Goal: Task Accomplishment & Management: Manage account settings

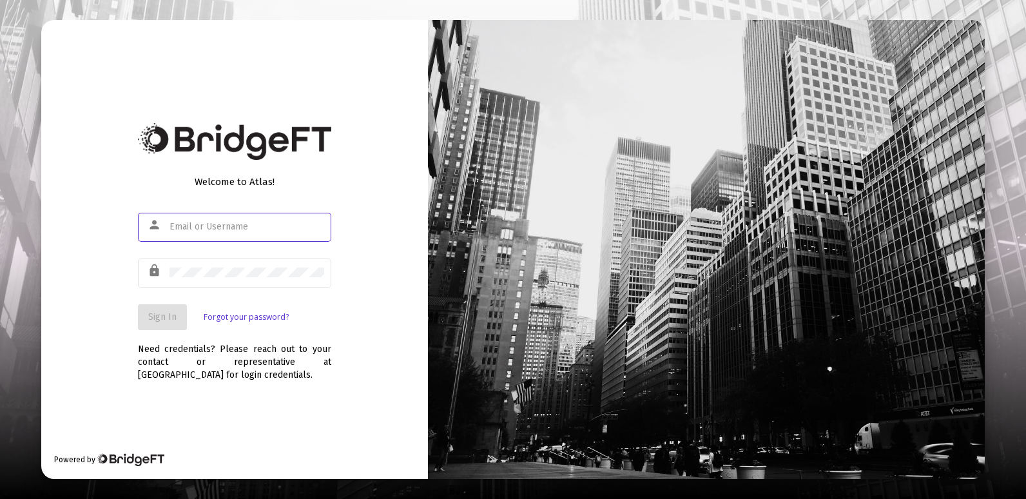
click at [243, 229] on input "text" at bounding box center [246, 227] width 155 height 10
type input "[EMAIL_ADDRESS][DOMAIN_NAME]"
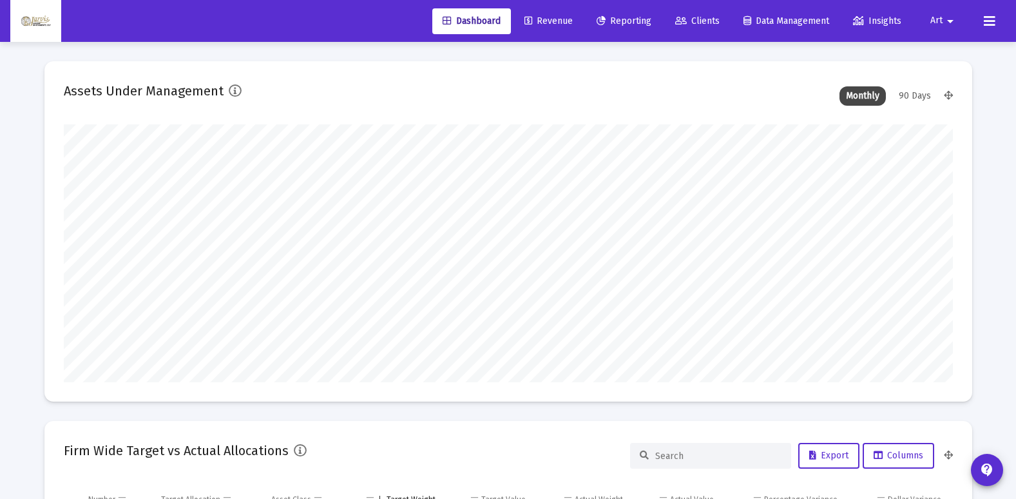
scroll to position [258, 479]
type input "[DATE]"
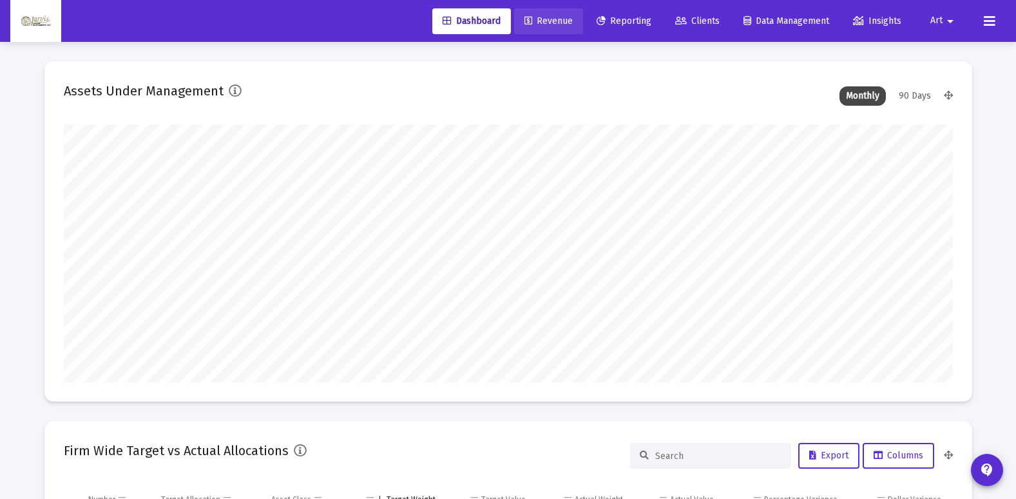
click at [552, 21] on span "Revenue" at bounding box center [549, 20] width 48 height 11
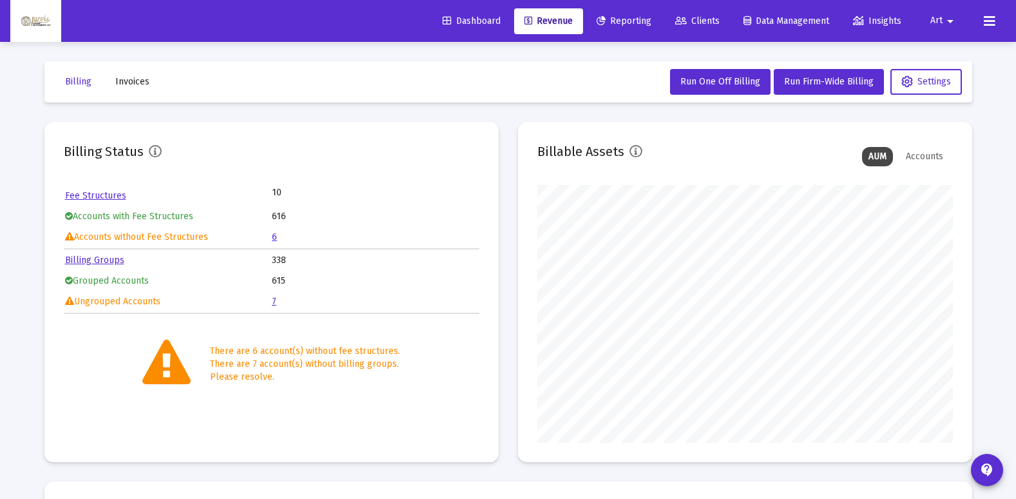
scroll to position [258, 416]
click at [275, 240] on link "6" at bounding box center [274, 236] width 5 height 11
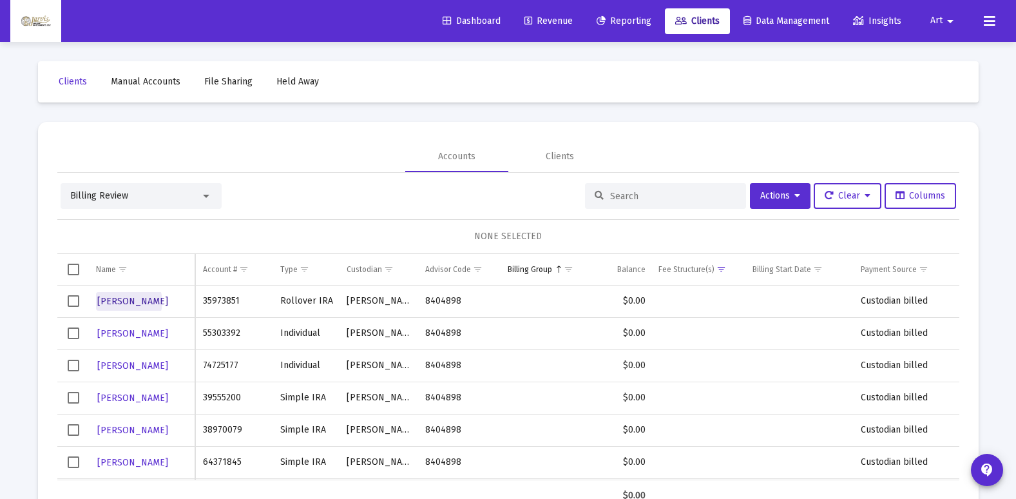
click at [128, 302] on span "[PERSON_NAME]" at bounding box center [132, 301] width 71 height 11
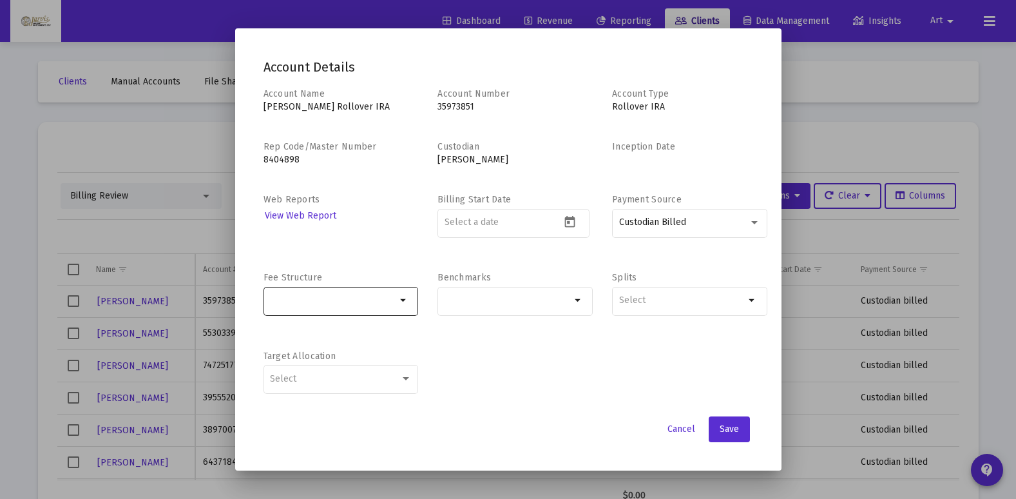
click at [405, 305] on mat-icon "arrow_drop_down" at bounding box center [403, 300] width 15 height 15
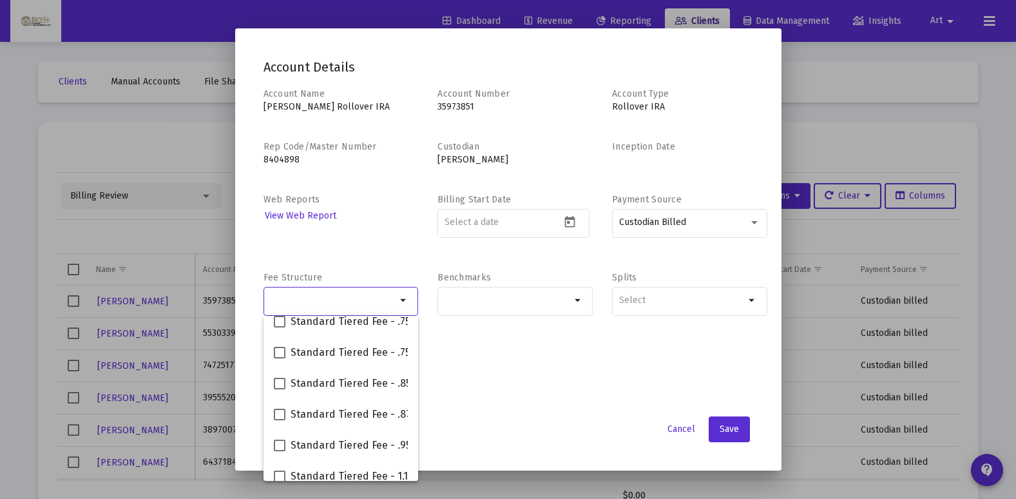
scroll to position [144, 0]
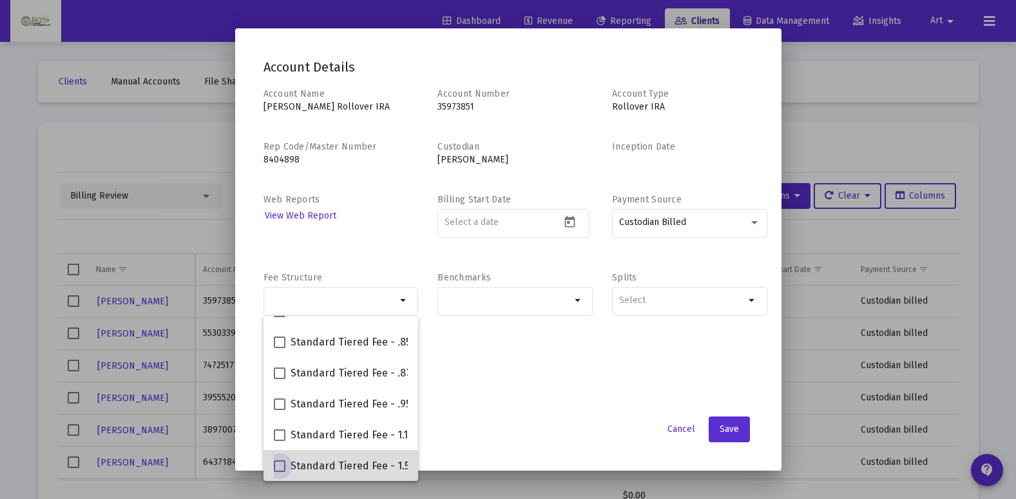
click at [374, 472] on span "Standard Tiered Fee - 1.50%" at bounding box center [358, 465] width 134 height 15
click at [280, 472] on input "Standard Tiered Fee - 1.50%" at bounding box center [279, 472] width 1 height 1
checkbox input "true"
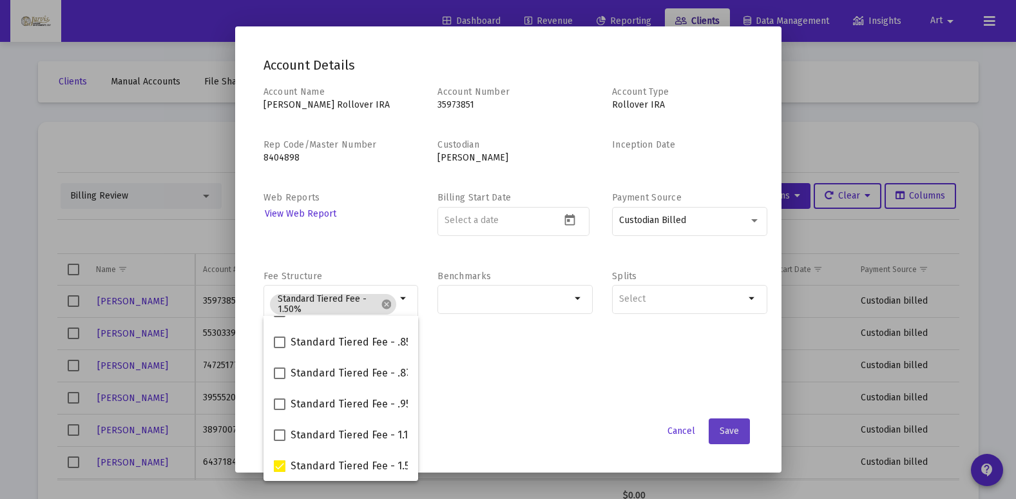
click at [729, 432] on span "Save" at bounding box center [729, 430] width 19 height 11
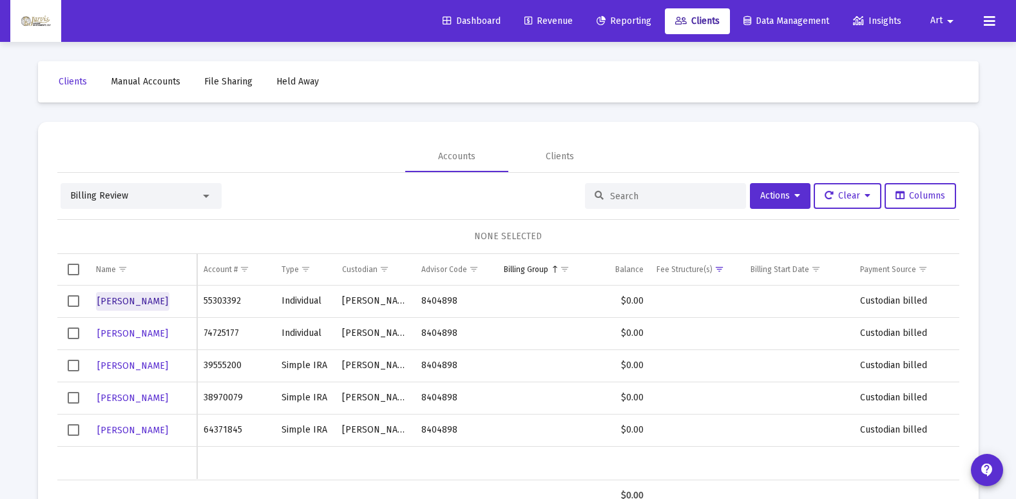
click at [135, 302] on span "[PERSON_NAME]" at bounding box center [132, 301] width 71 height 11
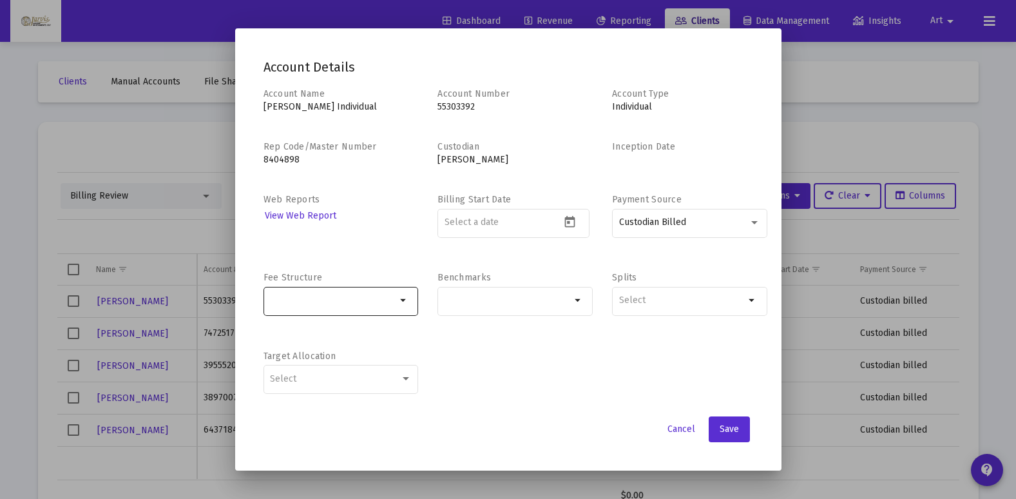
click at [405, 302] on mat-icon "arrow_drop_down" at bounding box center [403, 300] width 15 height 15
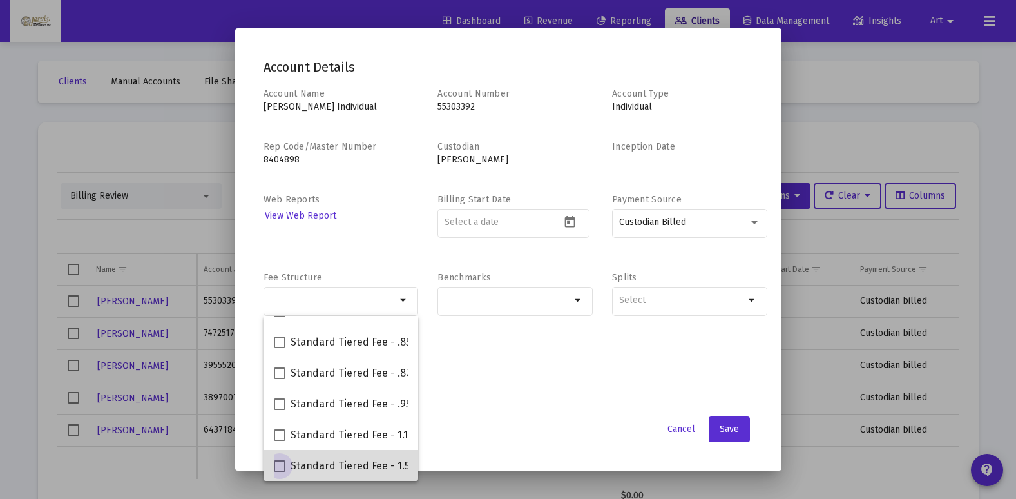
click at [387, 465] on span "Standard Tiered Fee - 1.50%" at bounding box center [358, 465] width 134 height 15
click at [280, 472] on input "Standard Tiered Fee - 1.50%" at bounding box center [279, 472] width 1 height 1
checkbox input "true"
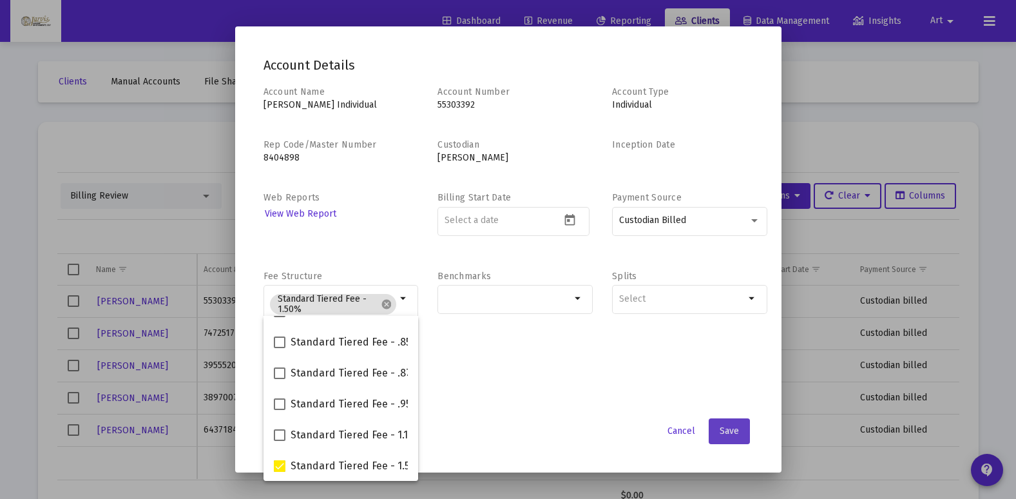
click at [736, 429] on span "Save" at bounding box center [729, 430] width 19 height 11
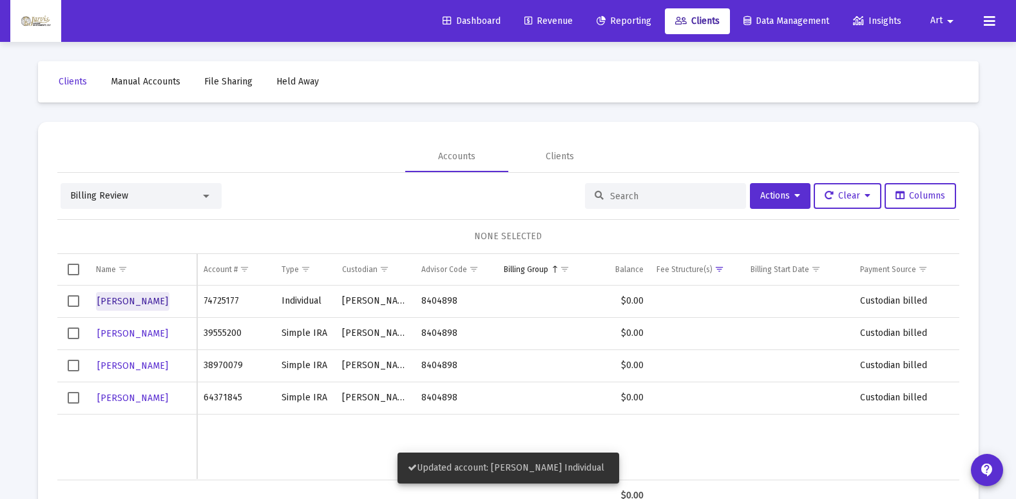
click at [147, 303] on span "[PERSON_NAME]" at bounding box center [132, 301] width 71 height 11
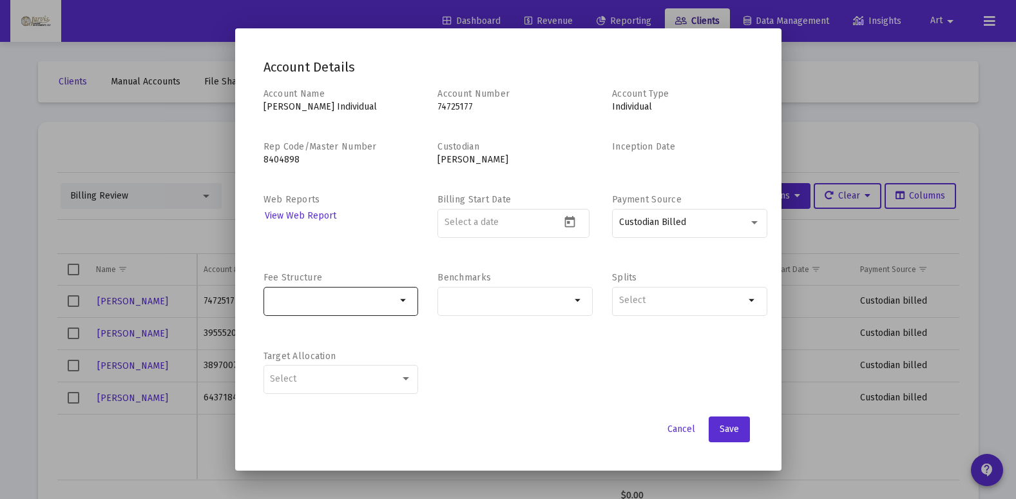
click at [406, 302] on mat-icon "arrow_drop_down" at bounding box center [403, 300] width 15 height 15
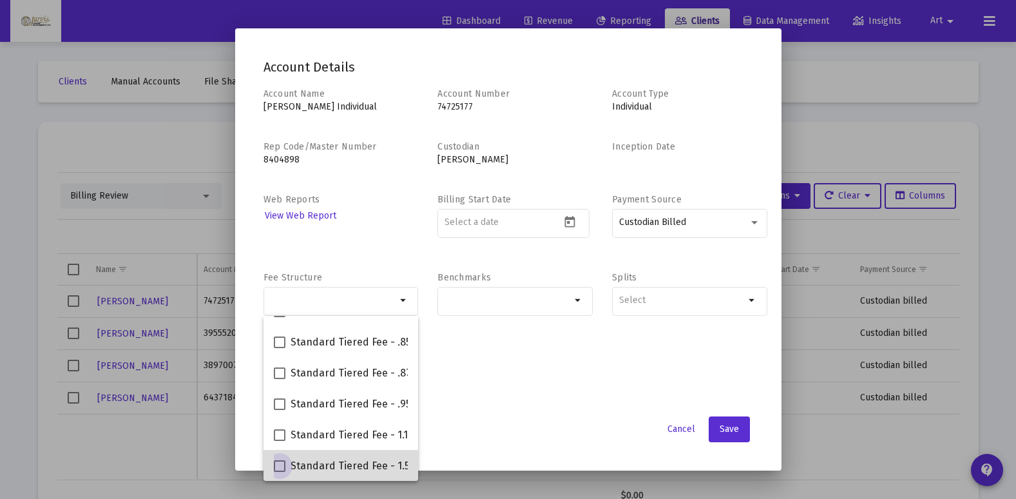
click at [373, 463] on span "Standard Tiered Fee - 1.50%" at bounding box center [358, 465] width 134 height 15
click at [280, 472] on input "Standard Tiered Fee - 1.50%" at bounding box center [279, 472] width 1 height 1
checkbox input "true"
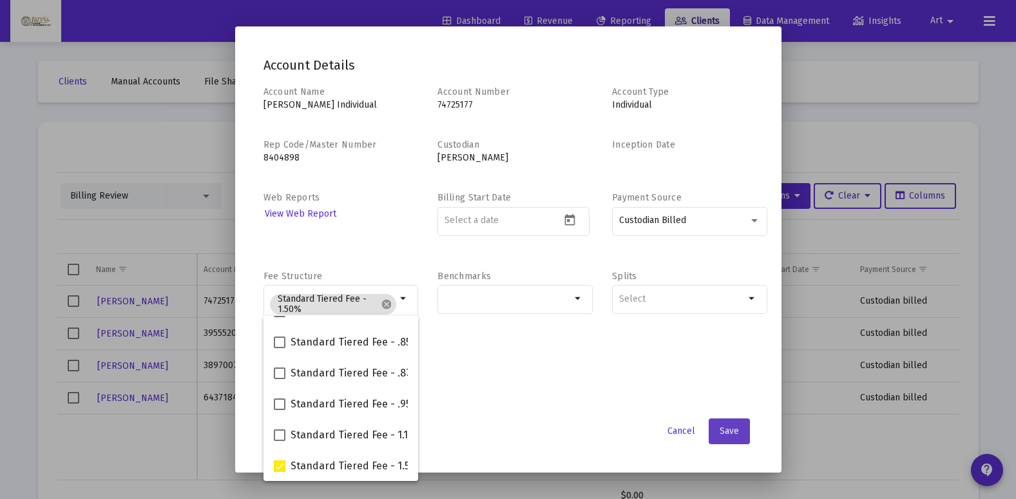
click at [731, 432] on span "Save" at bounding box center [729, 430] width 19 height 11
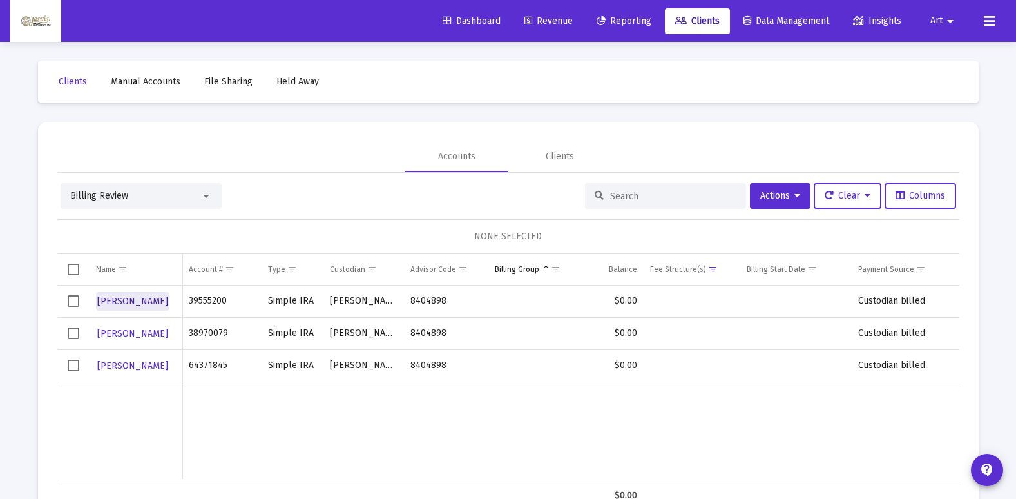
click at [144, 297] on span "[PERSON_NAME]" at bounding box center [132, 301] width 71 height 11
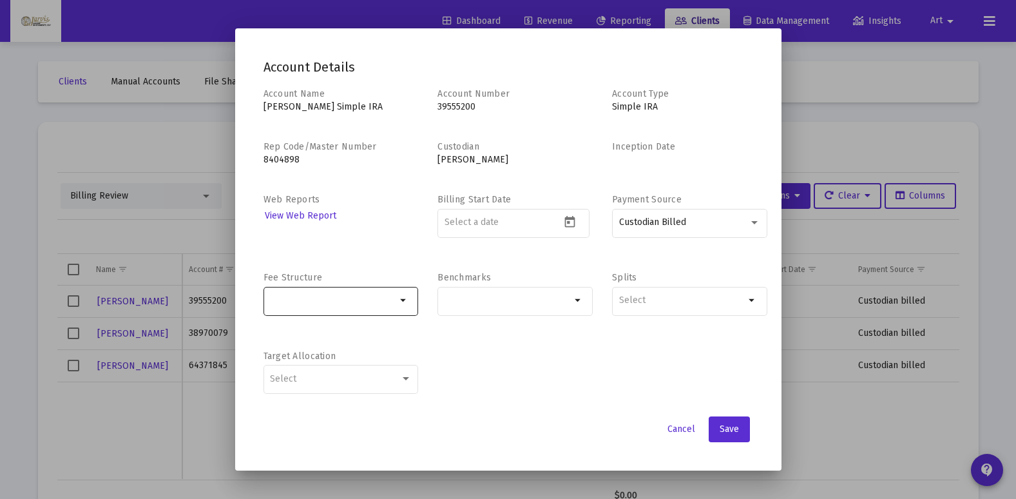
click at [405, 301] on mat-icon "arrow_drop_down" at bounding box center [403, 300] width 15 height 15
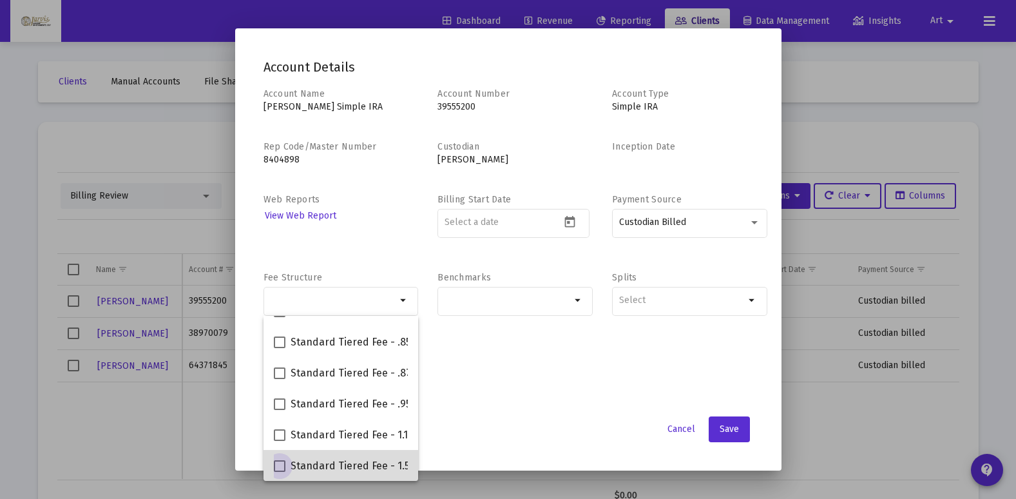
click at [382, 470] on span "Standard Tiered Fee - 1.50%" at bounding box center [358, 465] width 134 height 15
click at [280, 472] on input "Standard Tiered Fee - 1.50%" at bounding box center [279, 472] width 1 height 1
checkbox input "true"
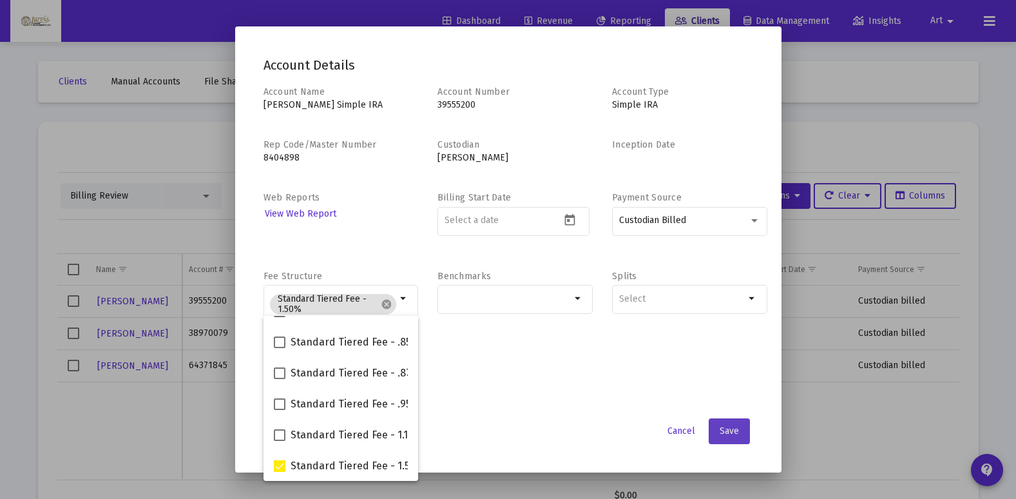
click at [716, 432] on button "Save" at bounding box center [729, 431] width 41 height 26
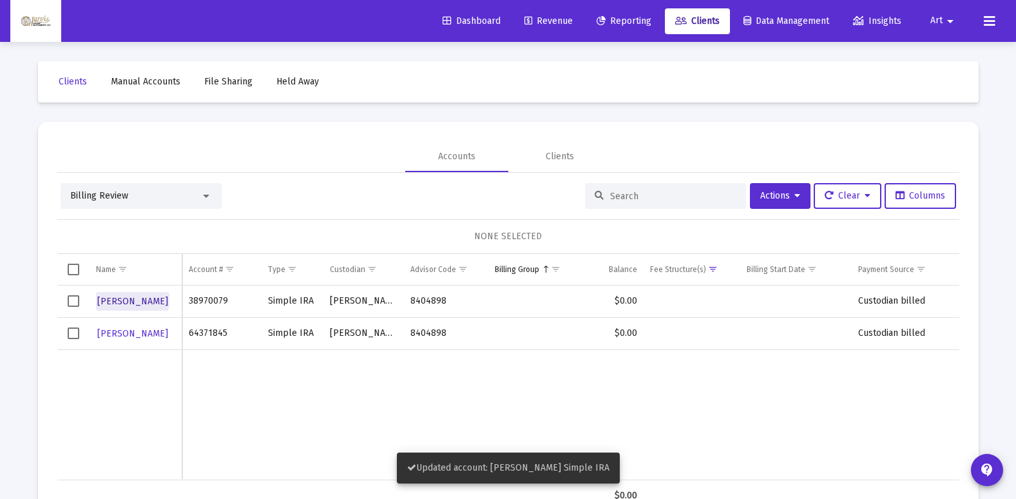
click at [132, 298] on span "[PERSON_NAME]" at bounding box center [132, 301] width 71 height 11
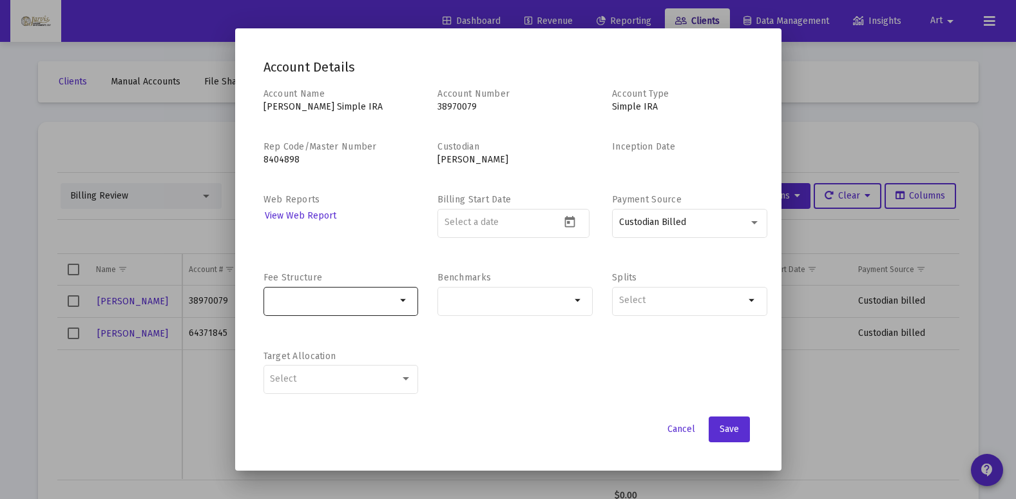
click at [403, 304] on mat-icon "arrow_drop_down" at bounding box center [403, 300] width 15 height 15
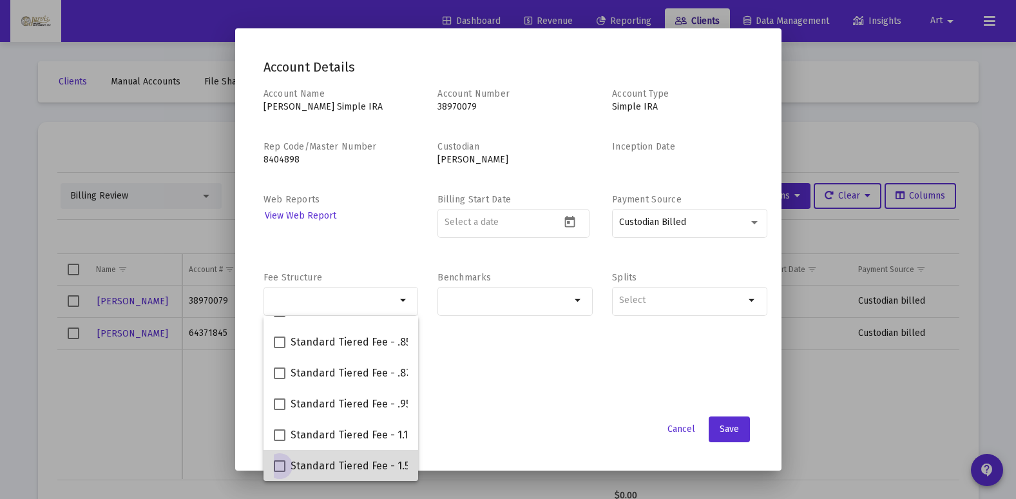
click at [380, 469] on span "Standard Tiered Fee - 1.50%" at bounding box center [358, 465] width 134 height 15
click at [280, 472] on input "Standard Tiered Fee - 1.50%" at bounding box center [279, 472] width 1 height 1
checkbox input "true"
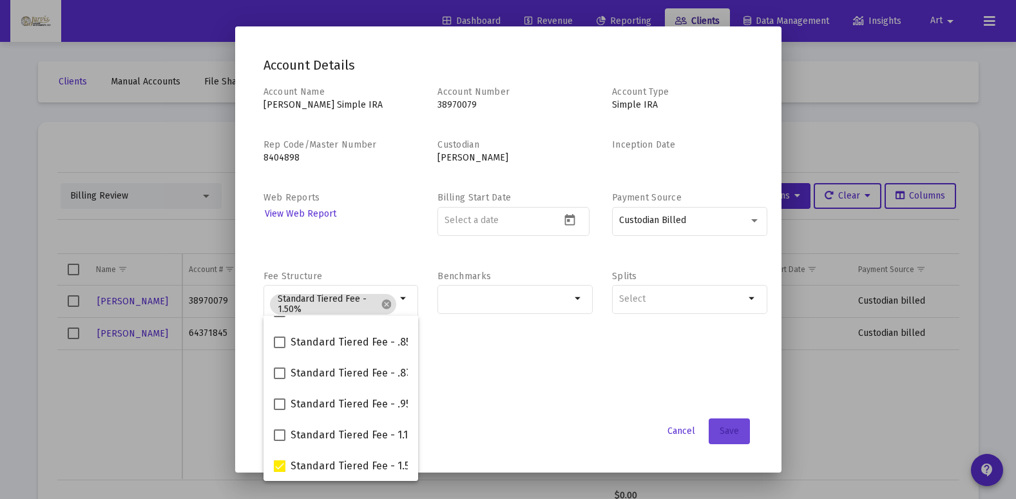
click at [724, 434] on span "Save" at bounding box center [729, 430] width 19 height 11
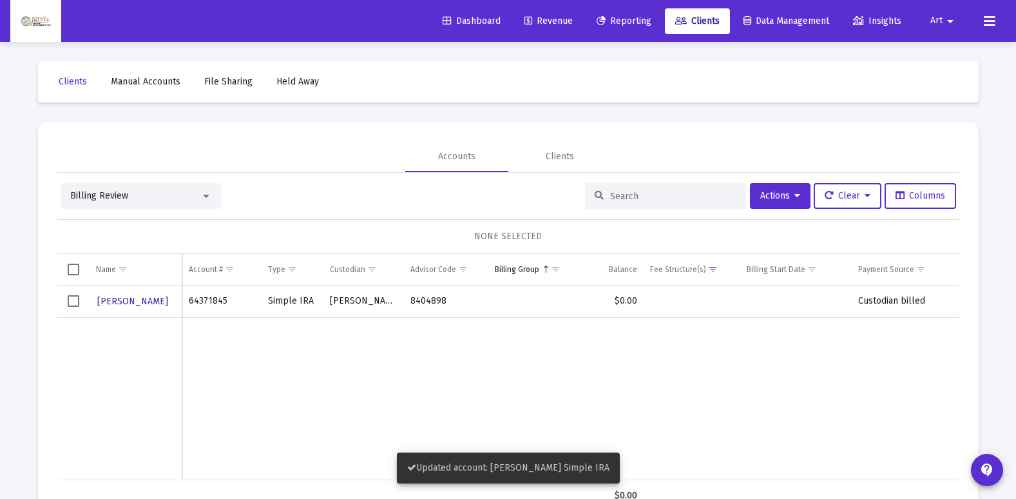
click at [152, 308] on button "[PERSON_NAME]" at bounding box center [132, 301] width 73 height 19
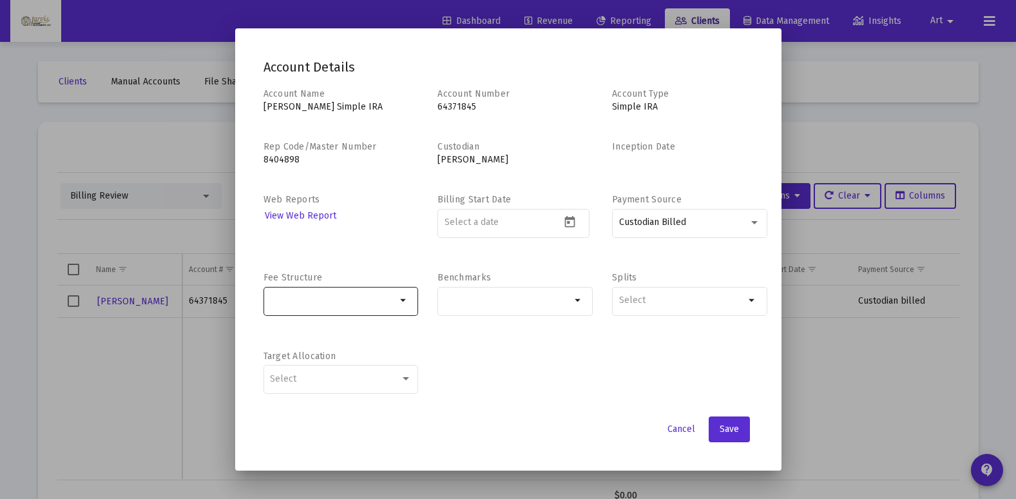
click at [405, 302] on mat-icon "arrow_drop_down" at bounding box center [403, 300] width 15 height 15
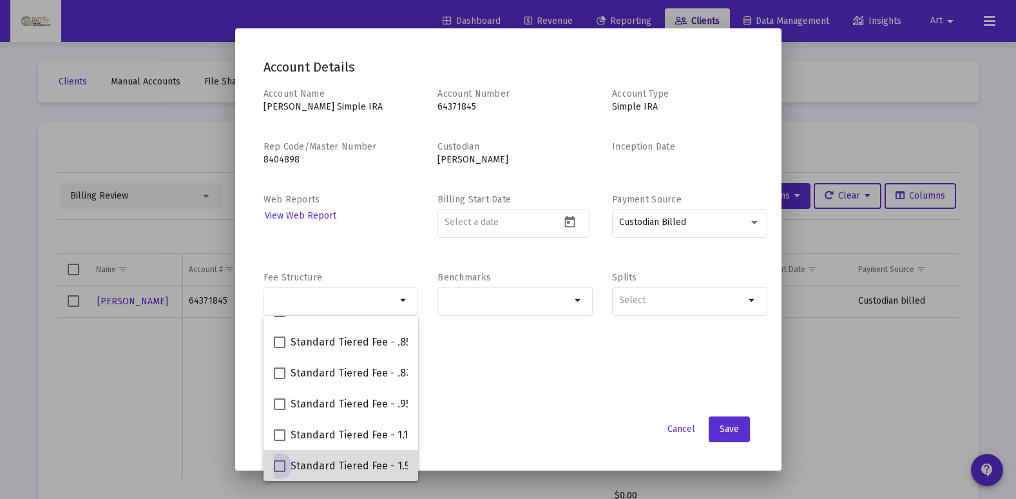
click at [383, 472] on span "Standard Tiered Fee - 1.50%" at bounding box center [358, 465] width 134 height 15
click at [280, 472] on input "Standard Tiered Fee - 1.50%" at bounding box center [279, 472] width 1 height 1
checkbox input "true"
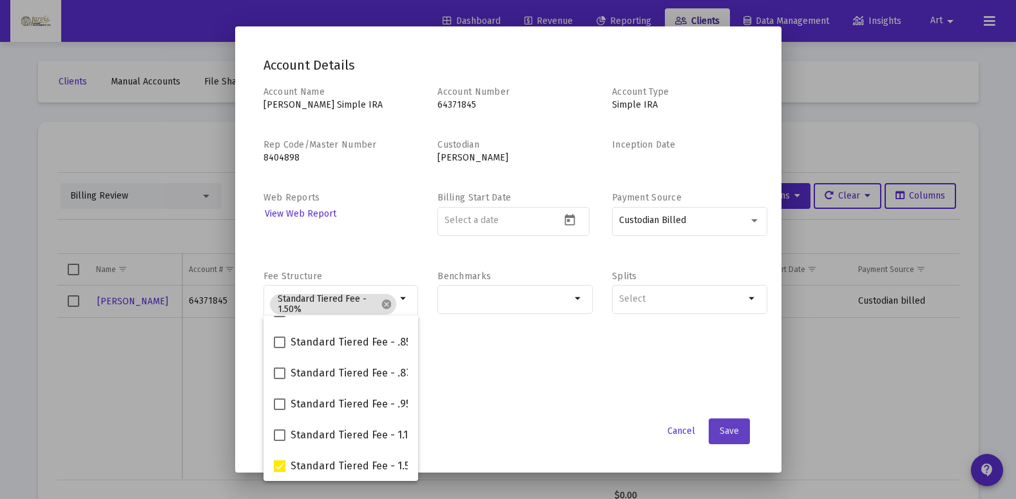
click at [730, 430] on span "Save" at bounding box center [729, 430] width 19 height 11
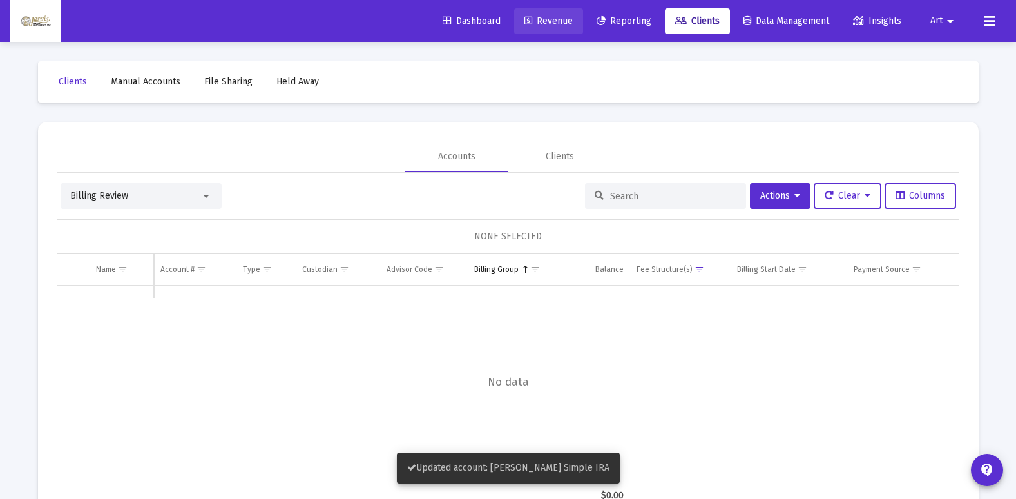
click at [548, 17] on span "Revenue" at bounding box center [549, 20] width 48 height 11
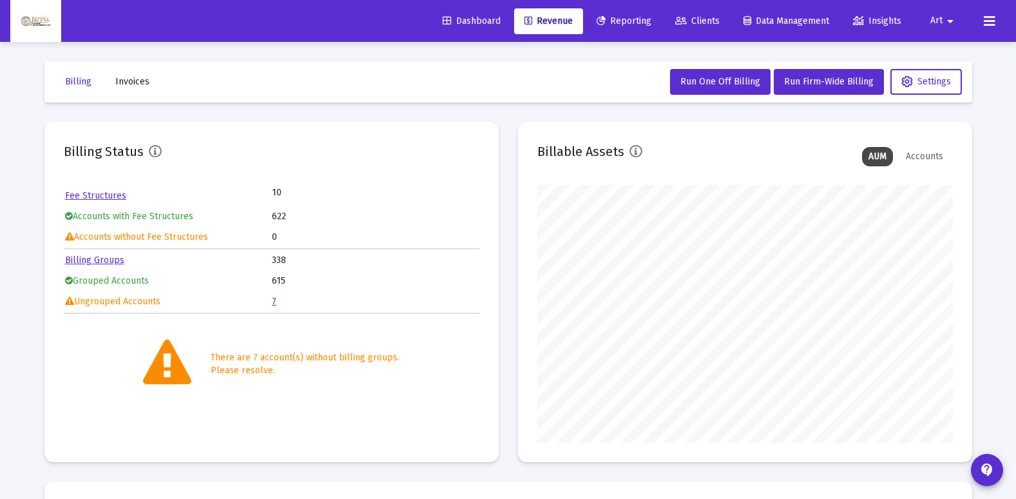
scroll to position [258, 416]
click at [275, 301] on link "7" at bounding box center [274, 301] width 5 height 11
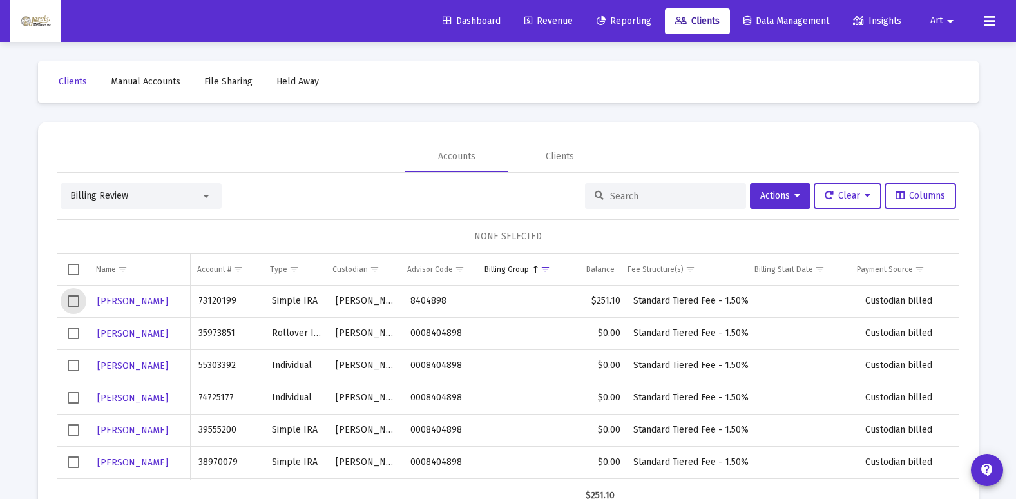
click at [72, 303] on span "Select row" at bounding box center [74, 301] width 12 height 12
click at [795, 196] on icon at bounding box center [798, 195] width 6 height 9
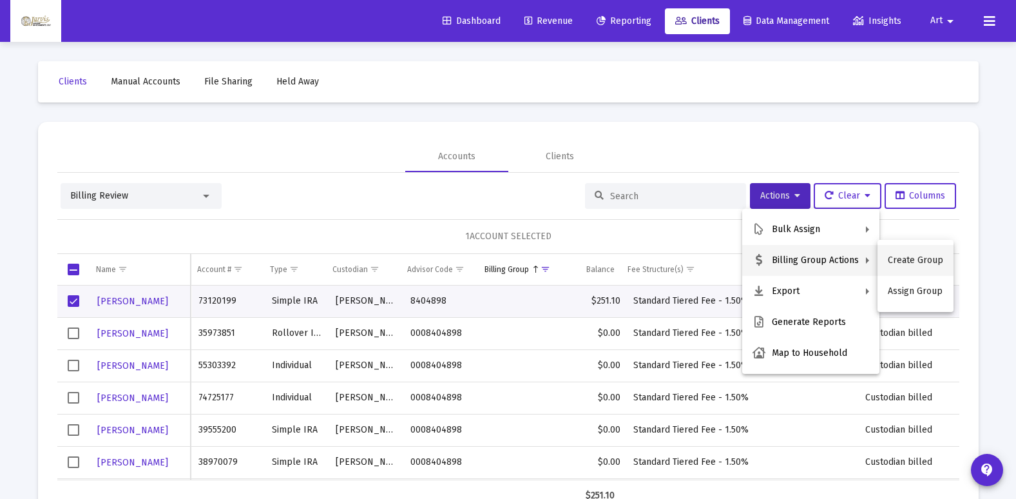
click at [903, 262] on button "Create Group" at bounding box center [916, 260] width 76 height 31
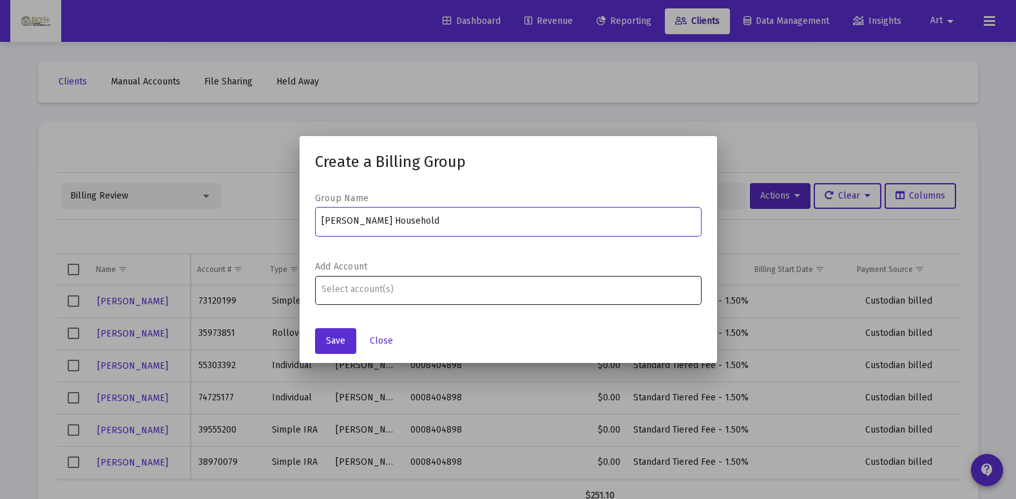
type input "[PERSON_NAME] Household"
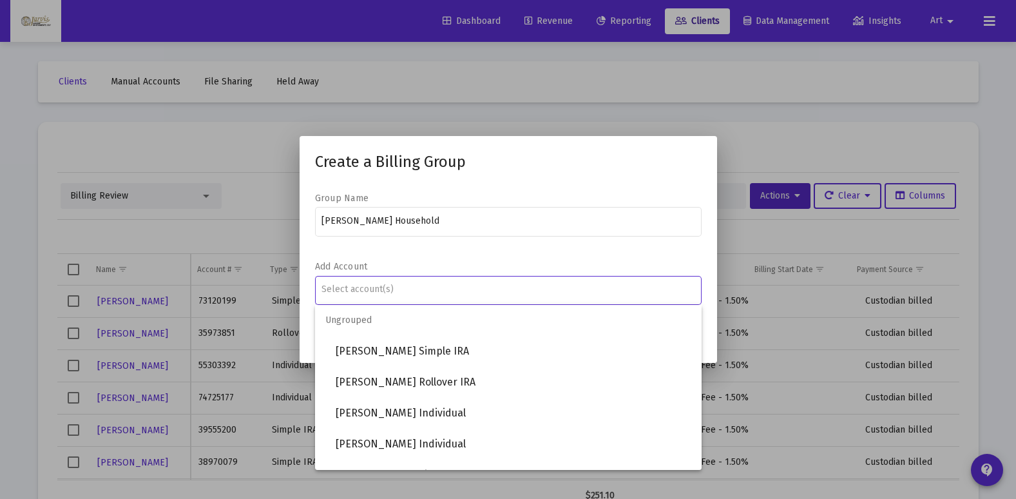
click at [582, 287] on input "Assignment Selection" at bounding box center [508, 289] width 373 height 10
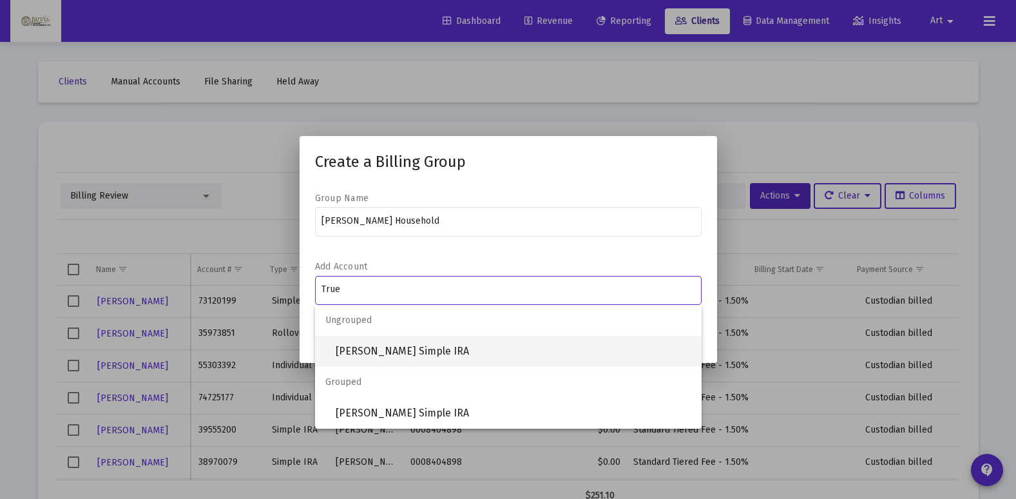
type input "True"
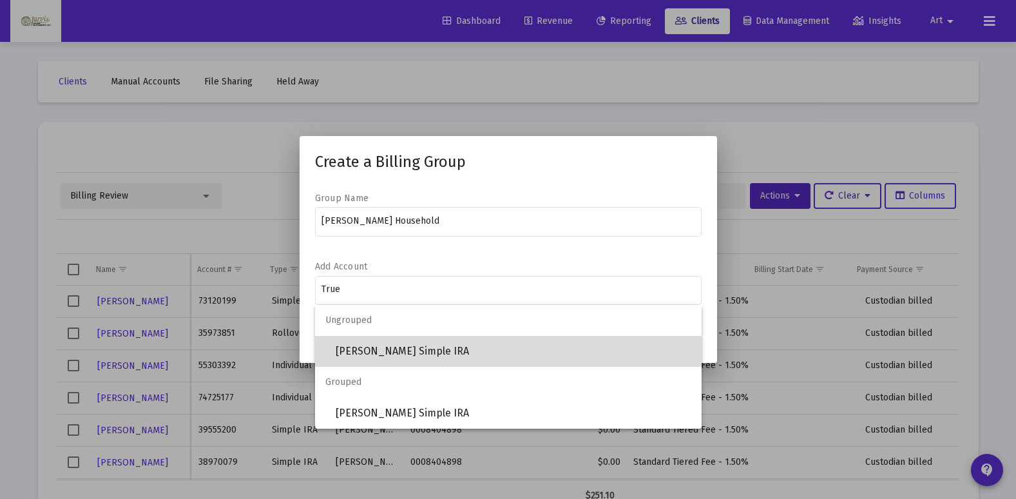
click at [472, 355] on span "[PERSON_NAME] Simple IRA" at bounding box center [514, 351] width 356 height 31
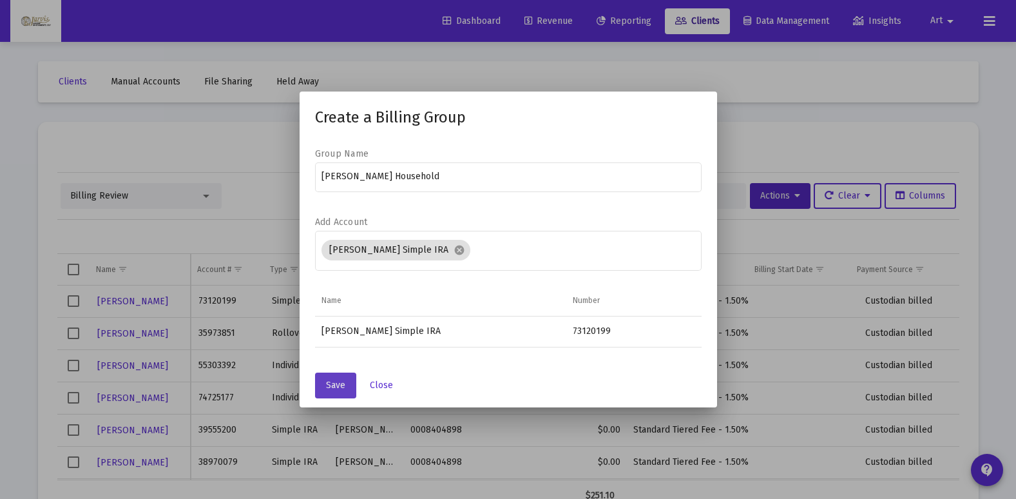
click at [348, 387] on button "Save" at bounding box center [335, 385] width 41 height 26
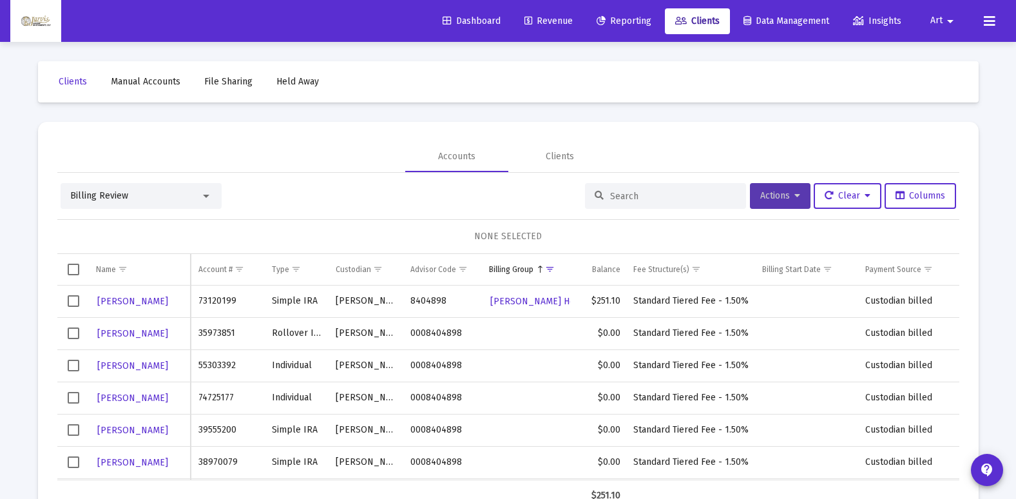
click at [784, 198] on span "Actions" at bounding box center [780, 195] width 40 height 11
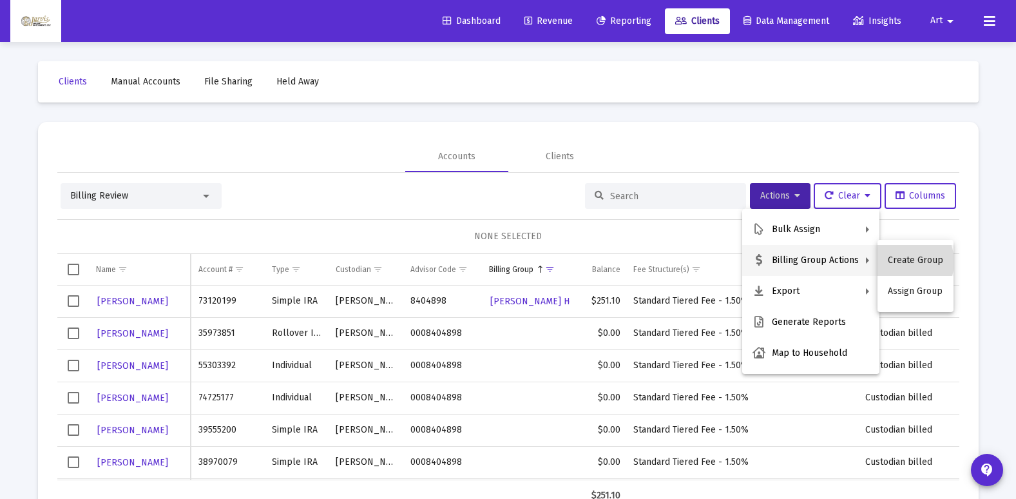
click at [901, 262] on button "Create Group" at bounding box center [916, 260] width 76 height 31
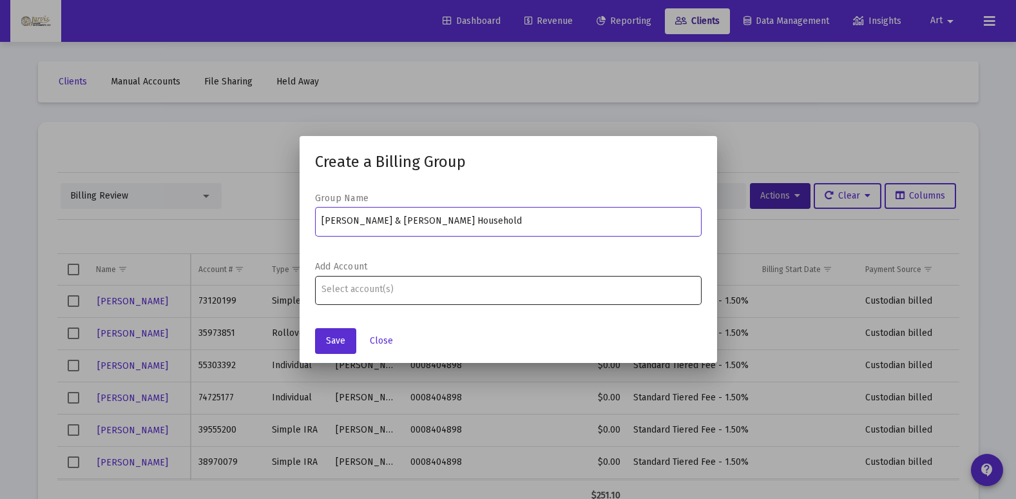
type input "[PERSON_NAME] & [PERSON_NAME] Household"
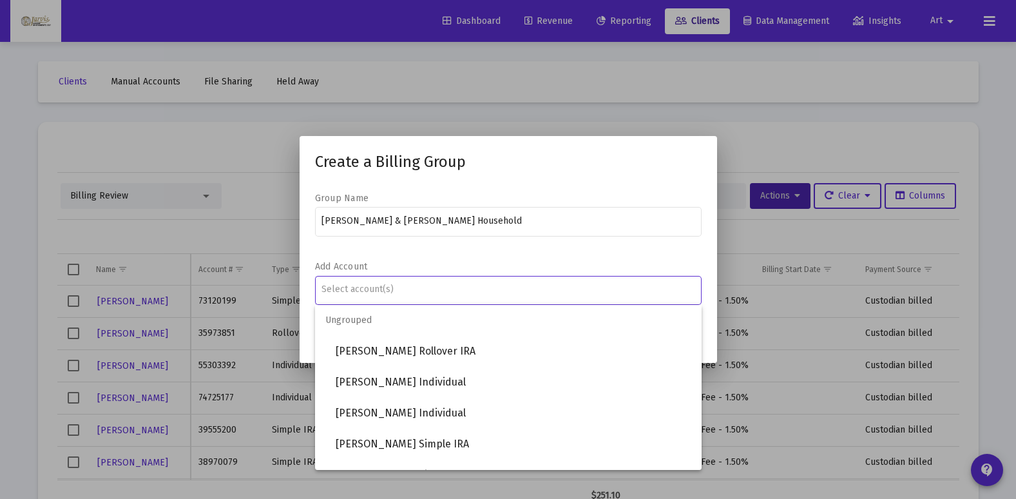
click at [650, 287] on input "Assignment Selection" at bounding box center [508, 289] width 373 height 10
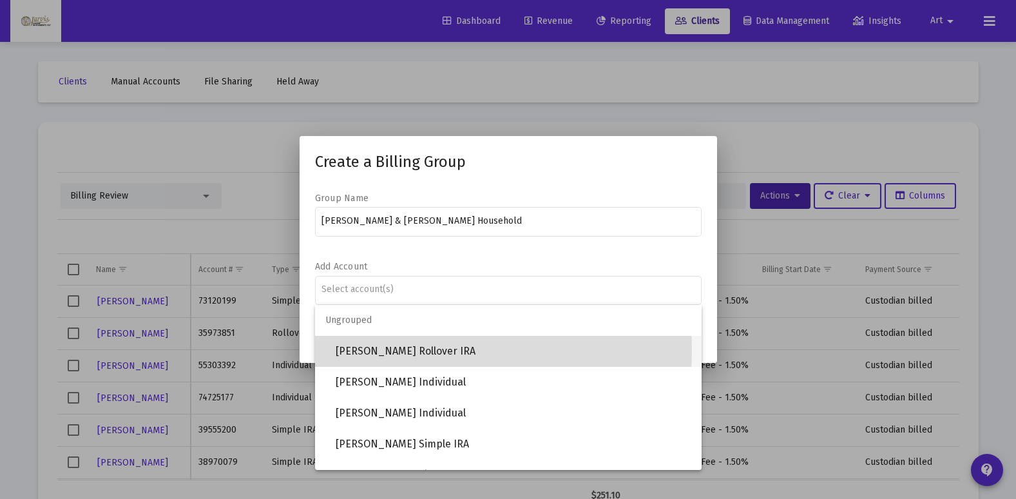
click at [438, 350] on span "[PERSON_NAME] Rollover IRA" at bounding box center [514, 351] width 356 height 31
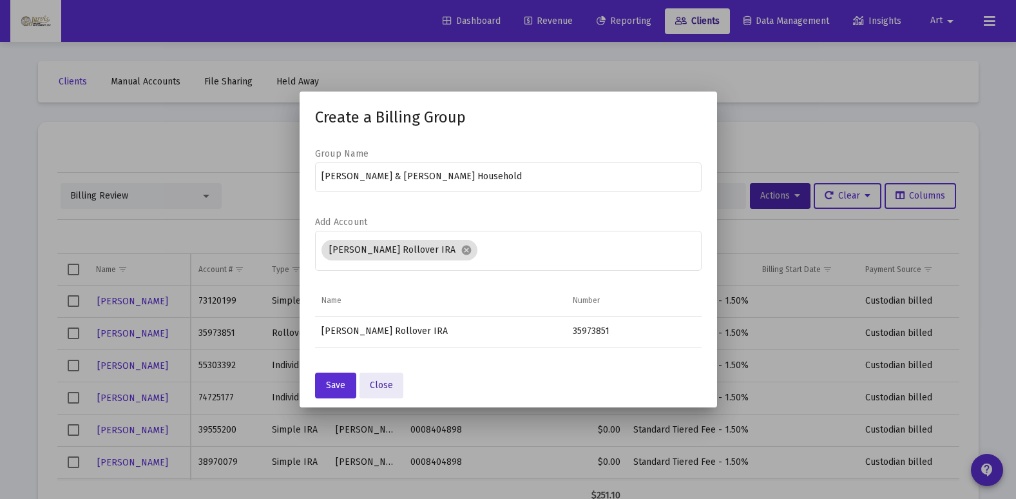
click at [381, 388] on span "Close" at bounding box center [381, 385] width 23 height 11
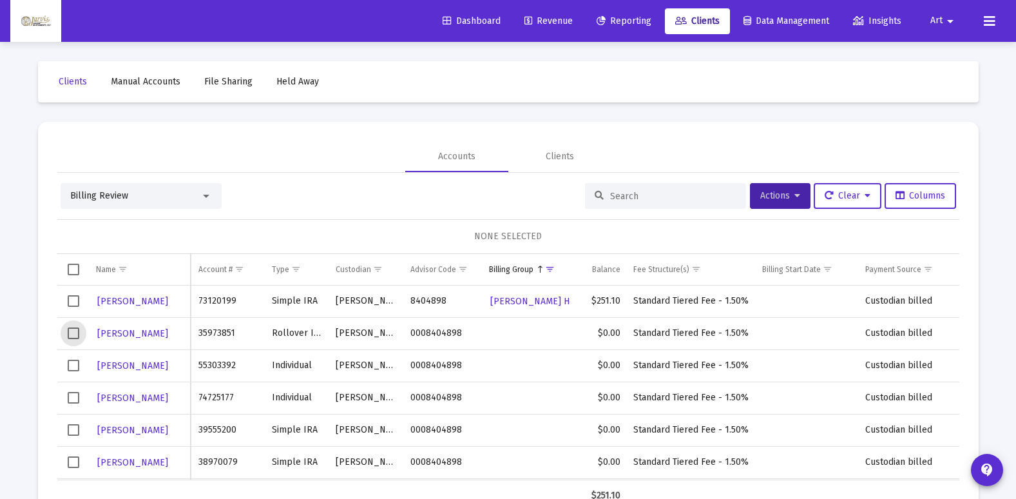
click at [71, 338] on span "Select row" at bounding box center [74, 333] width 12 height 12
click at [796, 202] on button "Actions" at bounding box center [780, 196] width 61 height 26
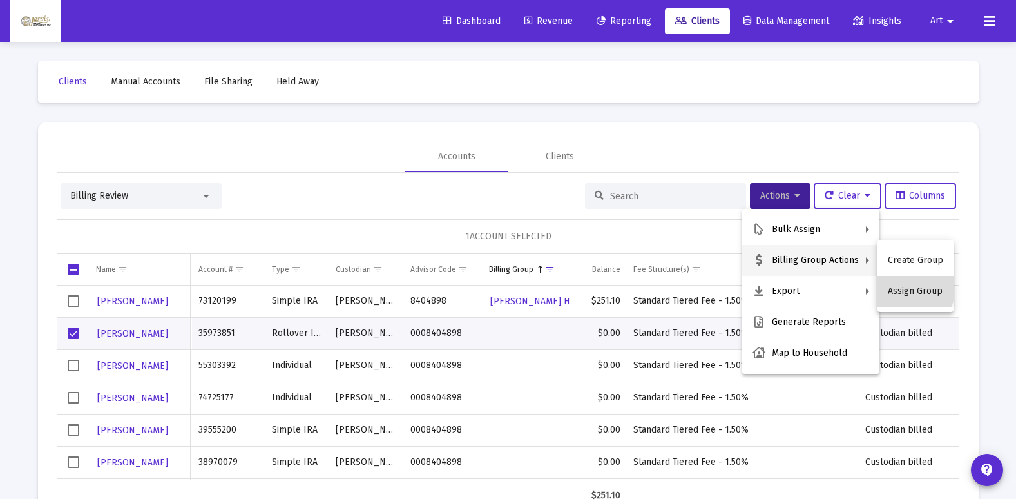
click at [913, 289] on button "Assign Group" at bounding box center [916, 291] width 76 height 31
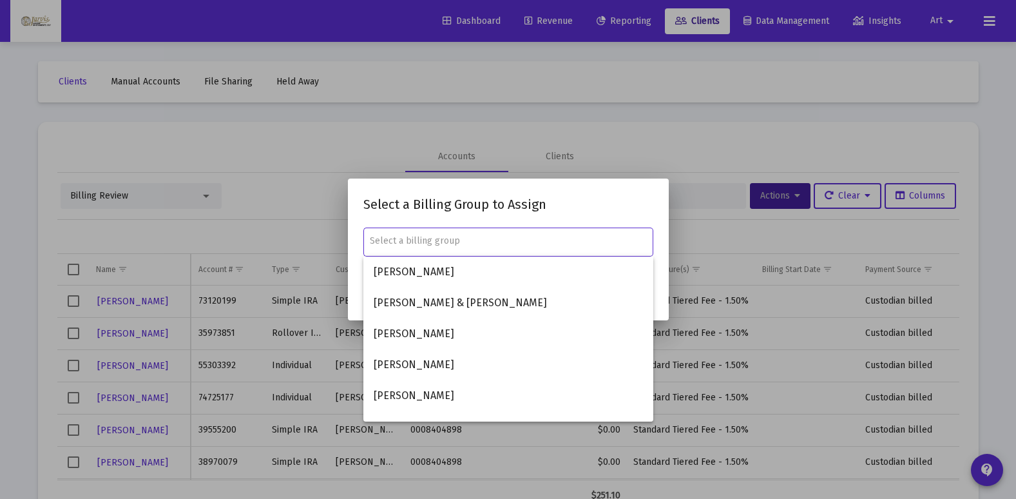
click at [503, 244] on input "text" at bounding box center [508, 241] width 276 height 10
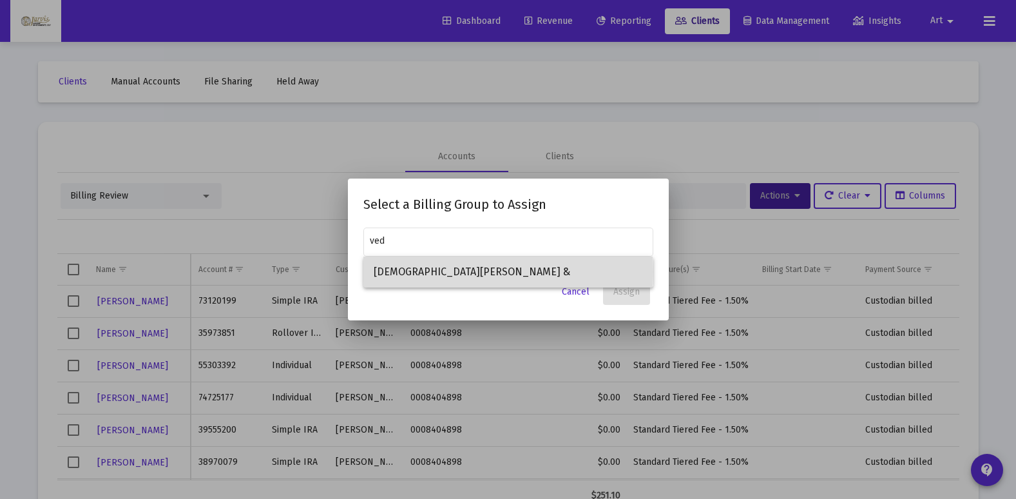
click at [412, 272] on span "[DEMOGRAPHIC_DATA][PERSON_NAME] &" at bounding box center [508, 271] width 269 height 31
type input "[DEMOGRAPHIC_DATA][PERSON_NAME] &"
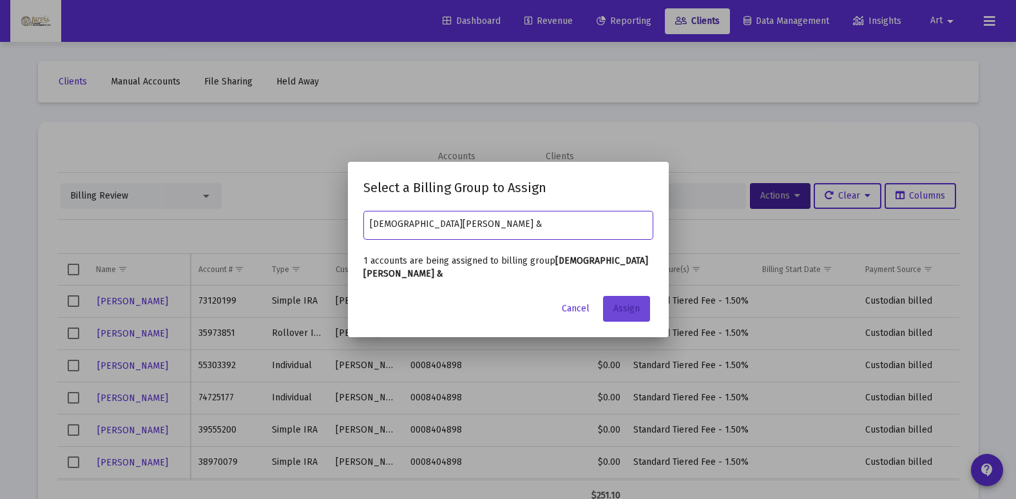
click at [624, 304] on span "Assign" at bounding box center [626, 308] width 26 height 11
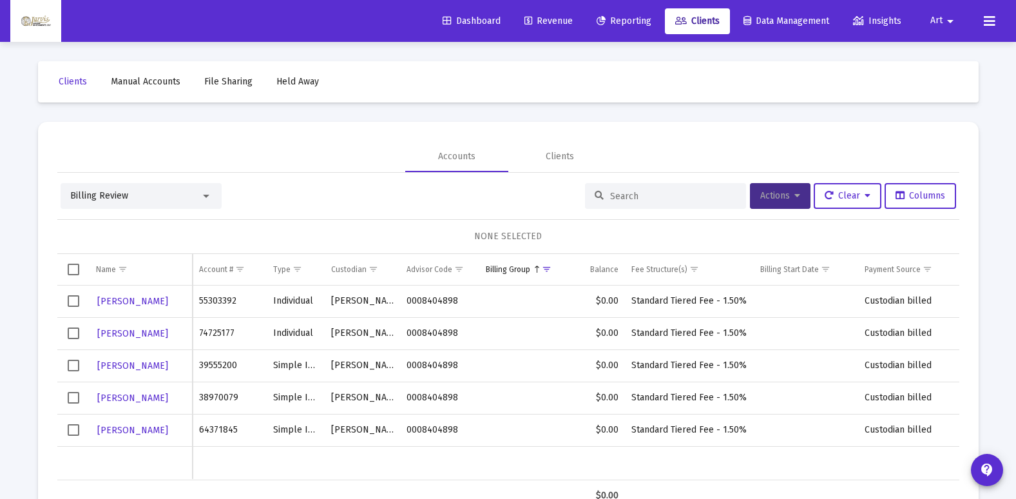
click at [786, 200] on span "Actions" at bounding box center [780, 195] width 40 height 11
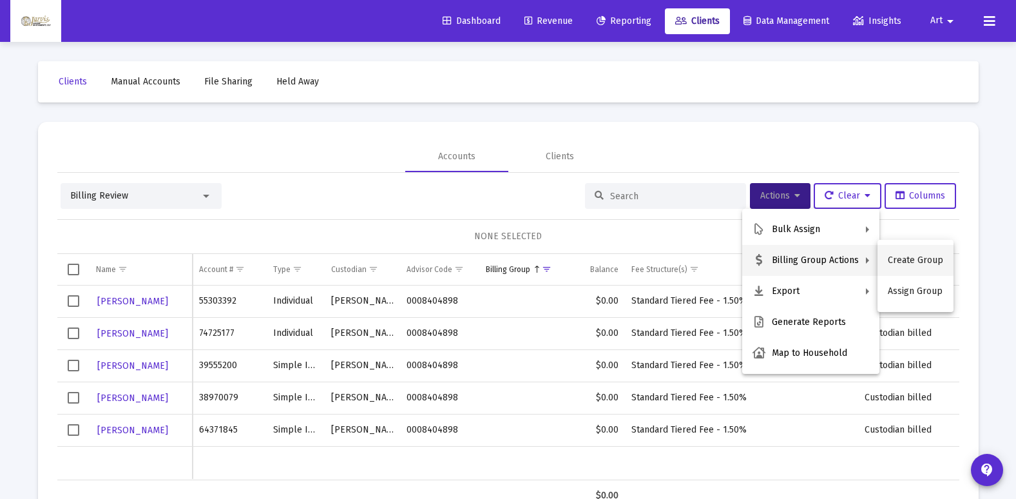
click at [903, 259] on button "Create Group" at bounding box center [916, 260] width 76 height 31
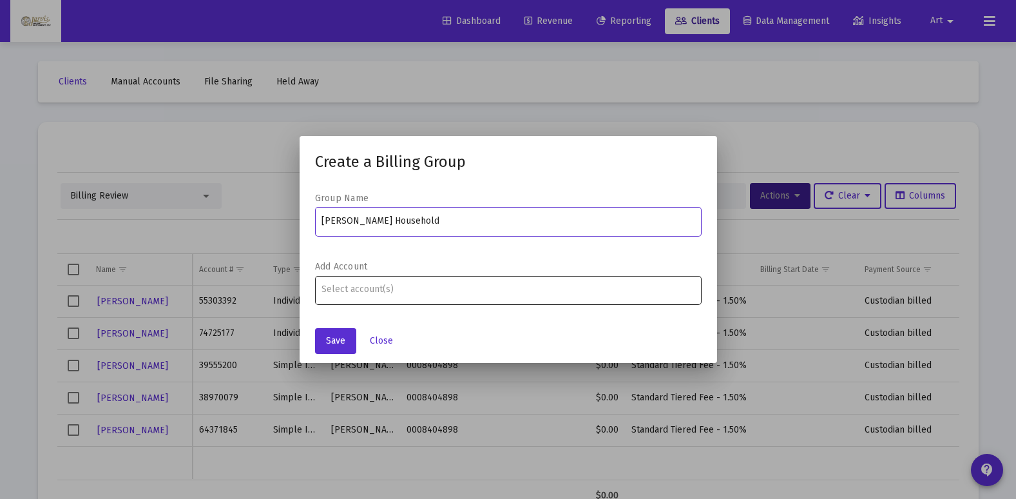
type input "[PERSON_NAME] Household"
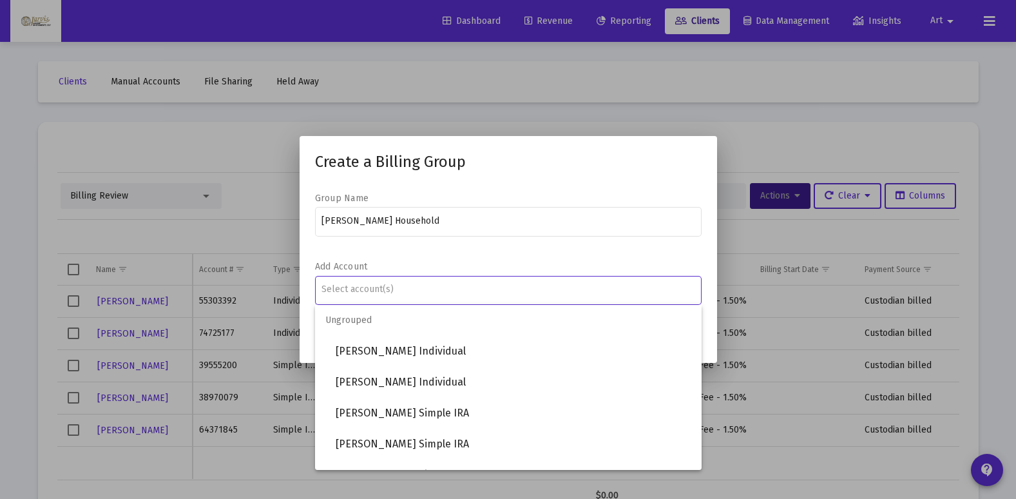
click at [389, 296] on div "Assignment Selection" at bounding box center [508, 289] width 378 height 15
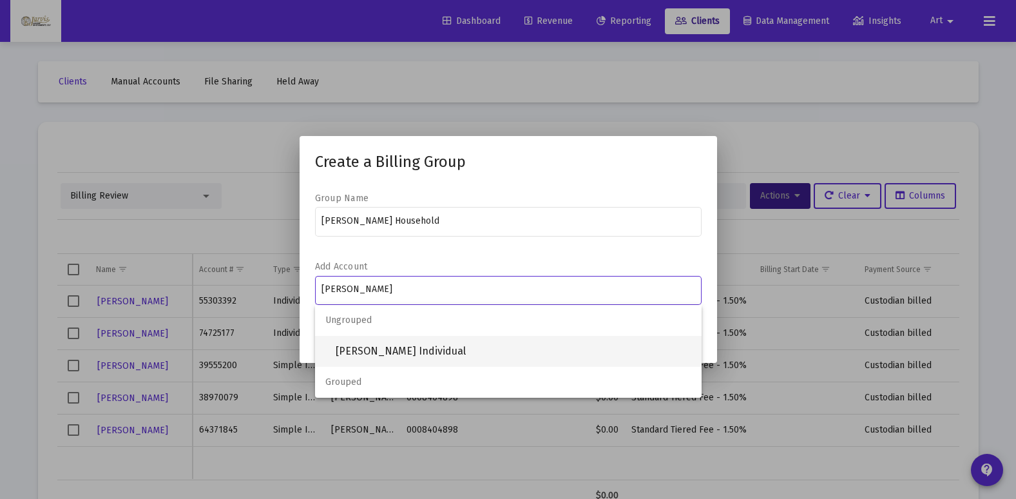
type input "[PERSON_NAME]"
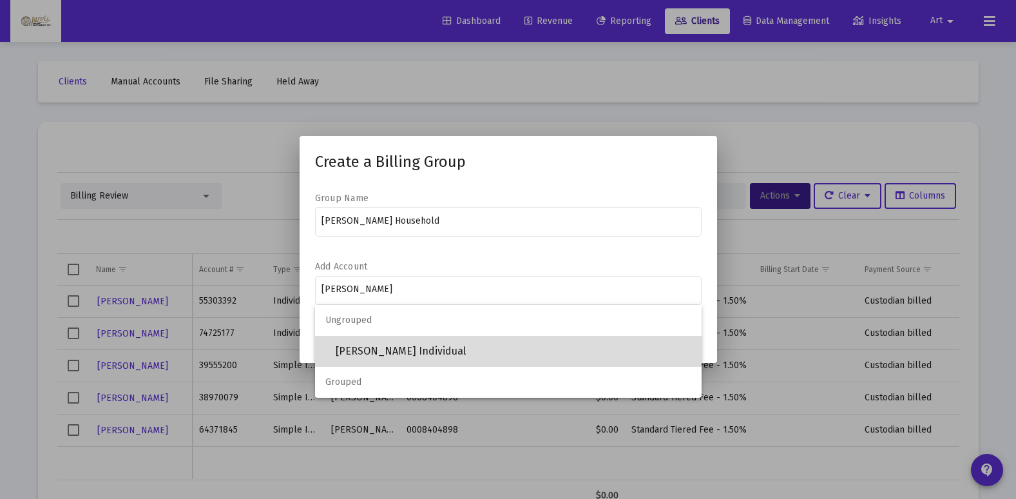
click at [391, 358] on span "[PERSON_NAME] Individual" at bounding box center [514, 351] width 356 height 31
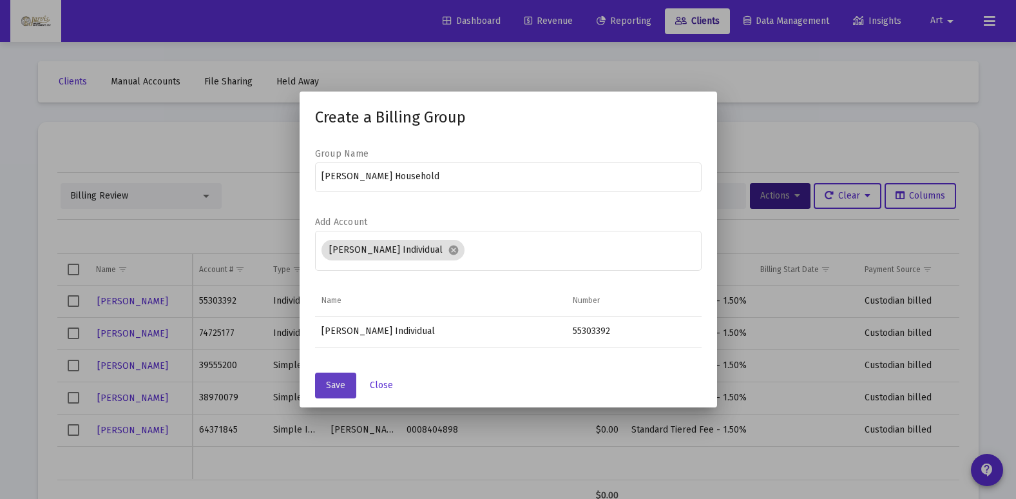
click at [338, 392] on button "Save" at bounding box center [335, 385] width 41 height 26
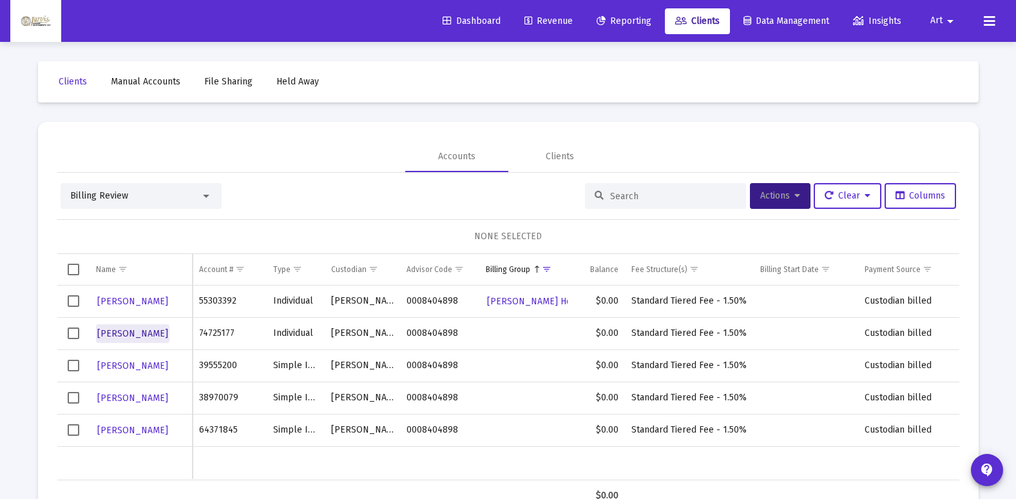
click at [168, 335] on span "[PERSON_NAME]" at bounding box center [132, 333] width 71 height 11
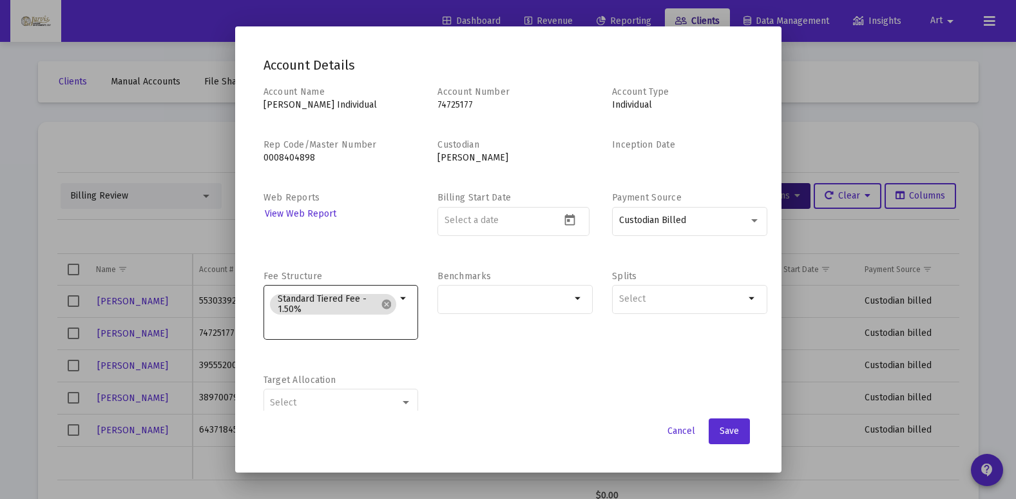
click at [401, 288] on div "Standard Tiered Fee - 1.50% cancel arrow_drop_down" at bounding box center [341, 311] width 155 height 57
click at [165, 451] on div at bounding box center [508, 249] width 1016 height 499
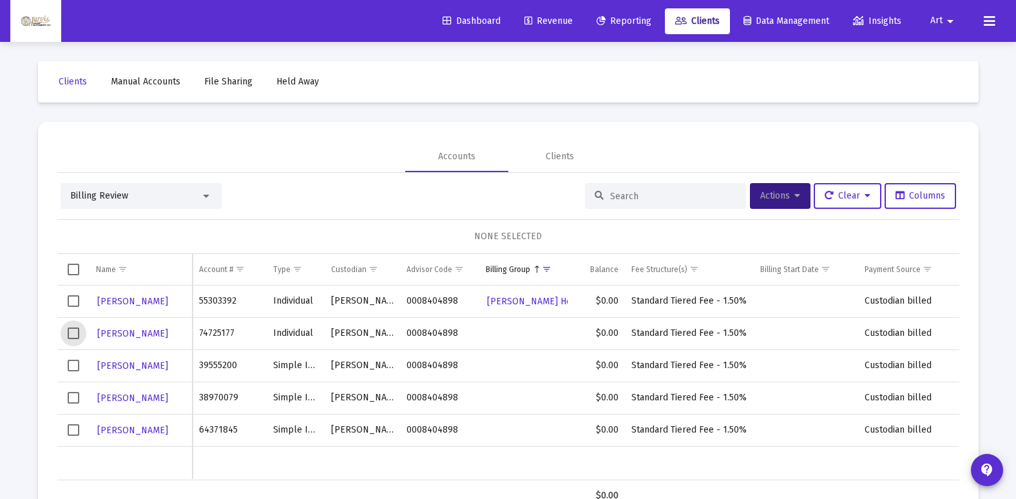
click at [79, 331] on span "Select row" at bounding box center [74, 333] width 12 height 12
click at [787, 200] on span "Actions" at bounding box center [780, 195] width 40 height 11
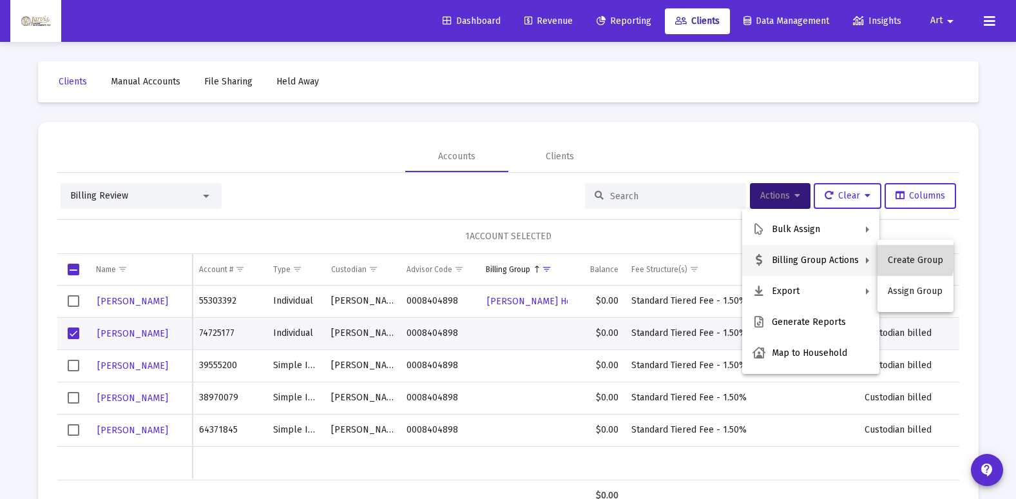
click at [903, 255] on button "Create Group" at bounding box center [916, 260] width 76 height 31
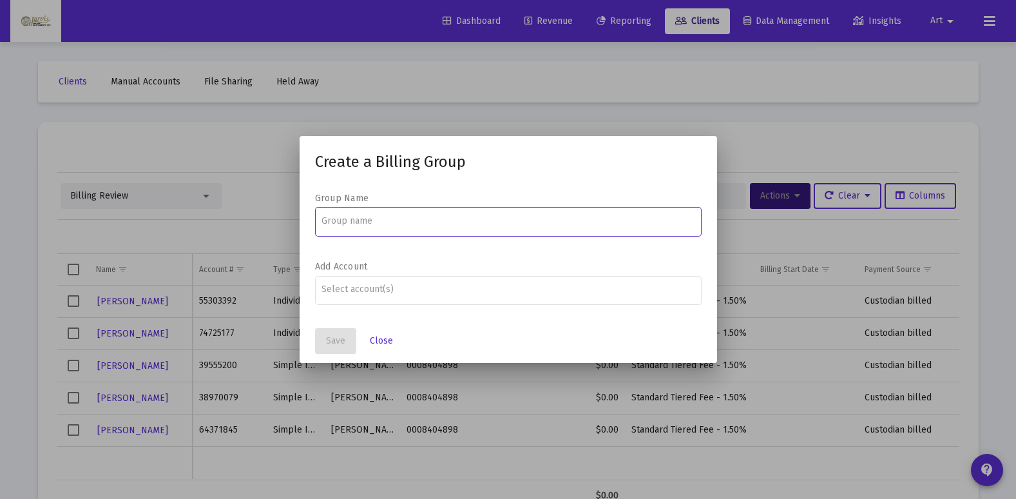
click at [511, 226] on input at bounding box center [508, 221] width 373 height 10
type input "[PERSON_NAME]"
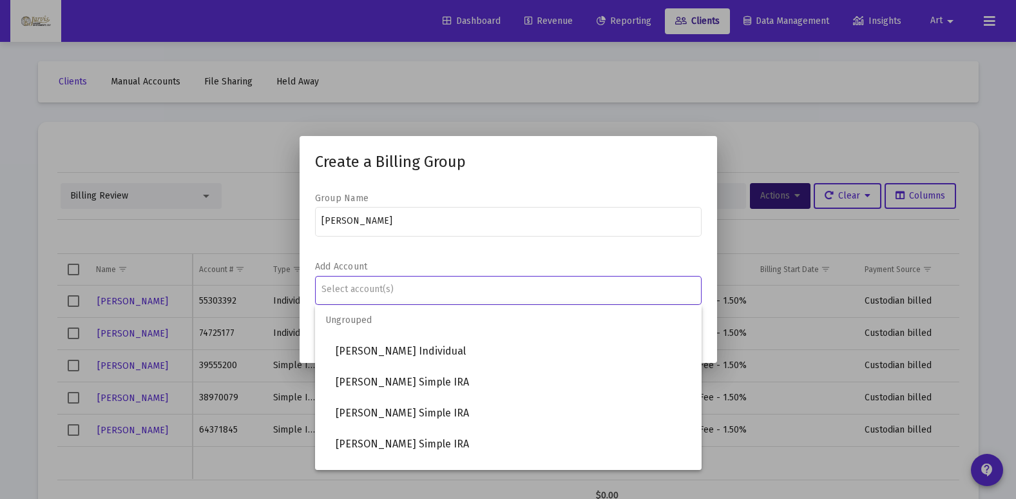
click at [496, 285] on input "Assignment Selection" at bounding box center [508, 289] width 373 height 10
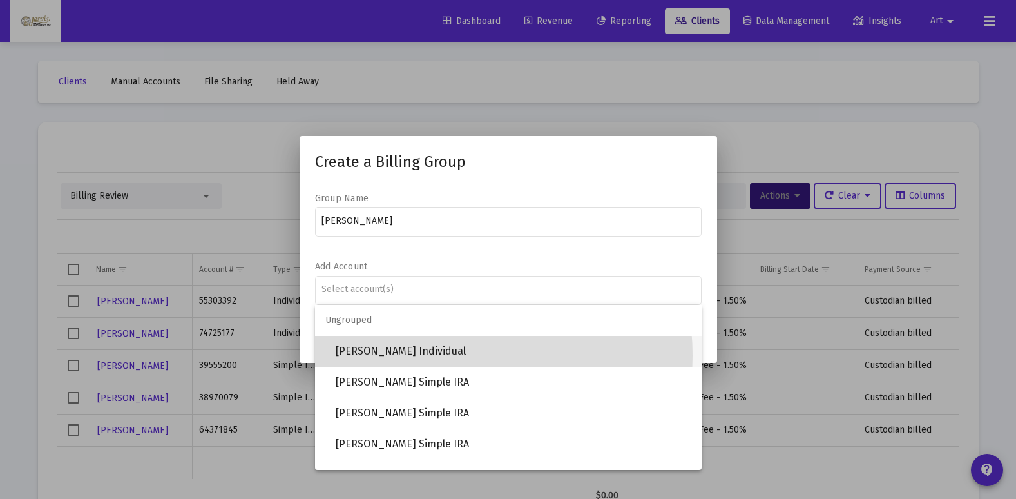
click at [450, 355] on span "[PERSON_NAME] Individual" at bounding box center [514, 351] width 356 height 31
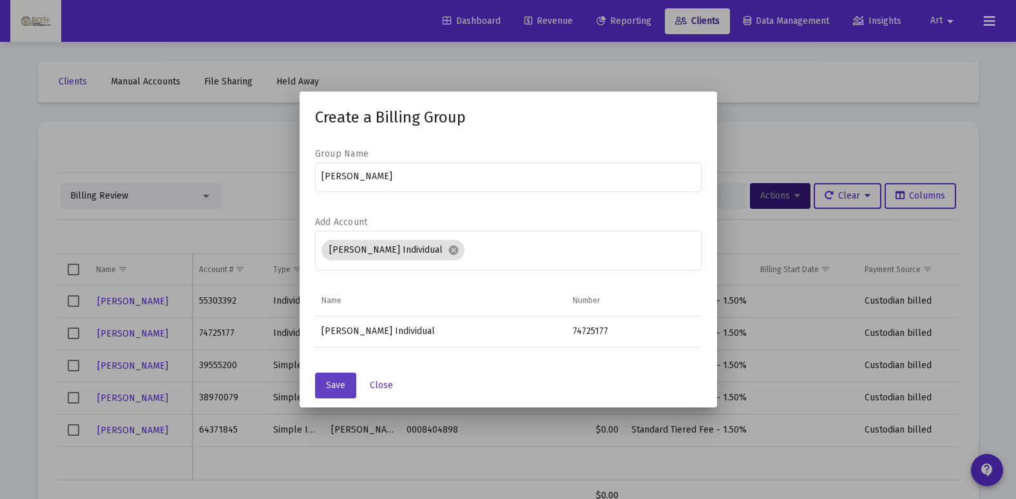
click at [341, 391] on span "Save" at bounding box center [335, 385] width 19 height 11
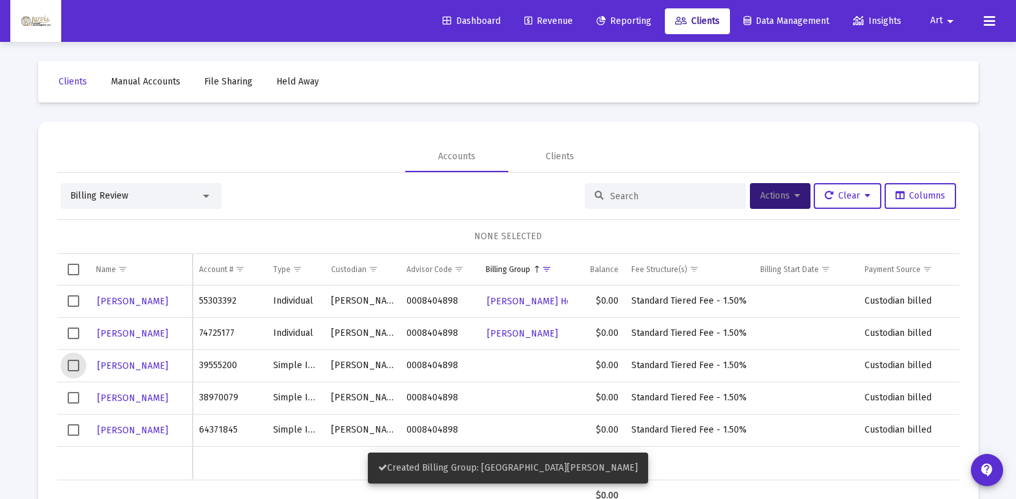
click at [70, 363] on span "Select row" at bounding box center [74, 366] width 12 height 12
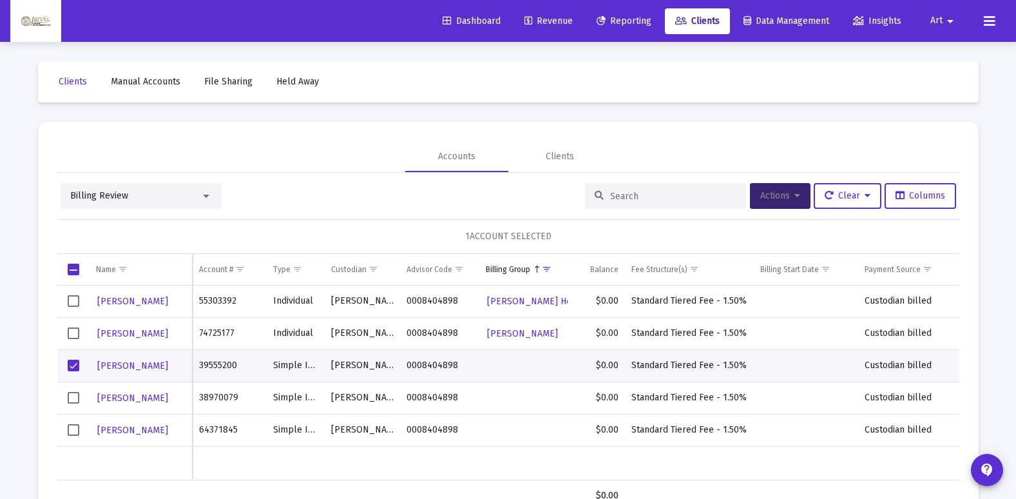
click at [768, 200] on span "Actions" at bounding box center [780, 195] width 40 height 11
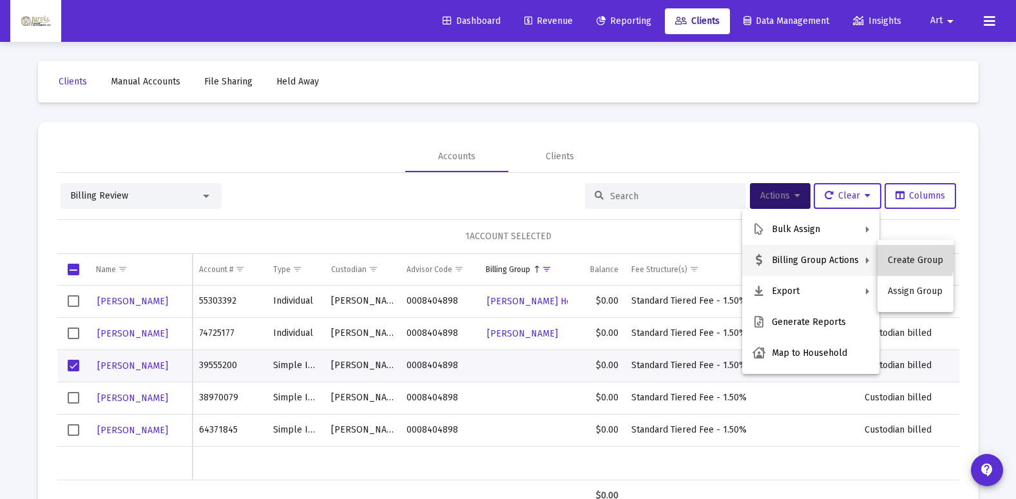
click at [908, 257] on button "Create Group" at bounding box center [916, 260] width 76 height 31
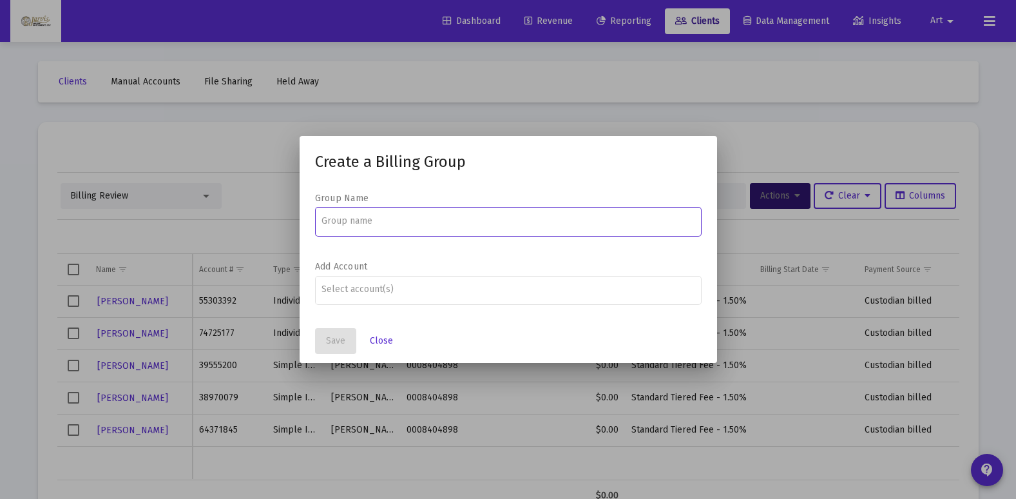
click at [514, 224] on input at bounding box center [508, 221] width 373 height 10
type input "Kinde, Jordan Household"
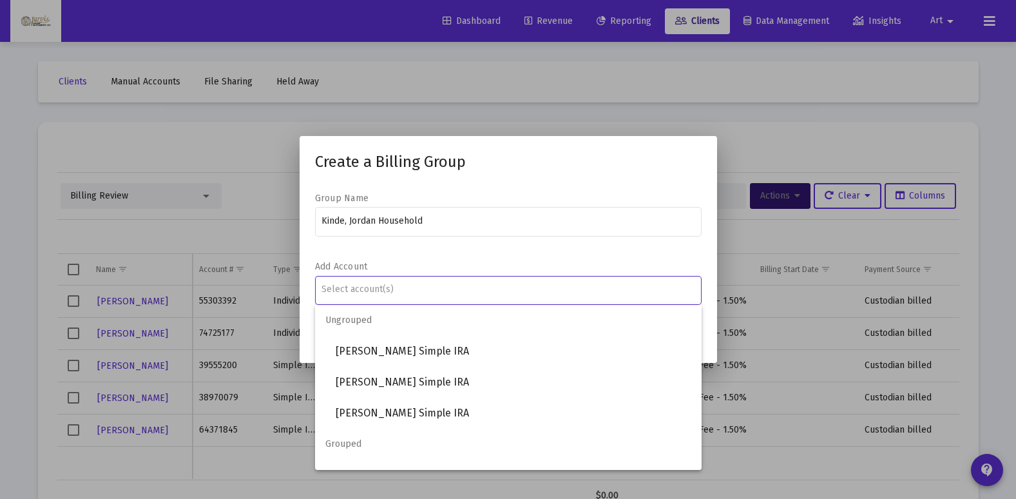
click at [482, 290] on input "Assignment Selection" at bounding box center [508, 289] width 373 height 10
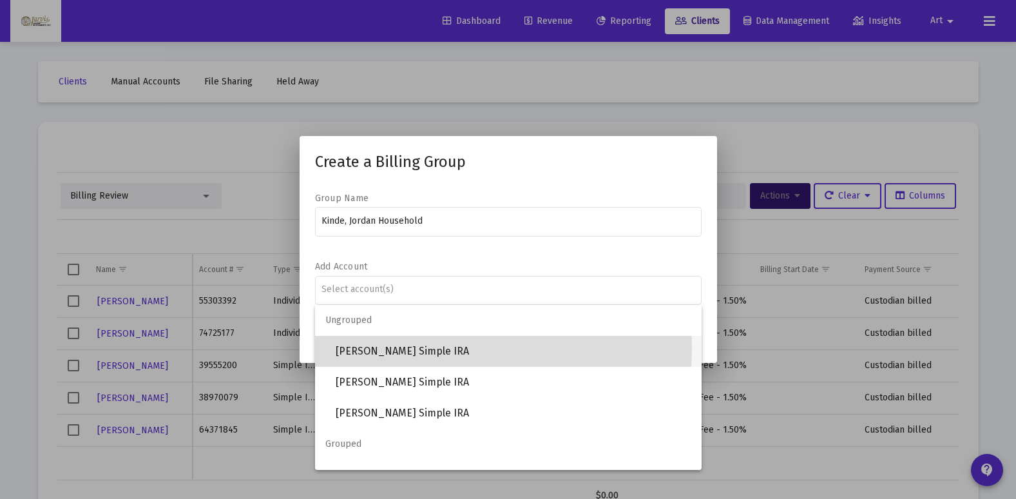
click at [441, 349] on span "[PERSON_NAME] Simple IRA" at bounding box center [514, 351] width 356 height 31
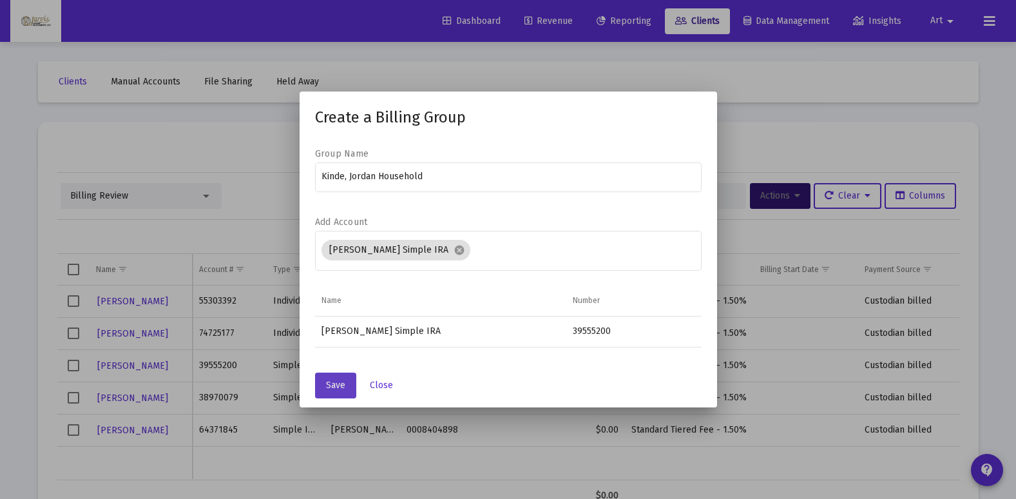
click at [341, 381] on span "Save" at bounding box center [335, 385] width 19 height 11
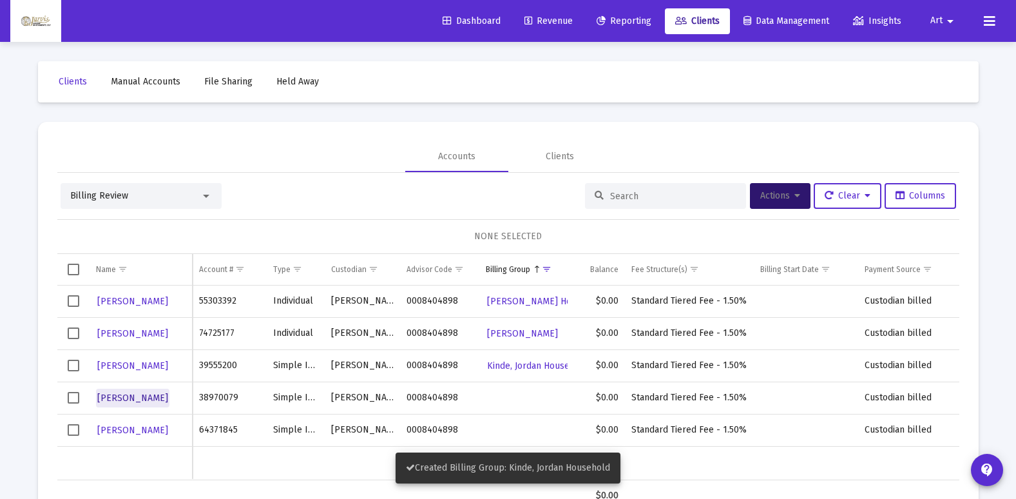
click at [144, 397] on span "[PERSON_NAME]" at bounding box center [132, 397] width 71 height 11
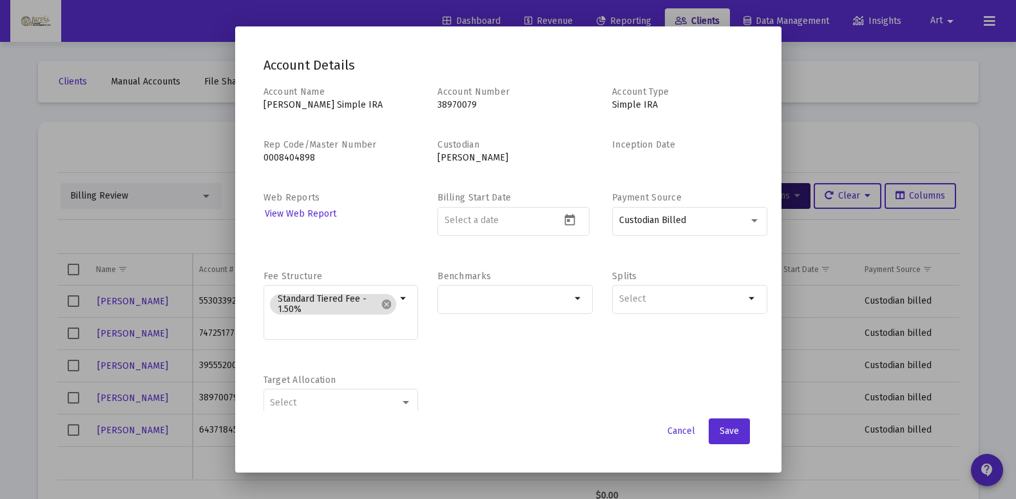
click at [75, 400] on div at bounding box center [508, 249] width 1016 height 499
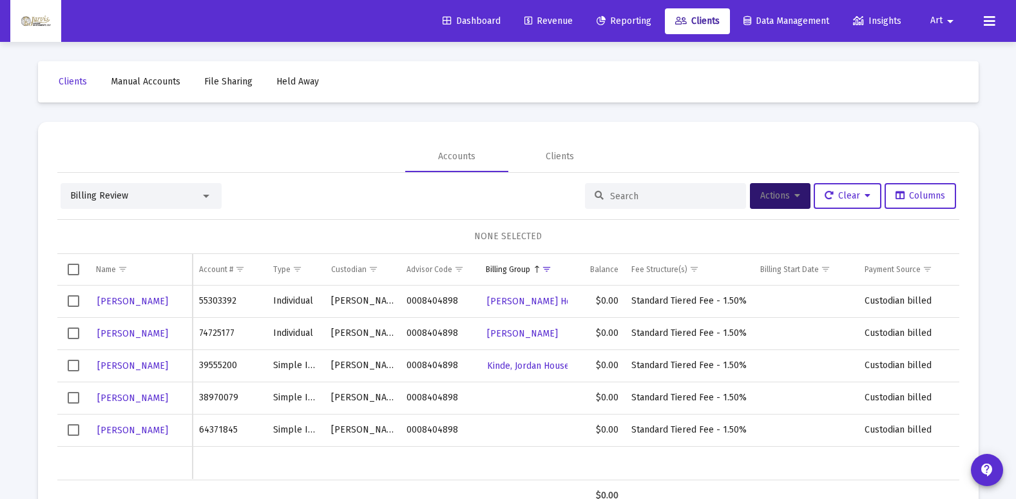
click at [75, 400] on span "Select row" at bounding box center [74, 398] width 12 height 12
click at [795, 198] on button "Actions" at bounding box center [780, 196] width 61 height 26
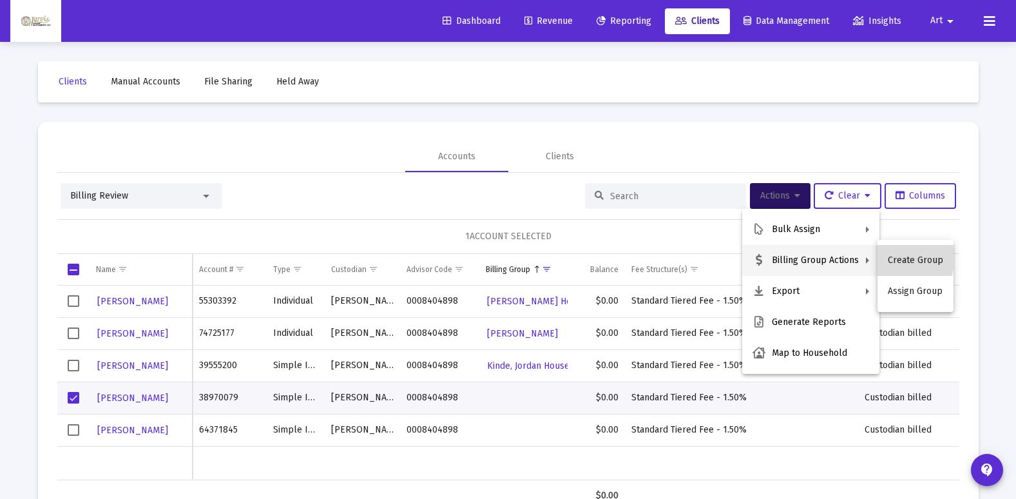
click at [903, 258] on button "Create Group" at bounding box center [916, 260] width 76 height 31
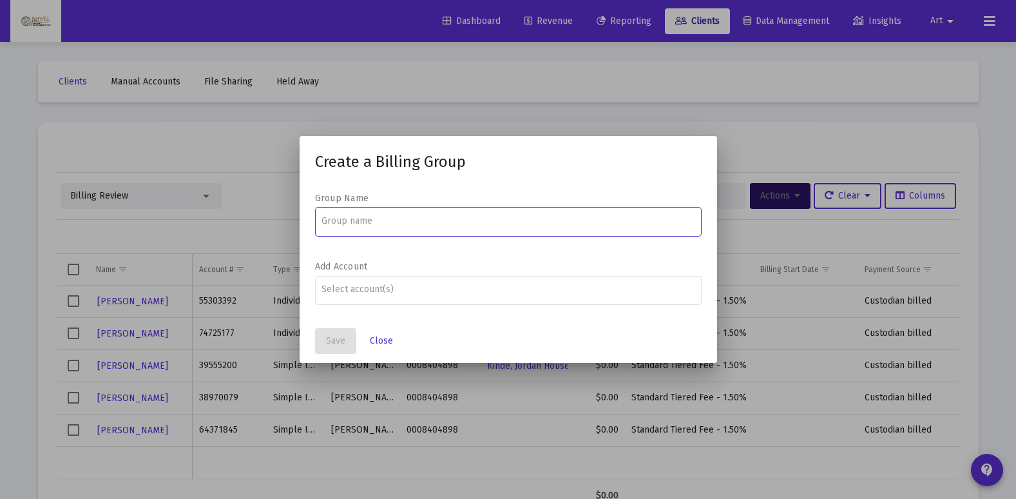
click at [557, 222] on input at bounding box center [508, 221] width 373 height 10
type input "{"
type input "[PERSON_NAME]"
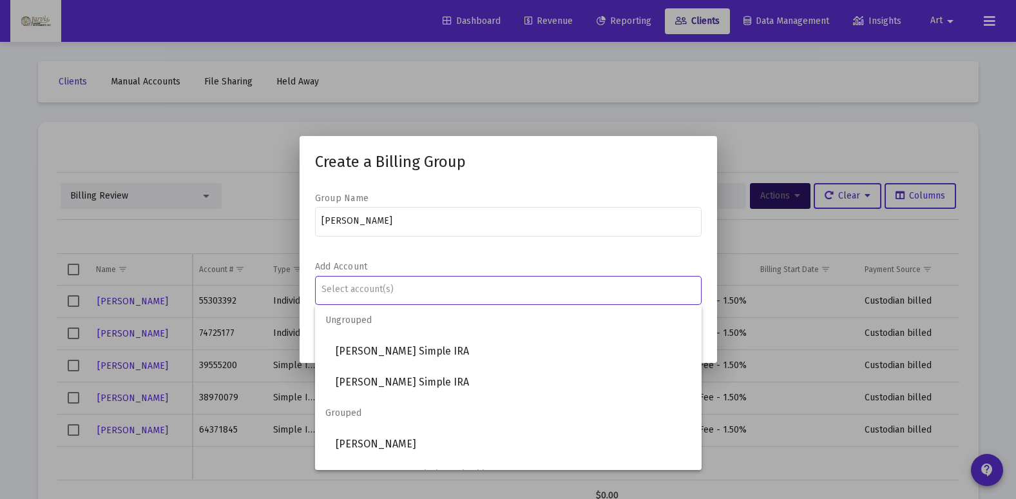
click at [503, 293] on input "Assignment Selection" at bounding box center [508, 289] width 373 height 10
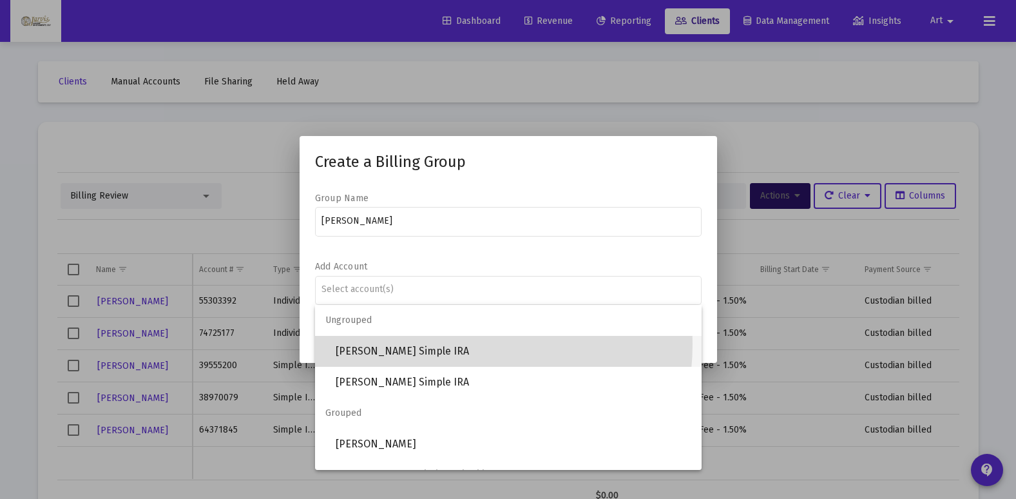
click at [429, 343] on span "[PERSON_NAME] Simple IRA" at bounding box center [514, 351] width 356 height 31
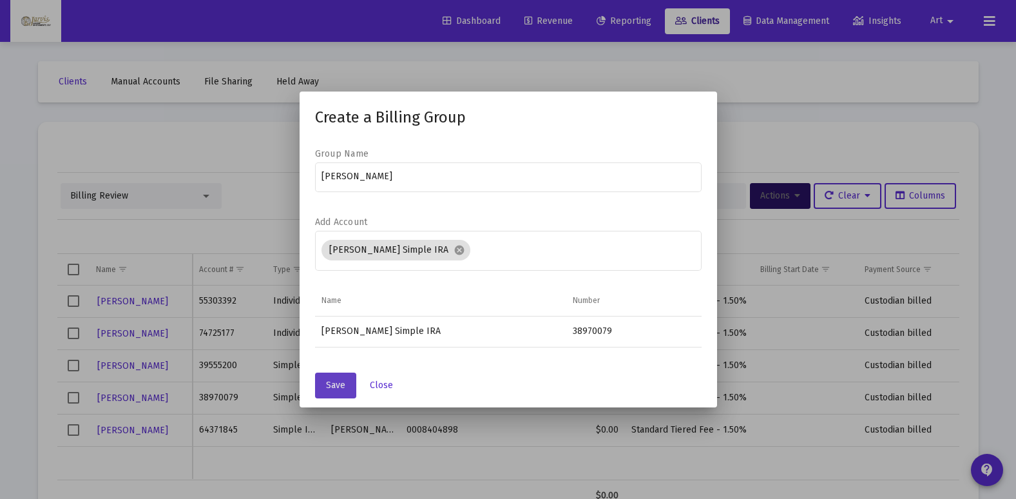
click at [341, 385] on span "Save" at bounding box center [335, 385] width 19 height 11
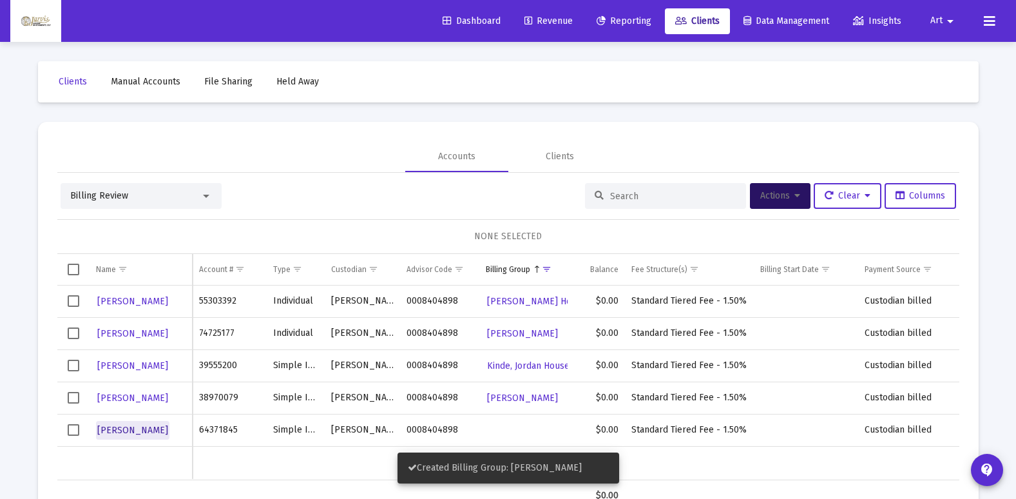
click at [149, 428] on span "[PERSON_NAME]" at bounding box center [132, 430] width 71 height 11
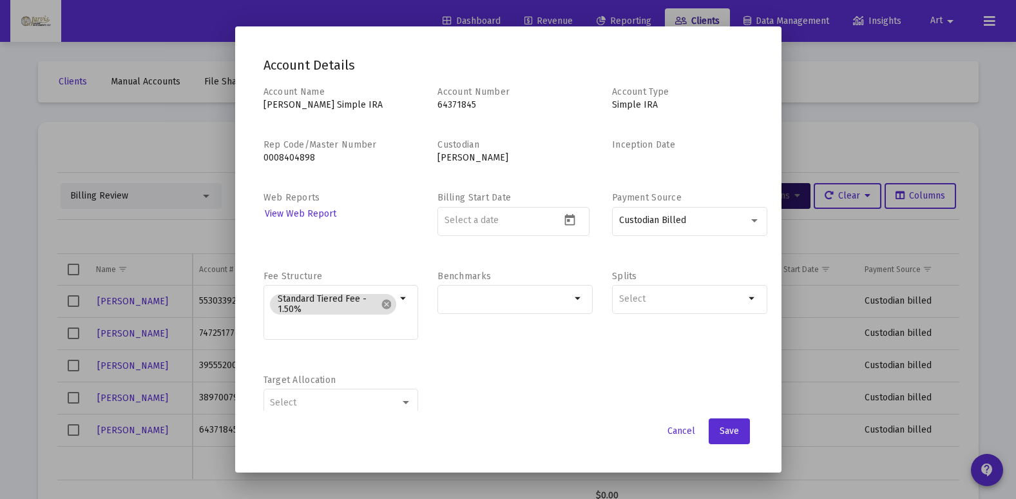
click at [75, 429] on div at bounding box center [508, 249] width 1016 height 499
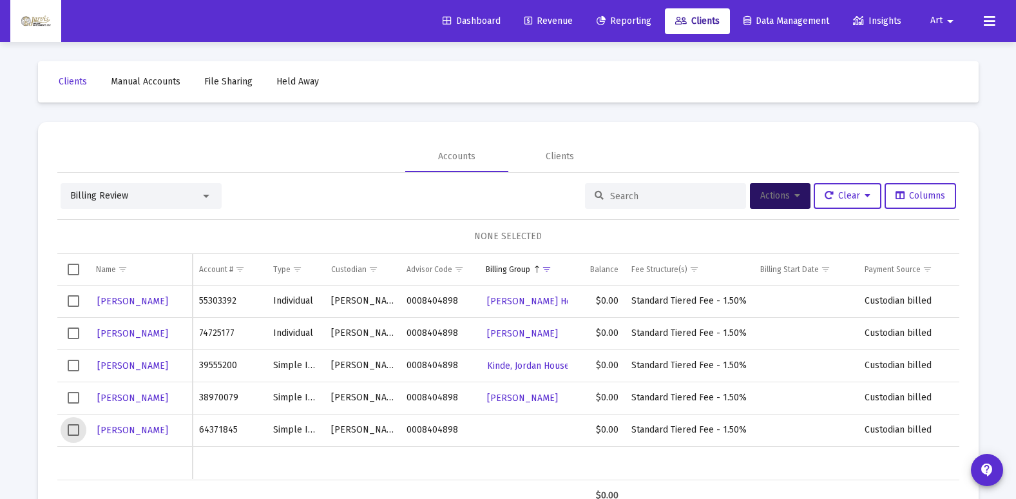
click at [75, 429] on span "Select row" at bounding box center [74, 430] width 12 height 12
click at [795, 200] on icon at bounding box center [798, 195] width 6 height 9
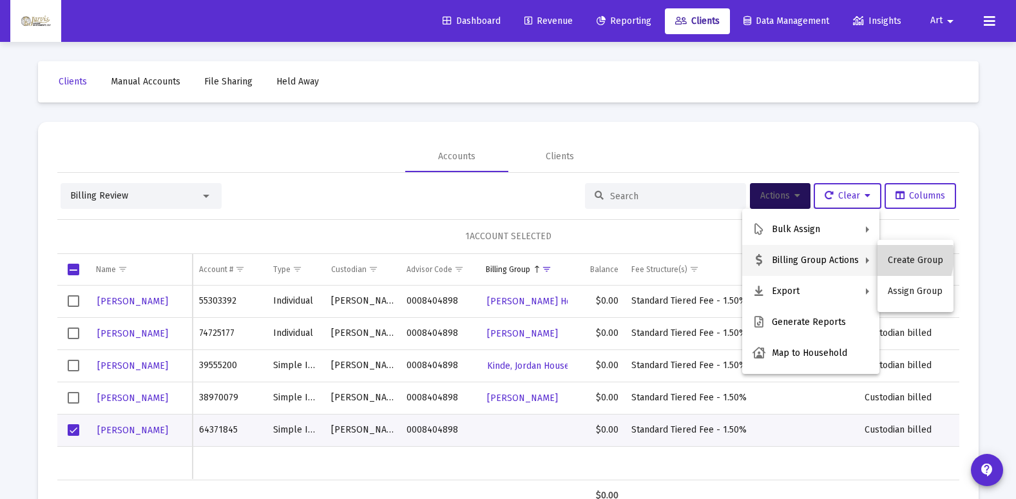
click at [895, 257] on button "Create Group" at bounding box center [916, 260] width 76 height 31
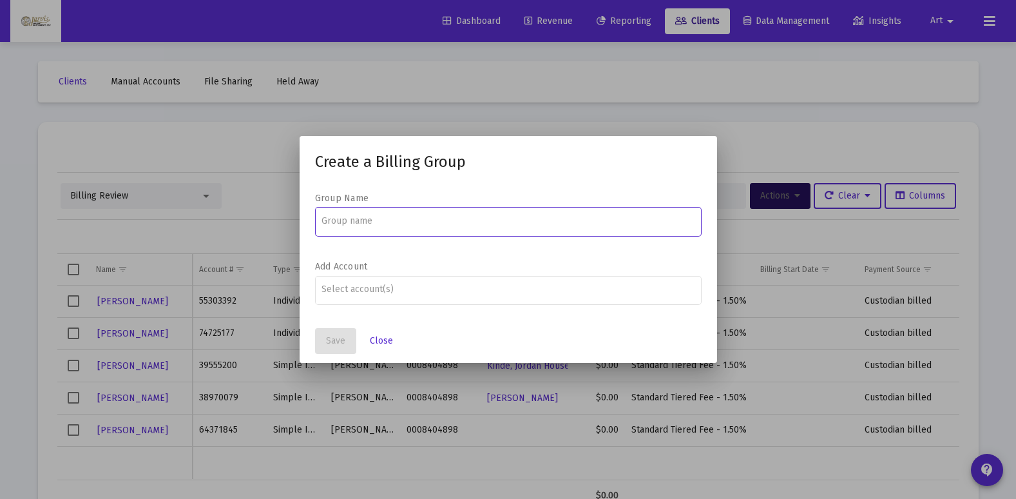
click at [490, 224] on input at bounding box center [508, 221] width 373 height 10
type input "[PERSON_NAME]"
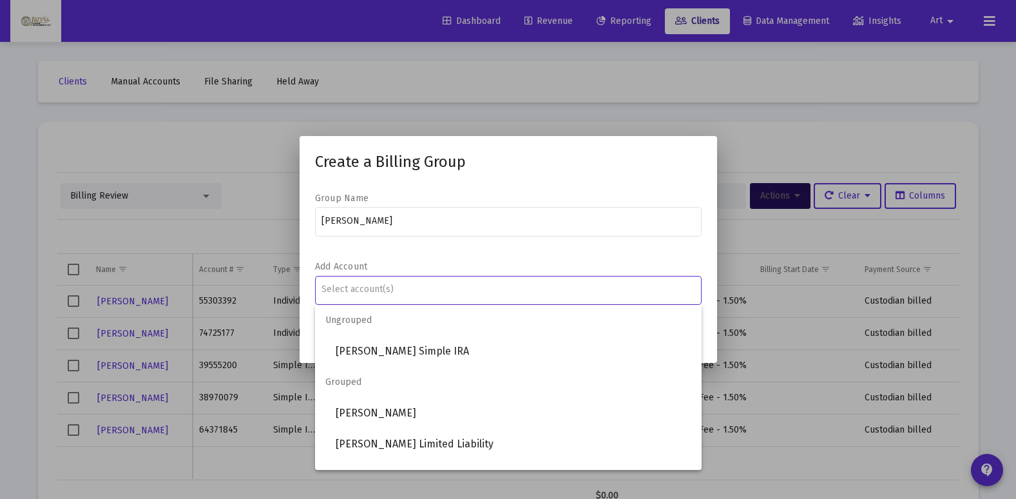
click at [421, 293] on input "Assignment Selection" at bounding box center [508, 289] width 373 height 10
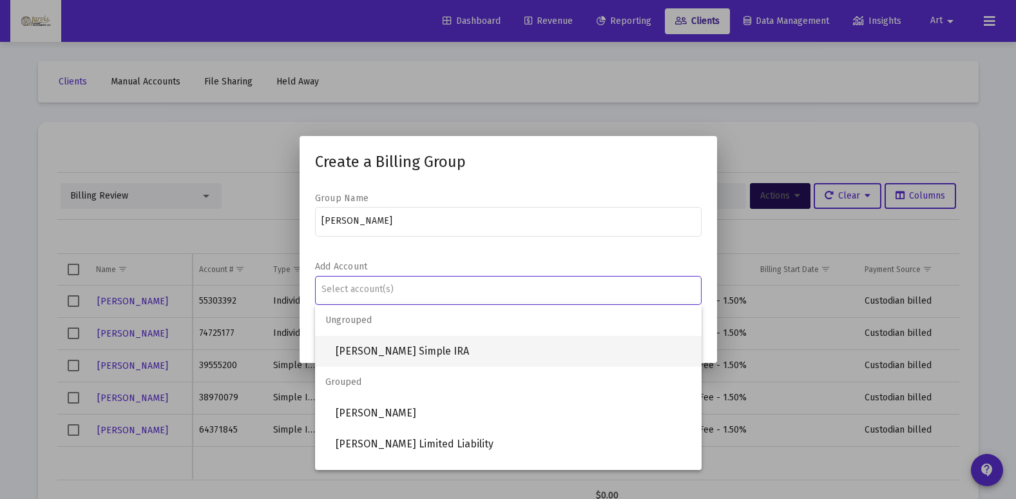
click at [407, 350] on span "[PERSON_NAME] Simple IRA" at bounding box center [514, 351] width 356 height 31
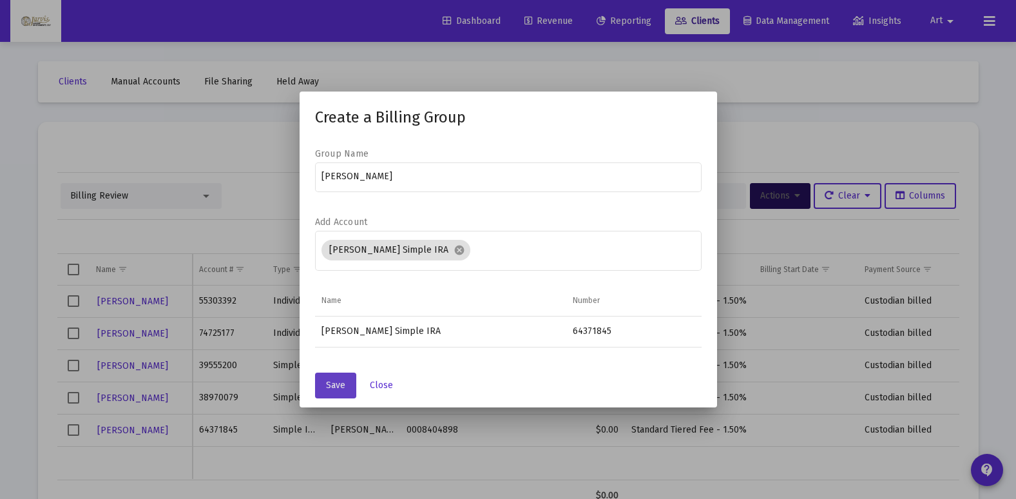
click at [342, 384] on span "Save" at bounding box center [335, 385] width 19 height 11
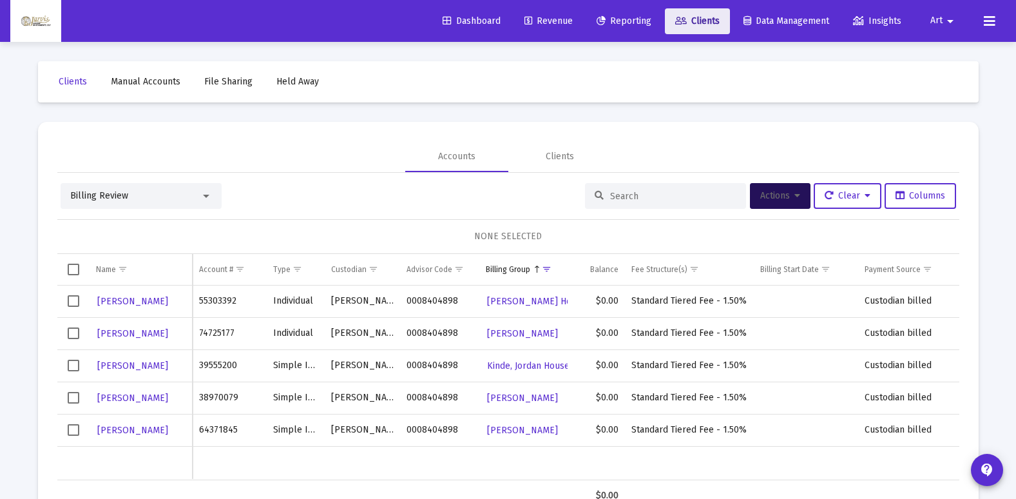
click at [691, 26] on span "Clients" at bounding box center [697, 20] width 44 height 11
click at [205, 197] on div at bounding box center [206, 196] width 6 height 3
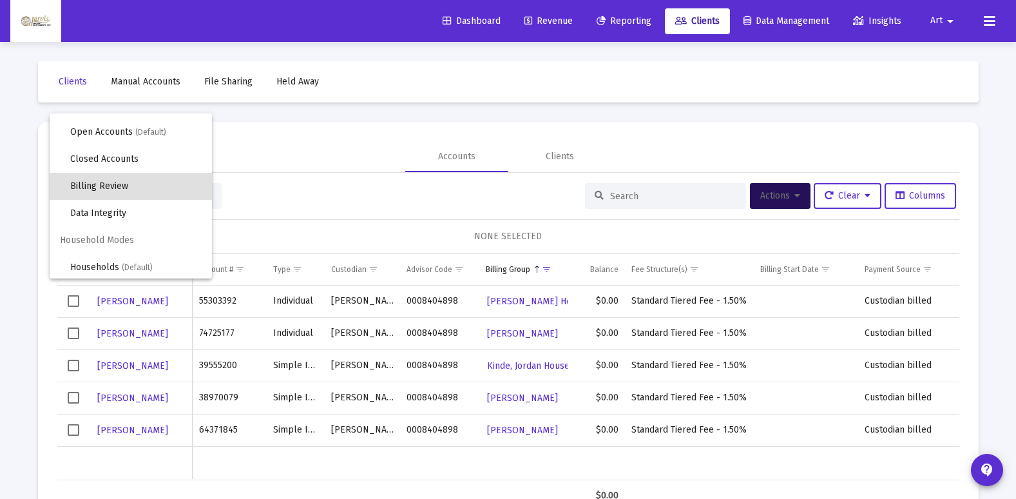
scroll to position [24, 0]
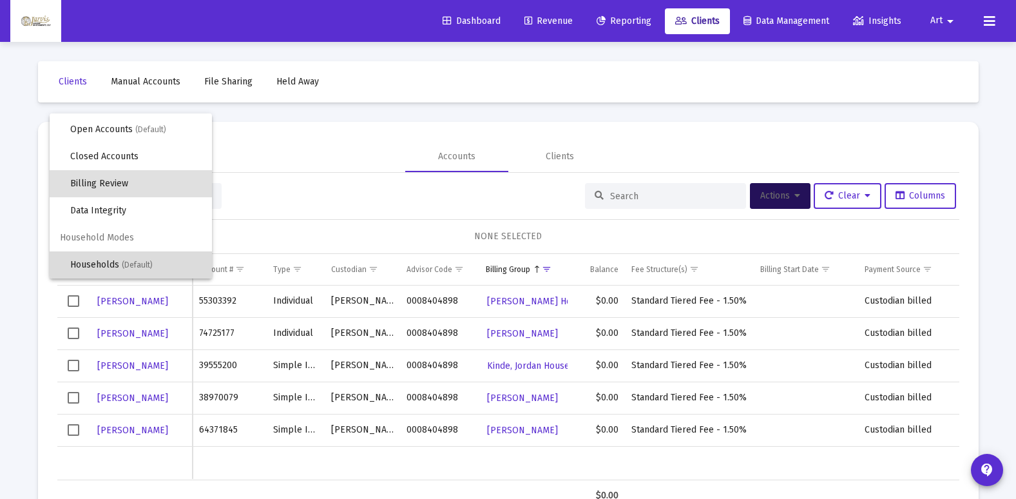
click at [140, 268] on span "(Default)" at bounding box center [137, 264] width 31 height 9
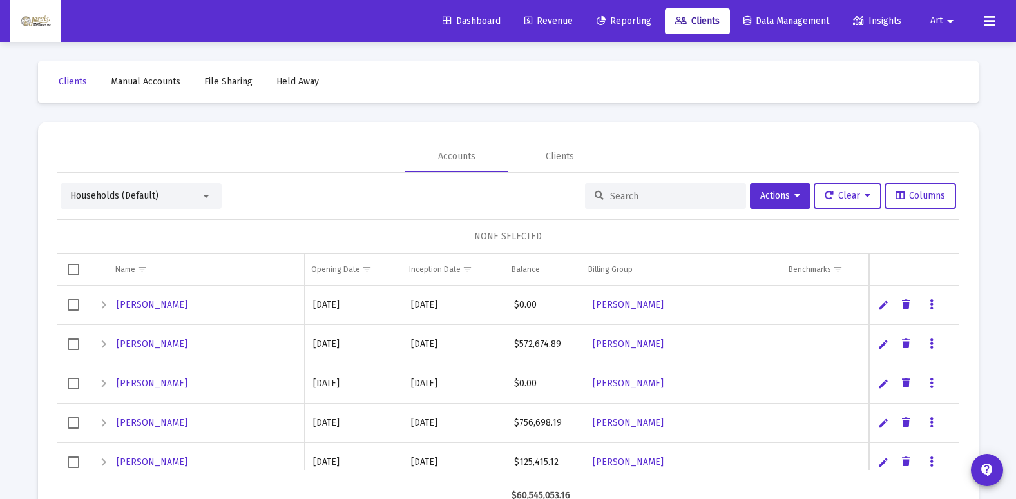
click at [646, 198] on input at bounding box center [673, 196] width 126 height 11
click at [595, 270] on div "Billing Group" at bounding box center [610, 269] width 44 height 10
click at [623, 270] on div "Billing Group" at bounding box center [610, 269] width 44 height 10
click at [588, 267] on div "Billing Group" at bounding box center [610, 269] width 44 height 10
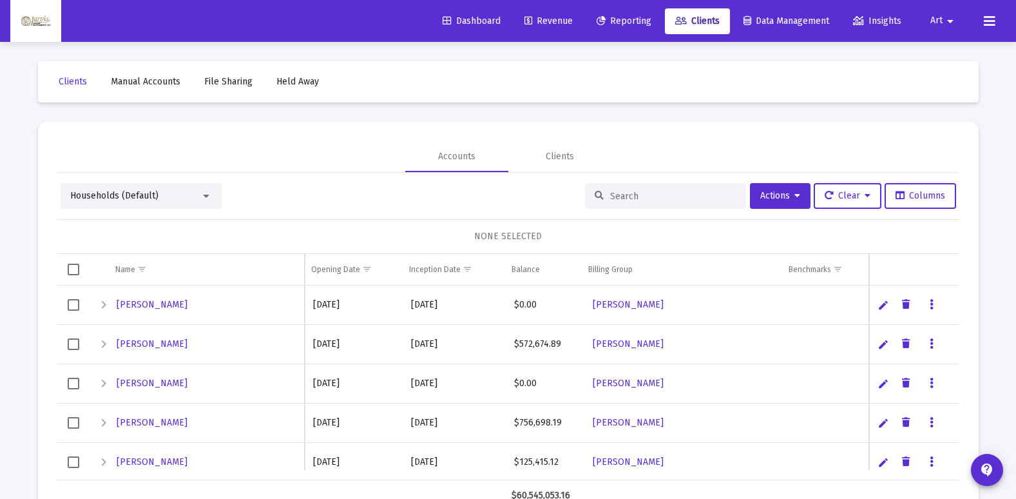
click at [210, 199] on div at bounding box center [206, 196] width 12 height 10
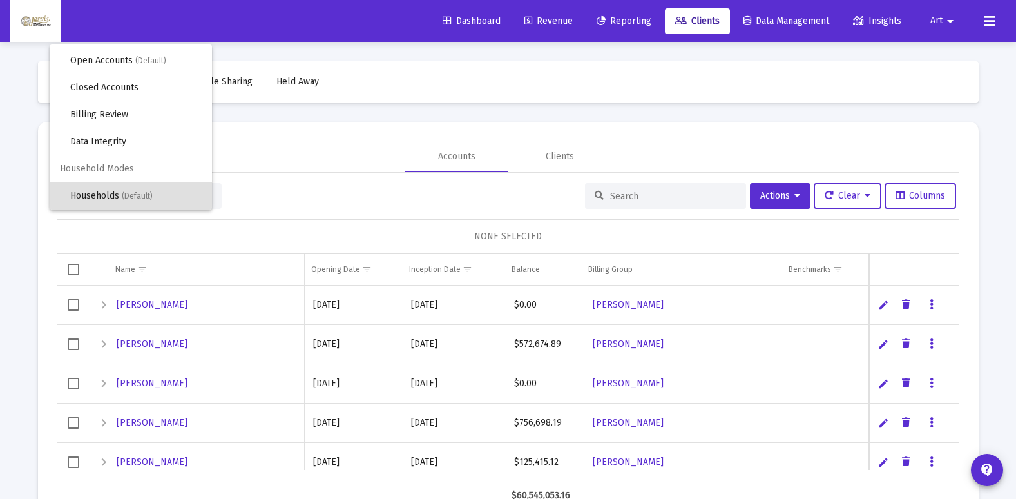
scroll to position [0, 0]
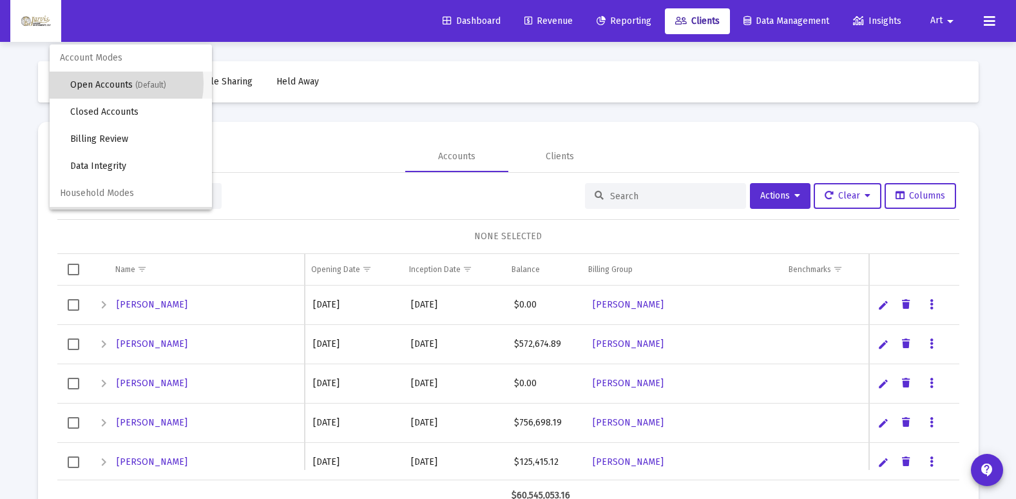
click at [115, 83] on span "Open Accounts (Default)" at bounding box center [135, 85] width 131 height 27
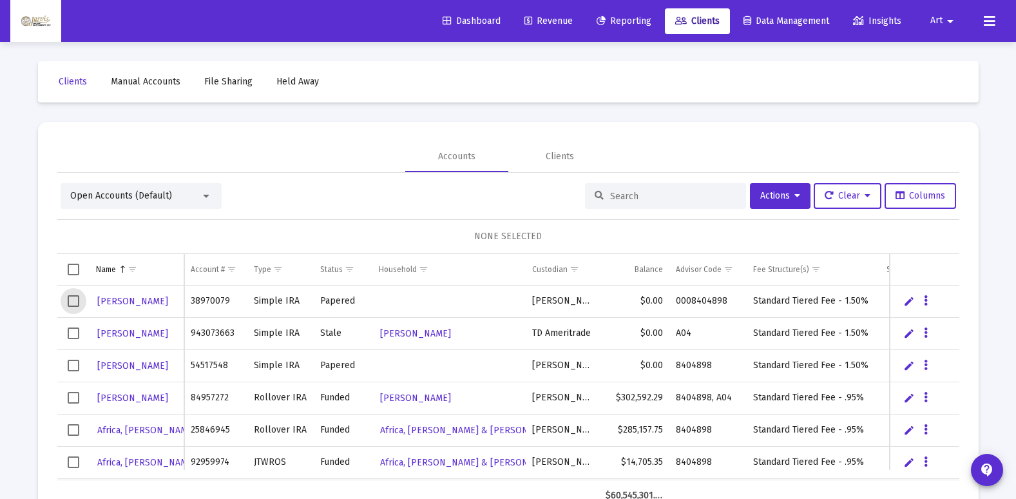
click at [72, 300] on span "Select row" at bounding box center [74, 301] width 12 height 12
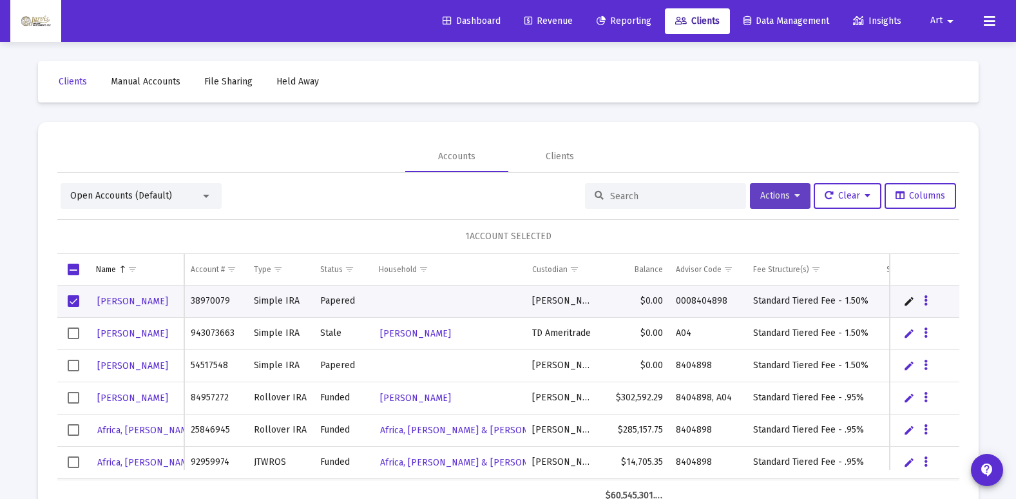
click at [774, 200] on span "Actions" at bounding box center [780, 195] width 40 height 11
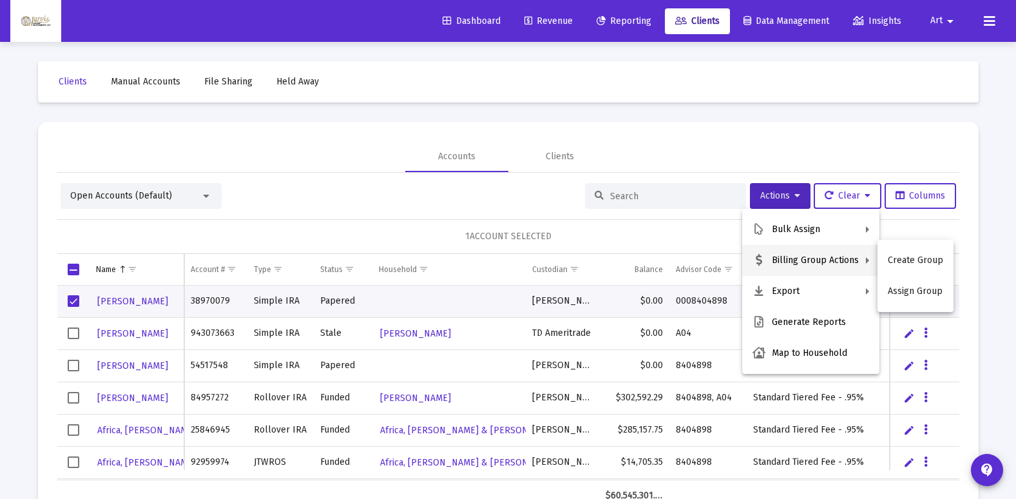
click at [203, 200] on div at bounding box center [508, 249] width 1016 height 499
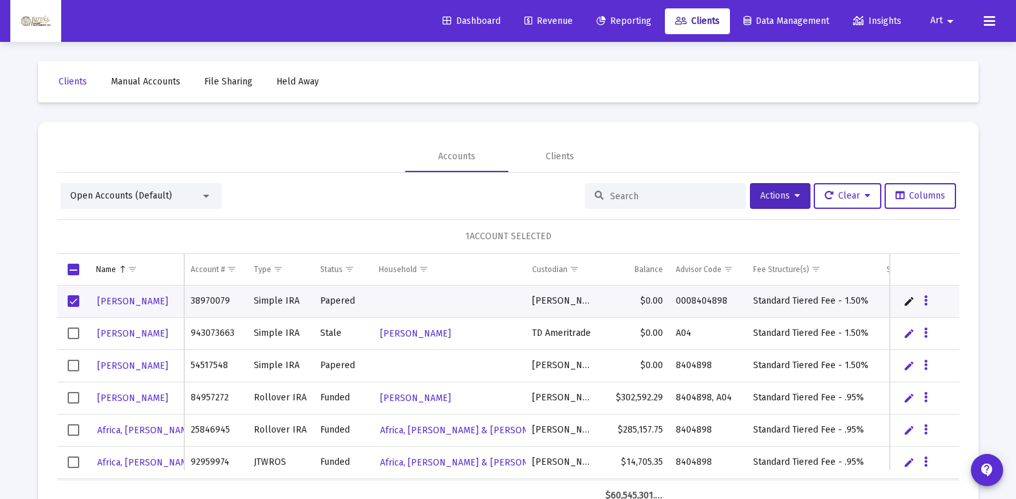
click at [203, 200] on div at bounding box center [206, 196] width 12 height 10
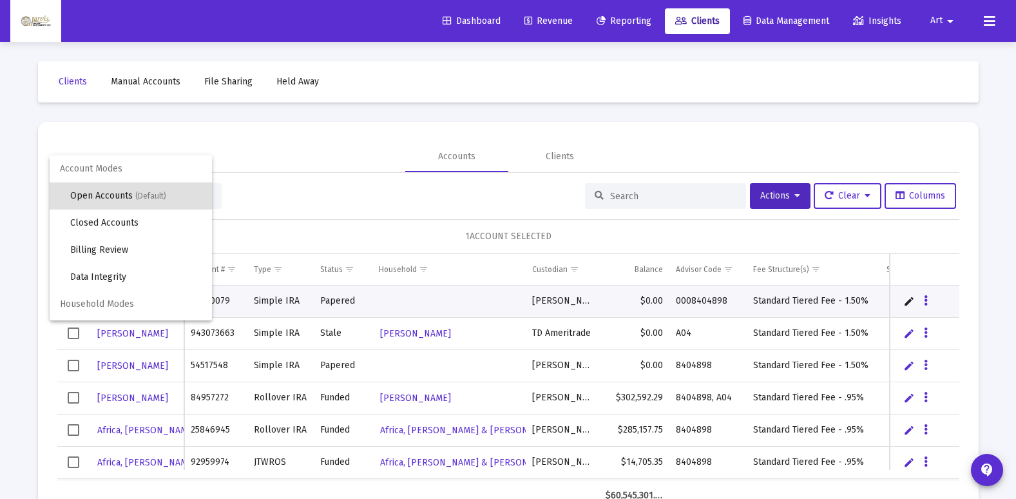
scroll to position [24, 0]
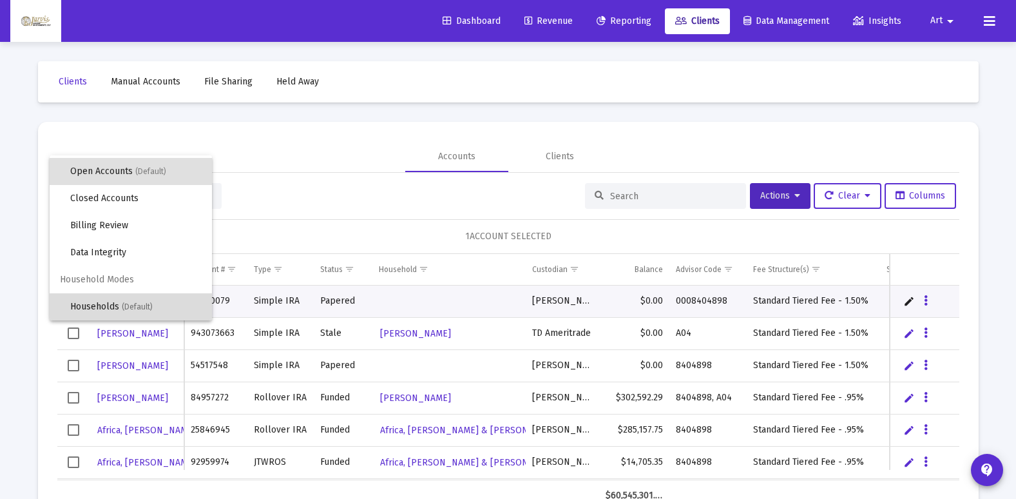
click at [138, 310] on span "(Default)" at bounding box center [137, 306] width 31 height 9
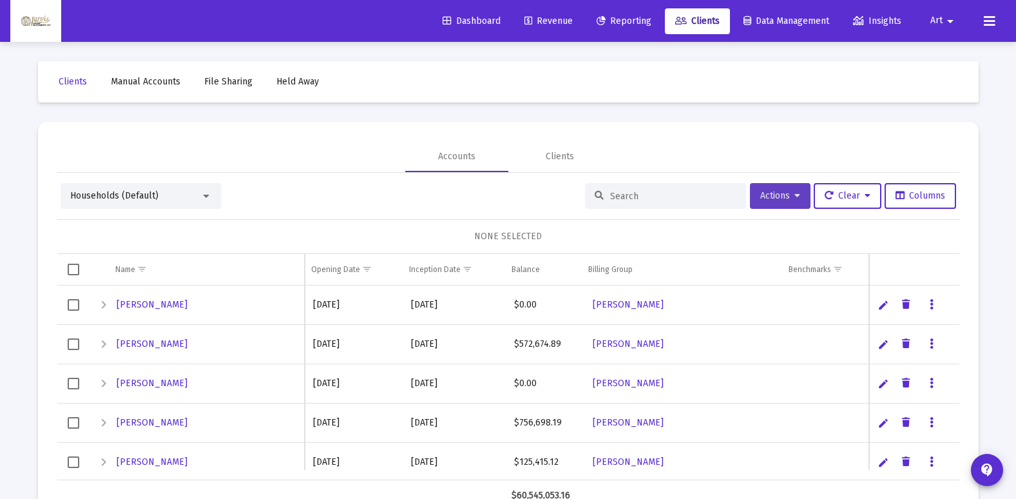
click at [786, 196] on span "Actions" at bounding box center [780, 195] width 40 height 11
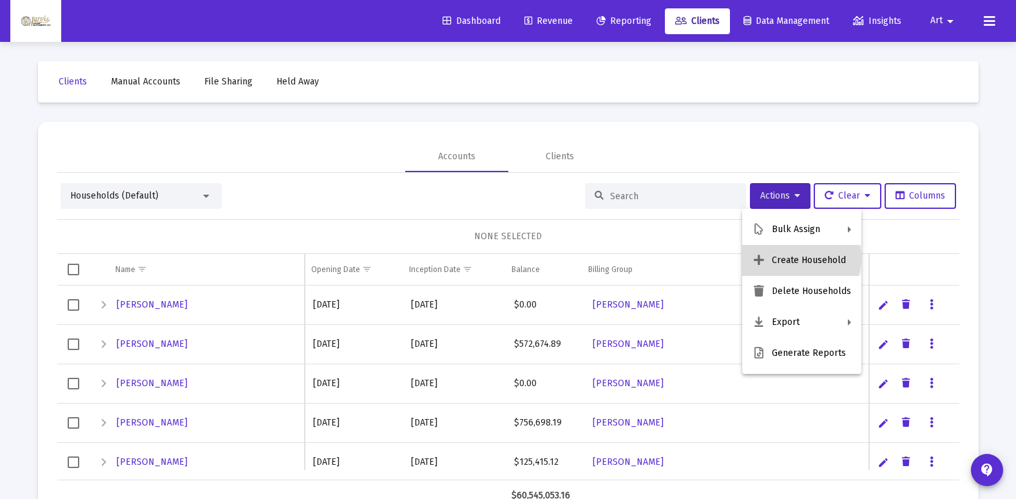
click at [796, 258] on button "Create Household" at bounding box center [801, 260] width 119 height 31
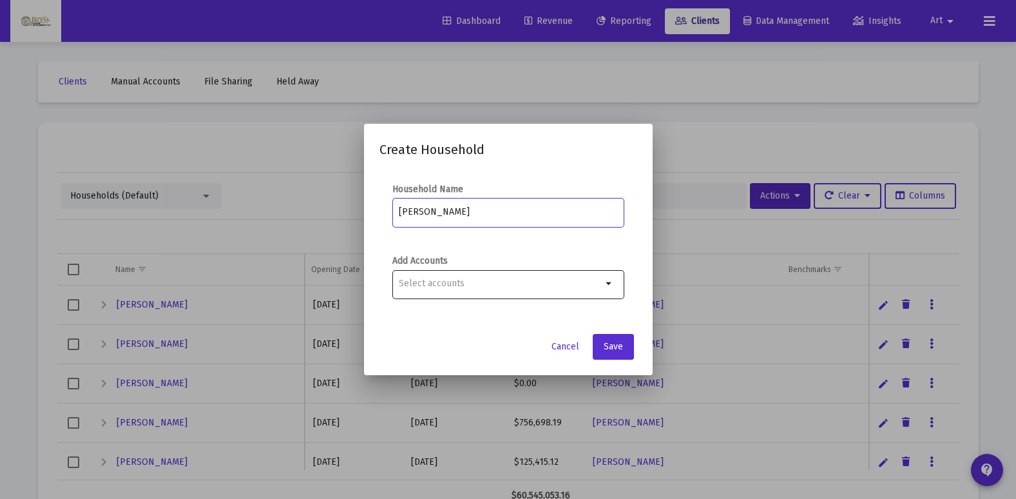
type input "[PERSON_NAME]"
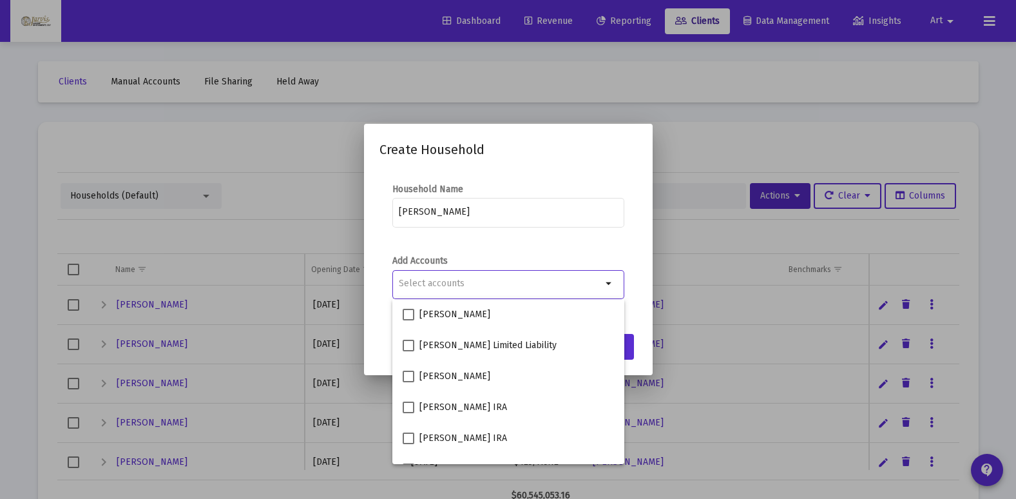
click at [576, 290] on div "Selection" at bounding box center [500, 283] width 208 height 15
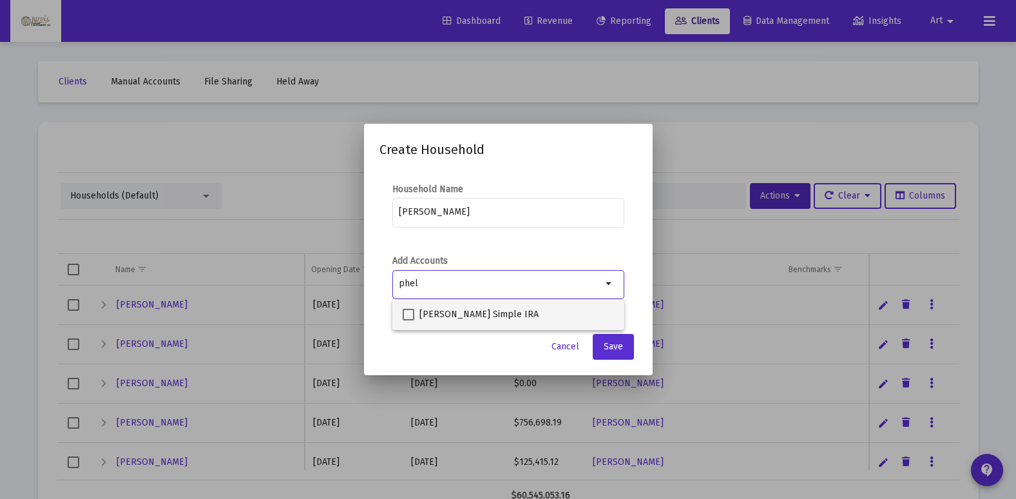
type input "phel"
click at [487, 311] on span "[PERSON_NAME] Simple IRA" at bounding box center [478, 314] width 119 height 15
click at [409, 320] on input "[PERSON_NAME] Simple IRA" at bounding box center [408, 320] width 1 height 1
checkbox input "true"
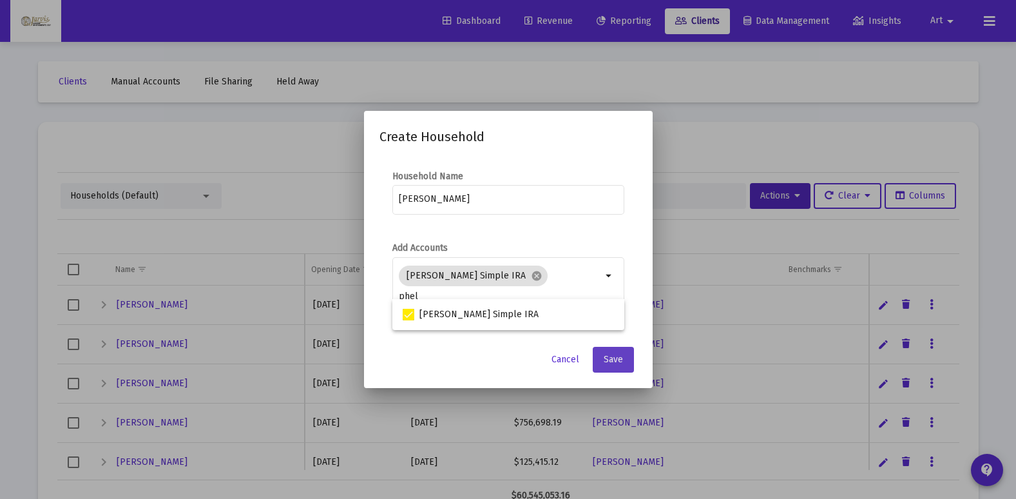
click at [615, 356] on span "Save" at bounding box center [613, 359] width 19 height 11
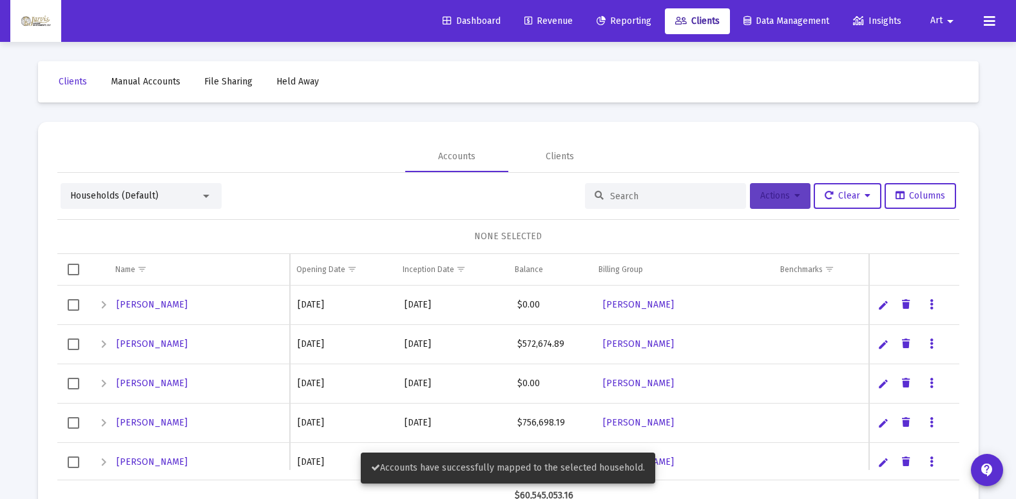
click at [767, 202] on button "Actions" at bounding box center [780, 196] width 61 height 26
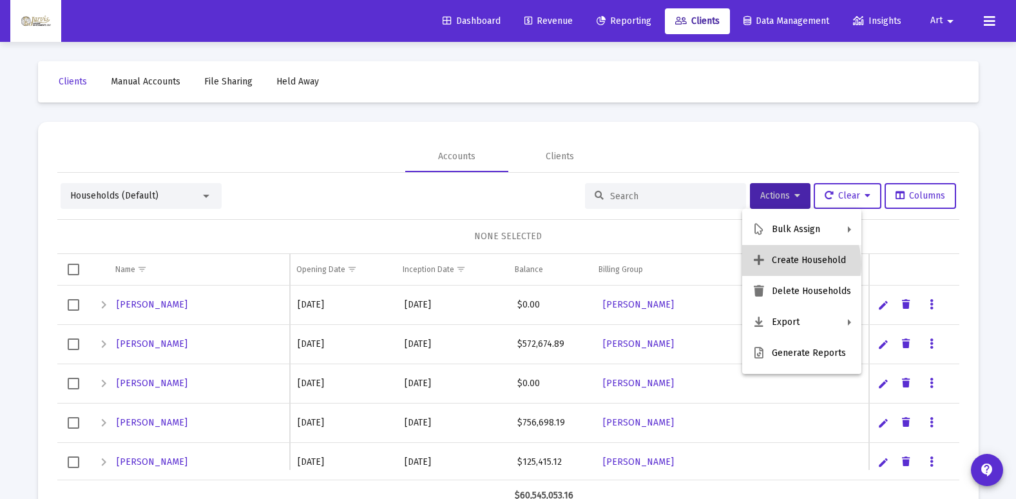
click at [784, 264] on button "Create Household" at bounding box center [801, 260] width 119 height 31
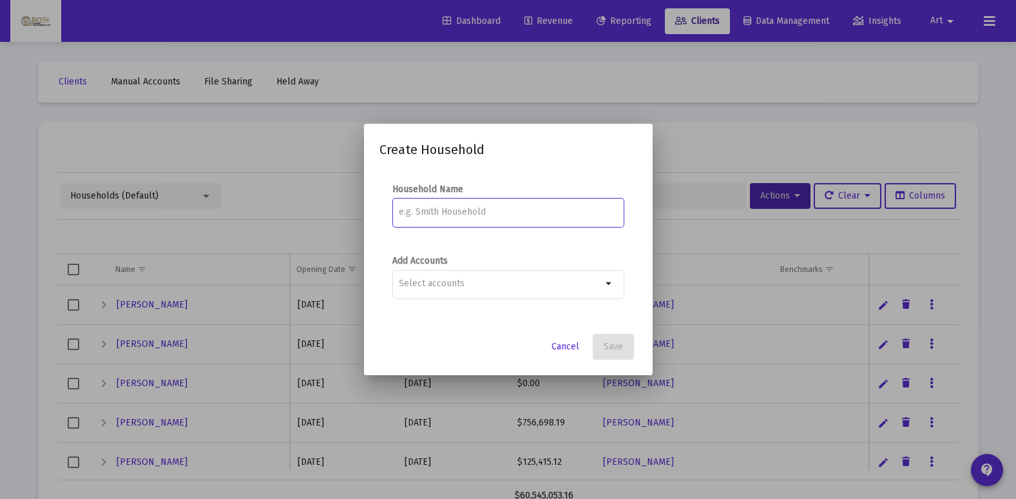
click at [497, 210] on input at bounding box center [508, 212] width 218 height 10
type input "[PERSON_NAME]"
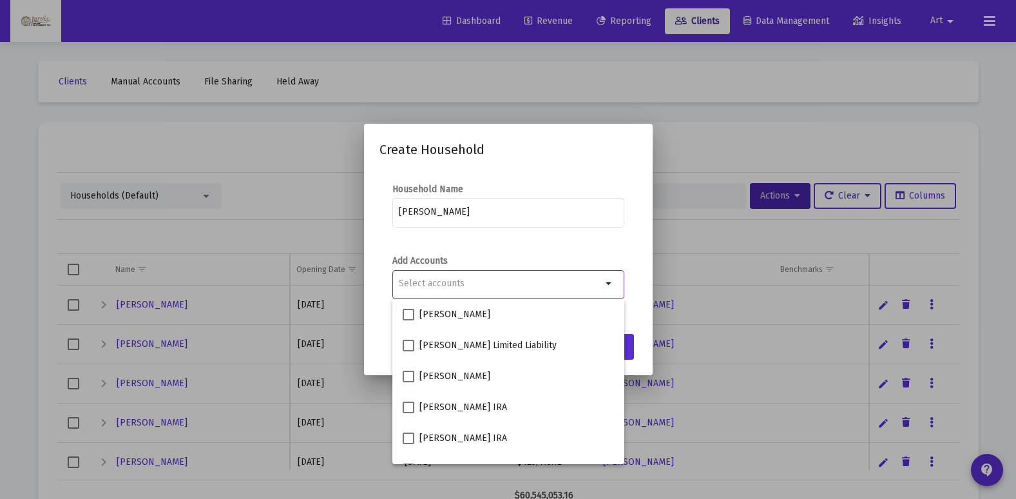
click at [452, 287] on input "Selection" at bounding box center [500, 283] width 203 height 10
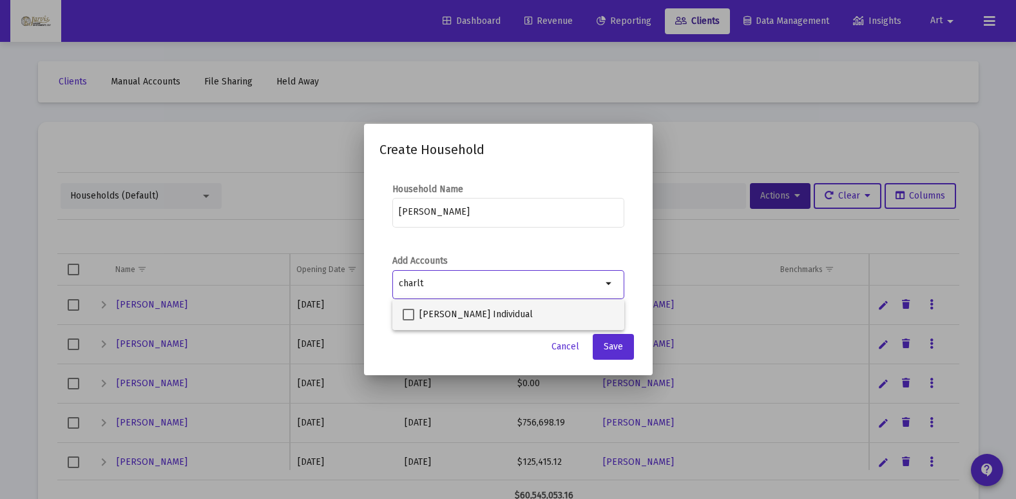
type input "charlt"
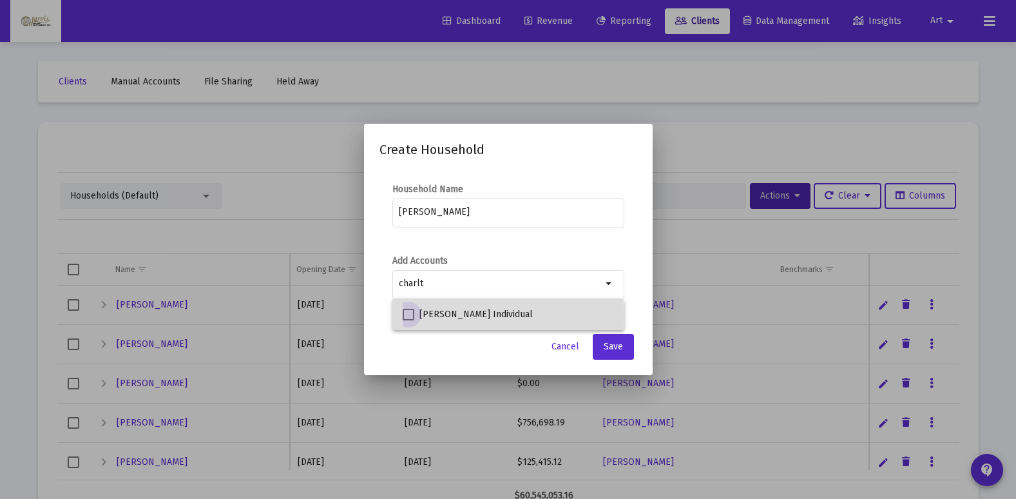
click at [408, 315] on span at bounding box center [409, 315] width 12 height 12
click at [408, 320] on input "[PERSON_NAME] Individual" at bounding box center [408, 320] width 1 height 1
checkbox input "true"
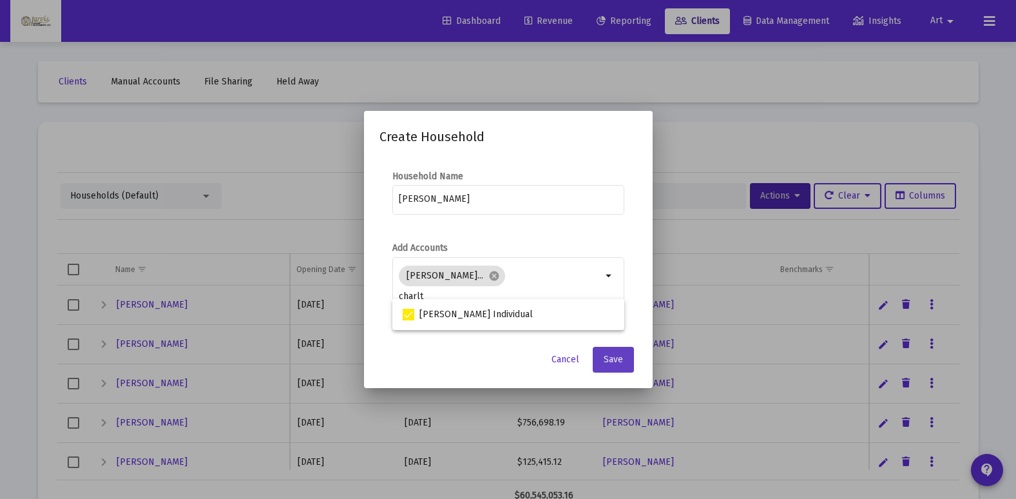
click at [615, 356] on span "Save" at bounding box center [613, 359] width 19 height 11
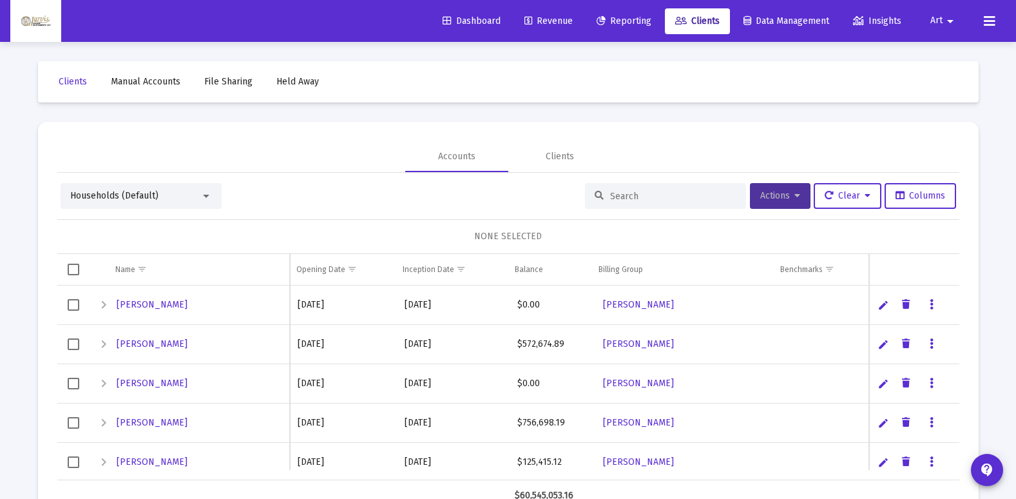
click at [795, 197] on button "Actions" at bounding box center [780, 196] width 61 height 26
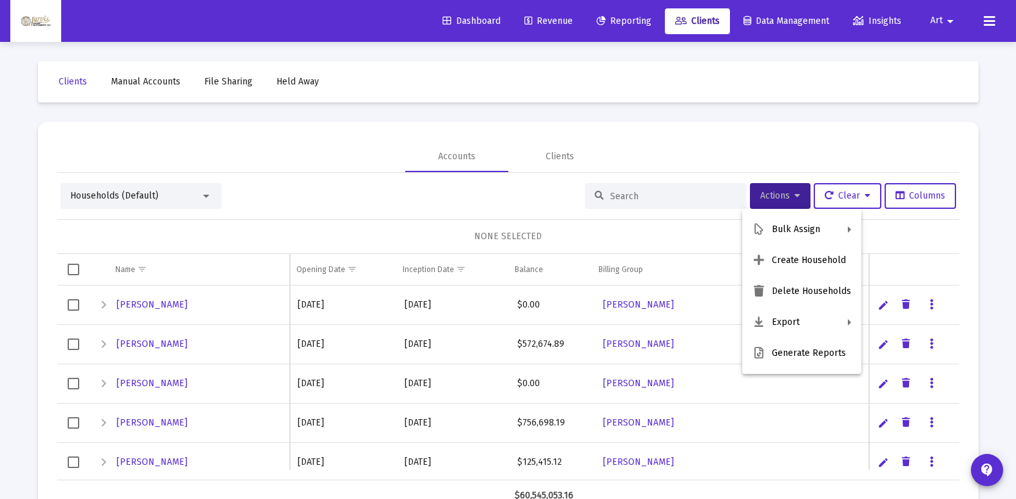
click at [208, 194] on div at bounding box center [508, 249] width 1016 height 499
click at [208, 195] on div at bounding box center [206, 196] width 6 height 3
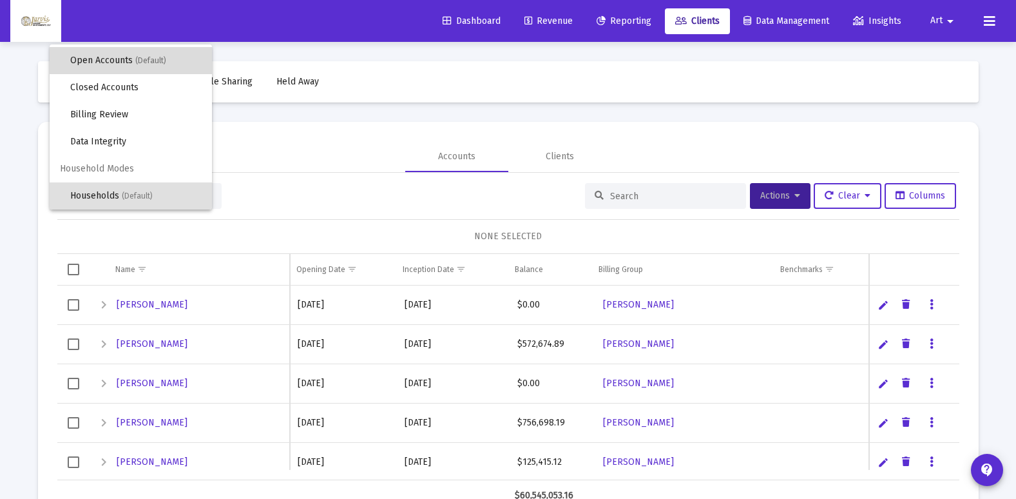
click at [163, 66] on span "Open Accounts (Default)" at bounding box center [135, 60] width 131 height 27
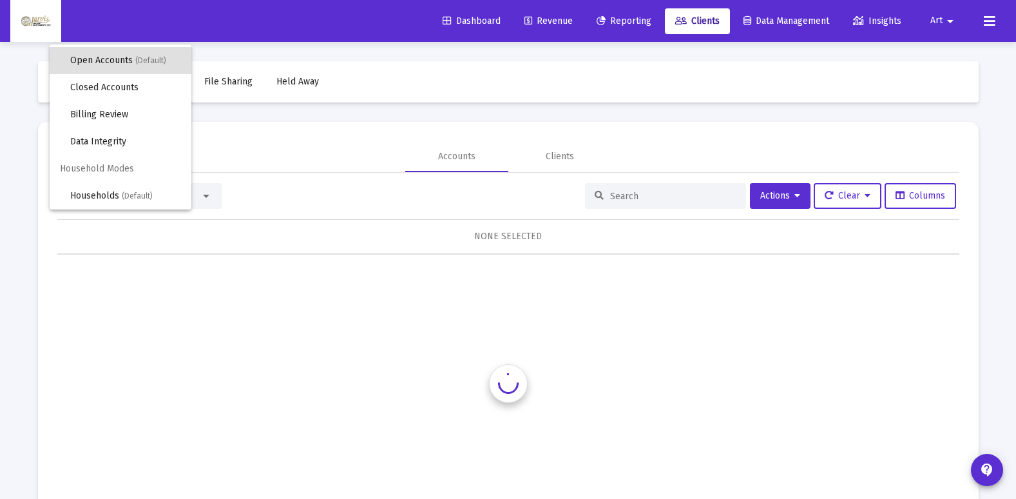
scroll to position [0, 0]
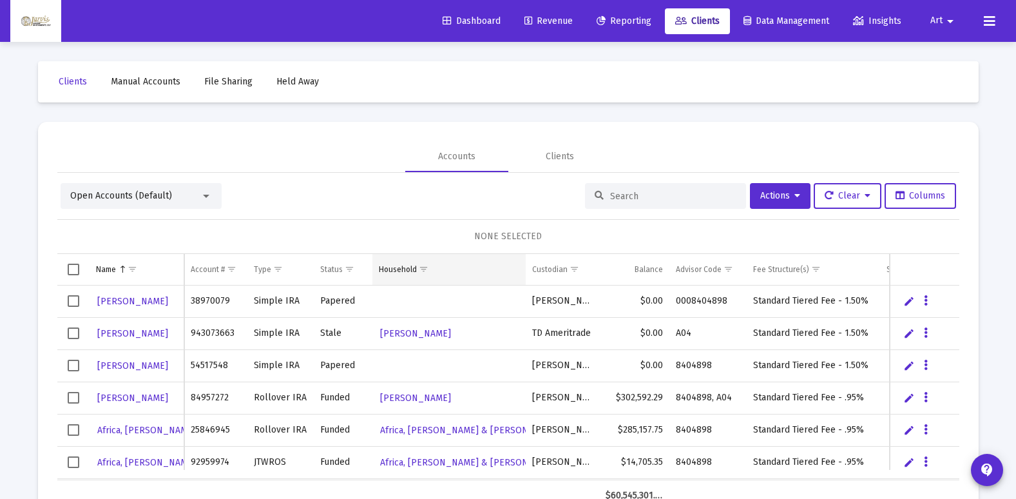
click at [385, 266] on div "Household" at bounding box center [398, 269] width 38 height 10
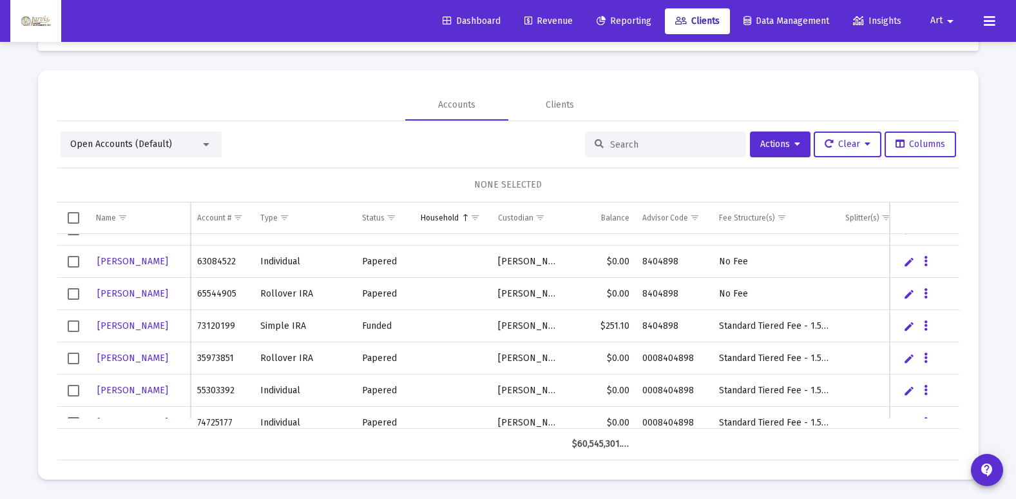
scroll to position [129, 0]
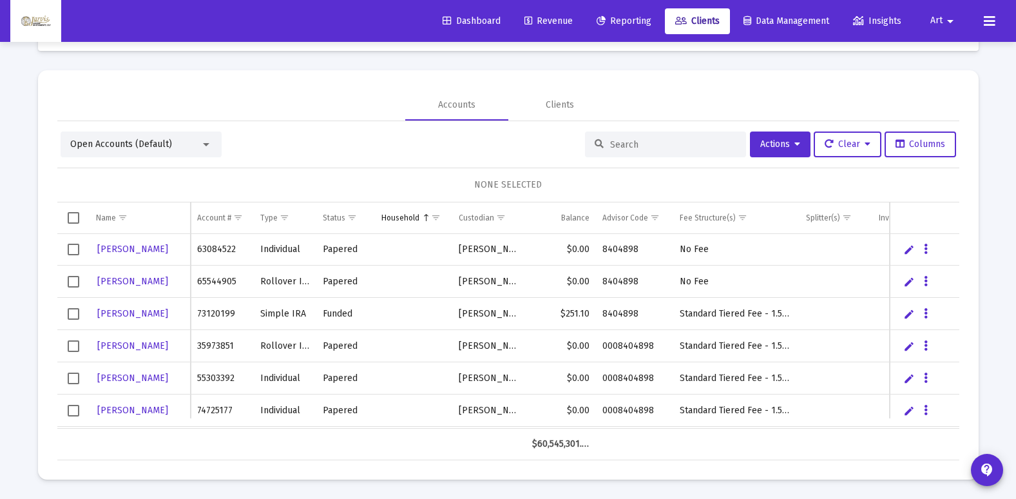
click at [207, 142] on div at bounding box center [206, 144] width 12 height 10
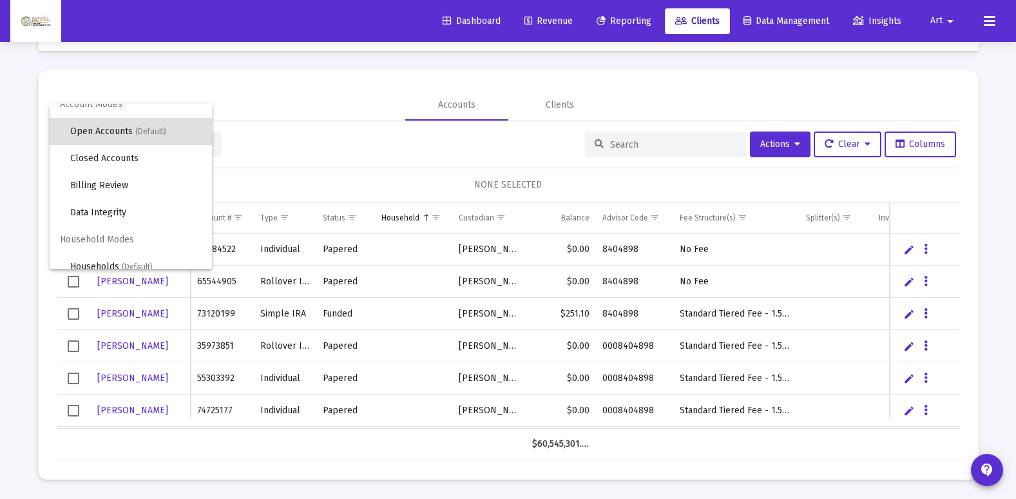
click at [211, 249] on div "Account Modes Open Accounts (Default) Closed Accounts Billing Review Data Integ…" at bounding box center [131, 186] width 162 height 165
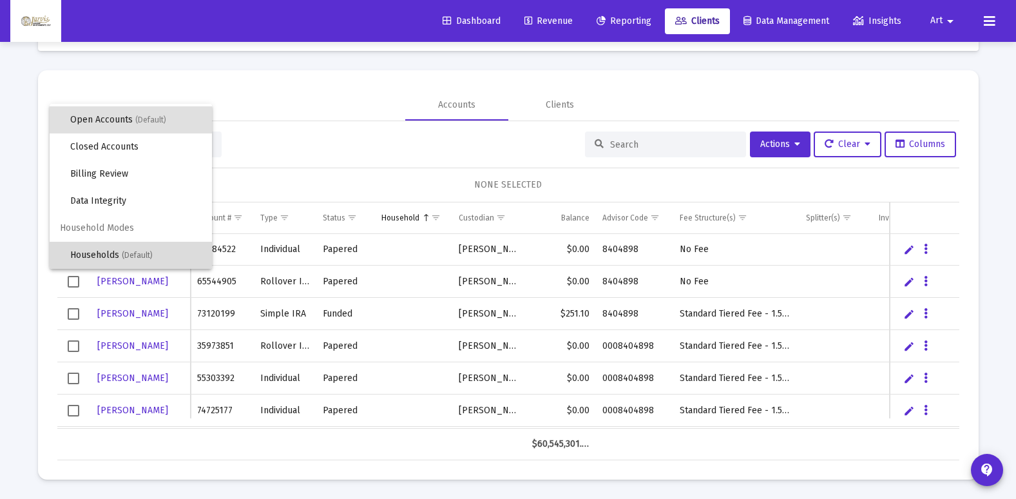
click at [143, 258] on span "(Default)" at bounding box center [137, 255] width 31 height 9
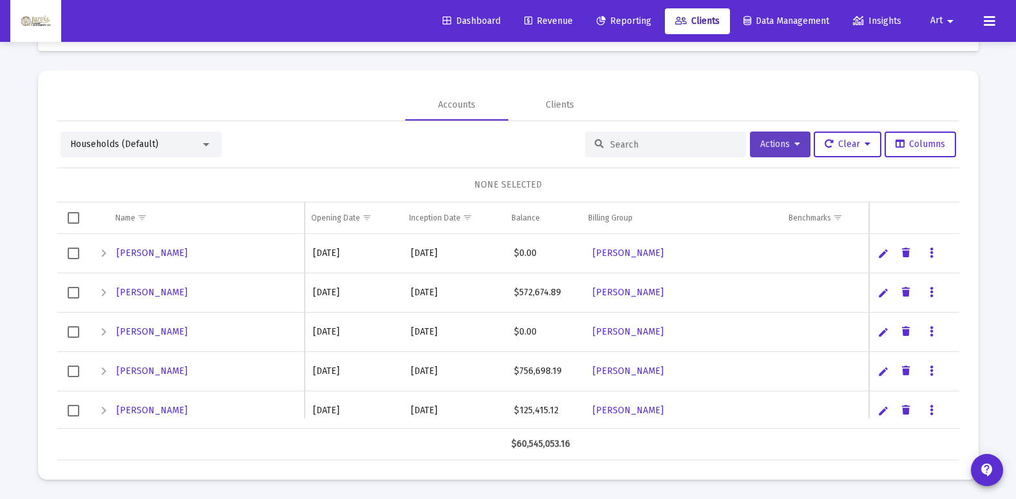
click at [795, 146] on icon at bounding box center [798, 144] width 6 height 9
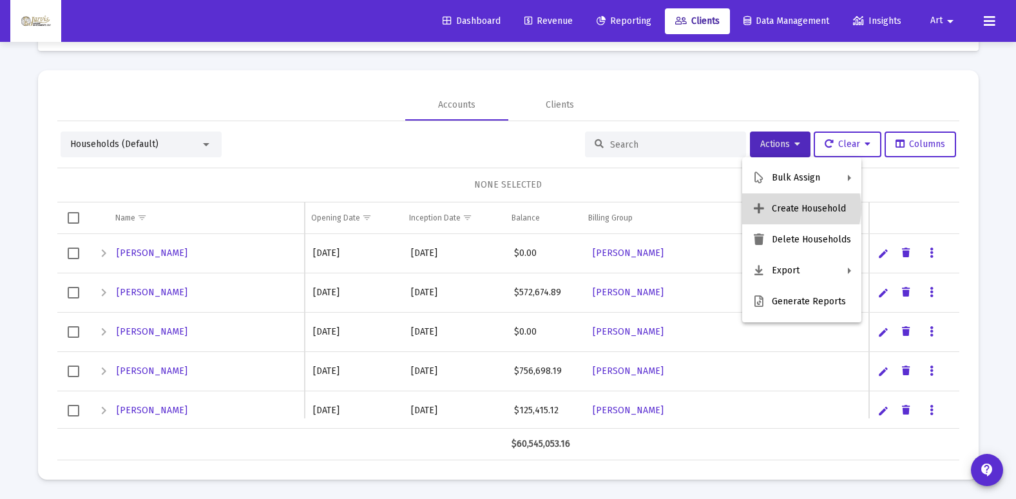
click at [798, 208] on button "Create Household" at bounding box center [801, 208] width 119 height 31
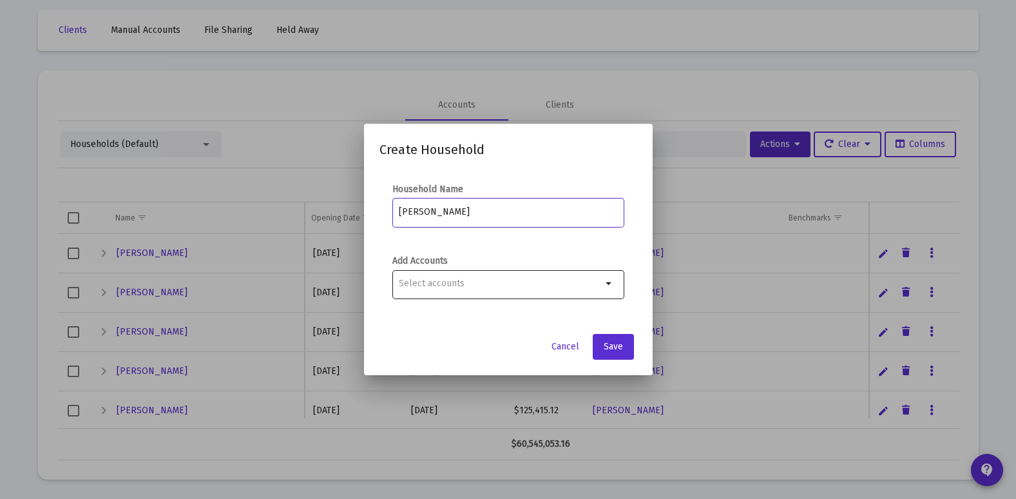
type input "[PERSON_NAME]"
click at [565, 285] on input "Selection" at bounding box center [500, 283] width 203 height 10
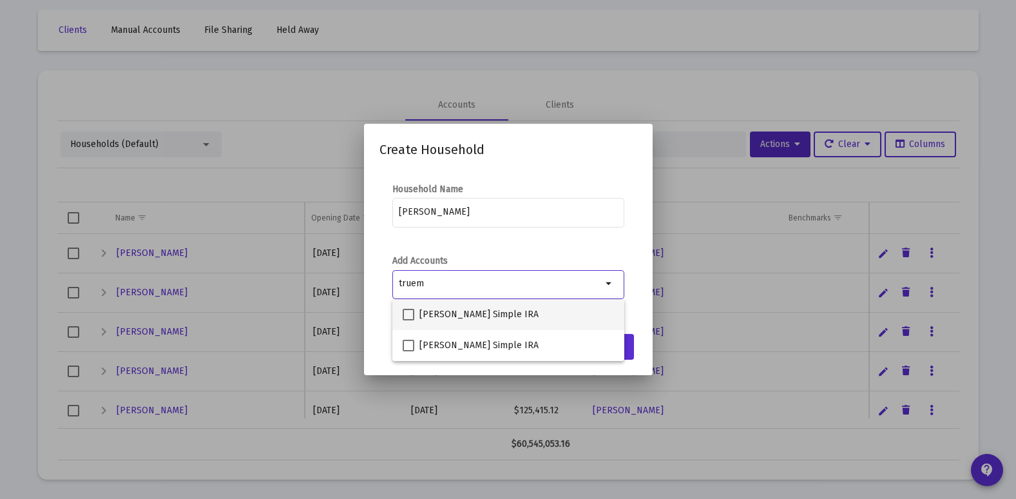
type input "truem"
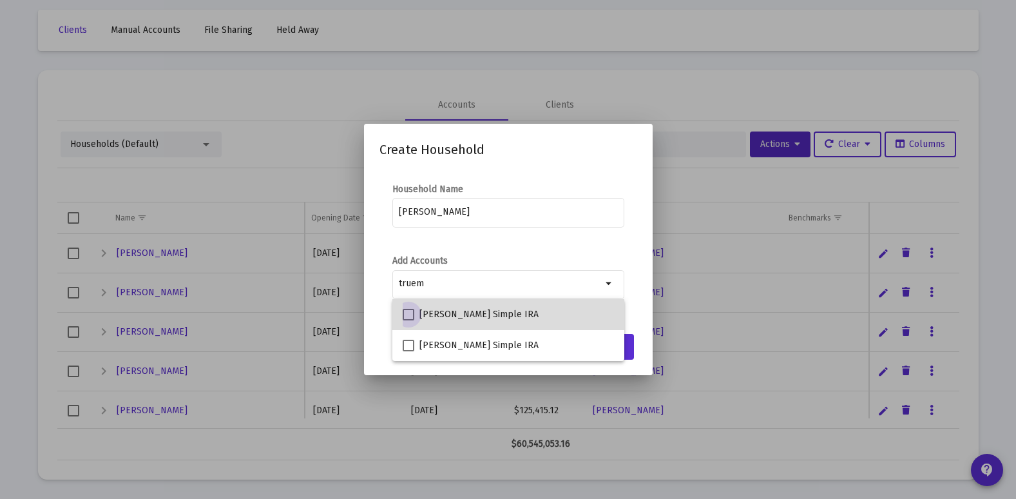
click at [410, 313] on span at bounding box center [409, 315] width 12 height 12
click at [409, 320] on input "[PERSON_NAME] Simple IRA" at bounding box center [408, 320] width 1 height 1
checkbox input "true"
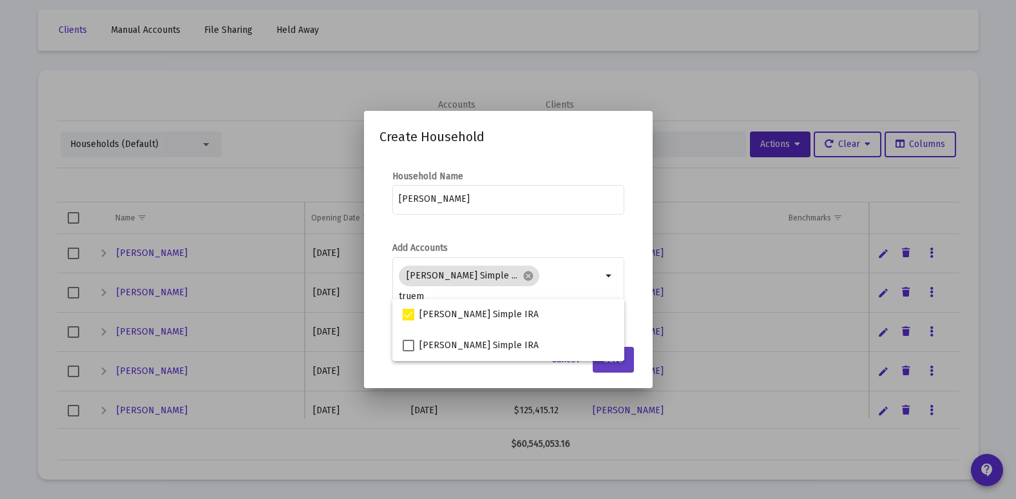
click at [633, 366] on button "Save" at bounding box center [613, 360] width 41 height 26
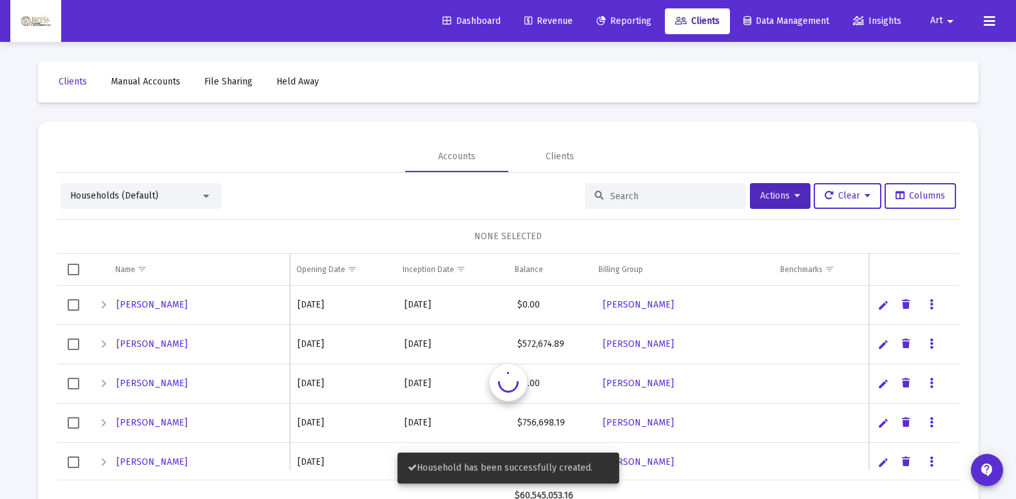
scroll to position [52, 0]
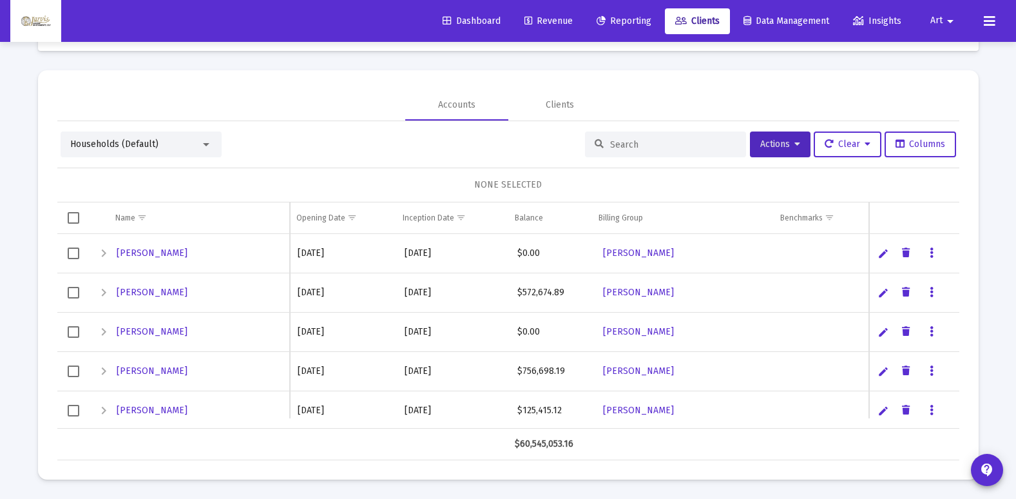
click at [668, 149] on input at bounding box center [673, 144] width 126 height 11
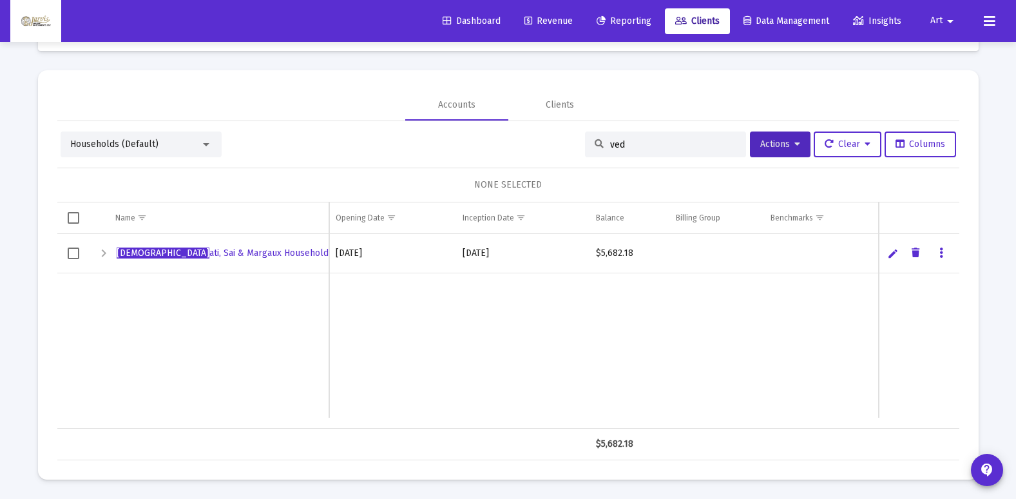
type input "ved"
click at [73, 257] on span "Select row" at bounding box center [74, 253] width 12 height 12
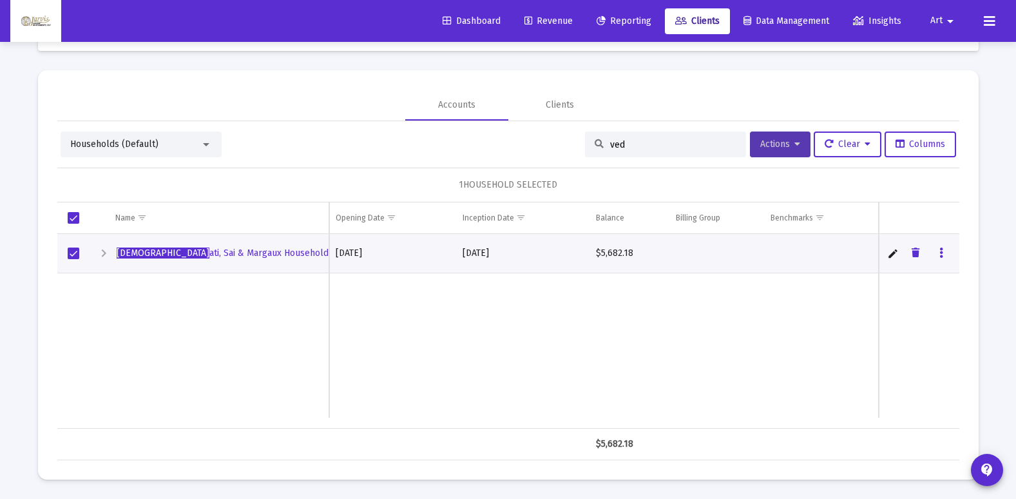
click at [788, 150] on button "Actions" at bounding box center [780, 144] width 61 height 26
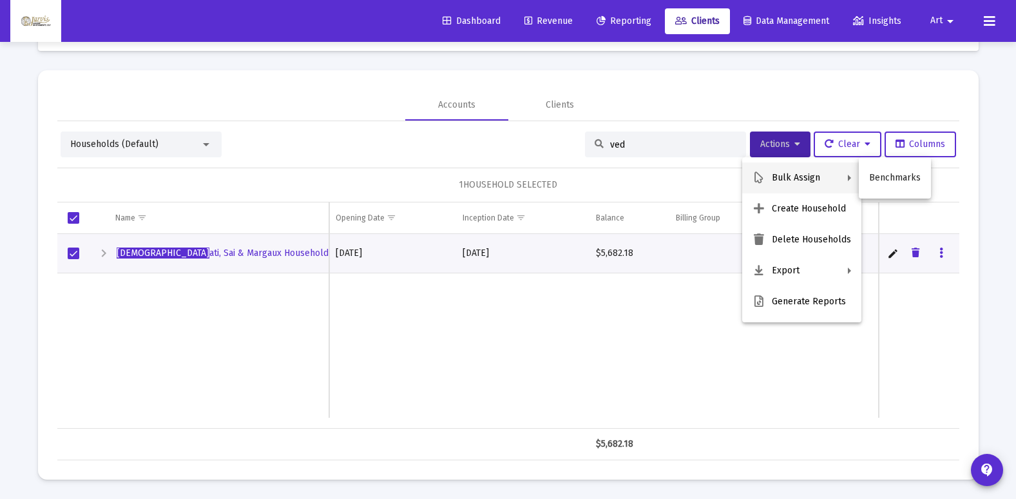
click at [196, 251] on div at bounding box center [508, 249] width 1016 height 499
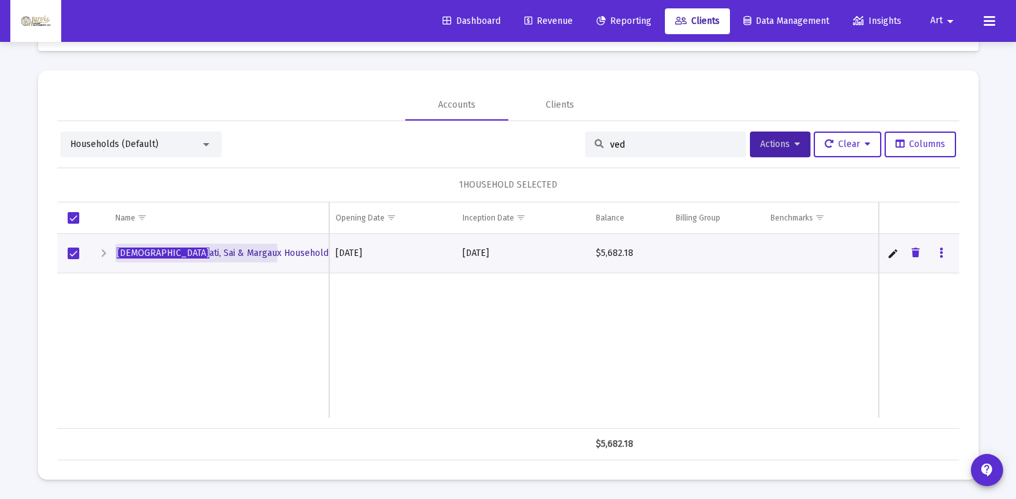
click at [196, 251] on span "Ved ati, Sai & Margaux Household" at bounding box center [223, 252] width 212 height 11
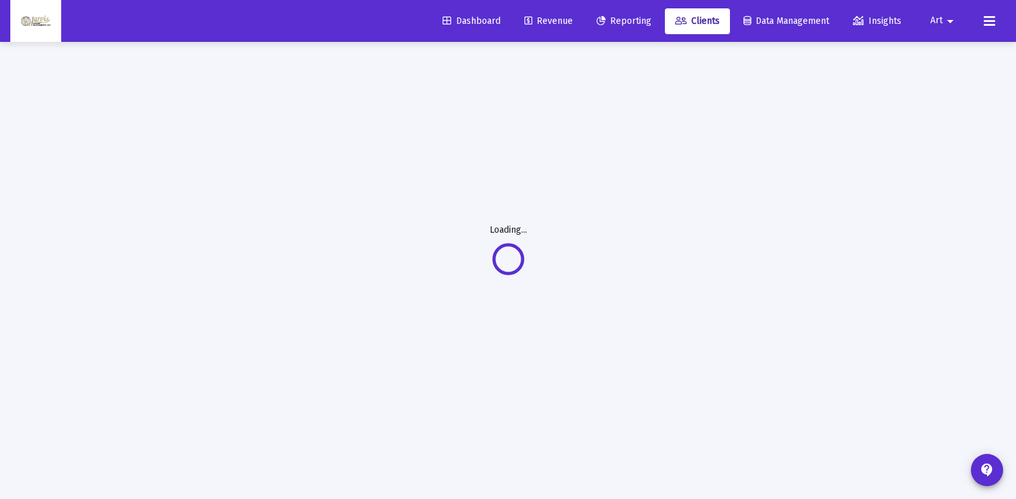
scroll to position [42, 0]
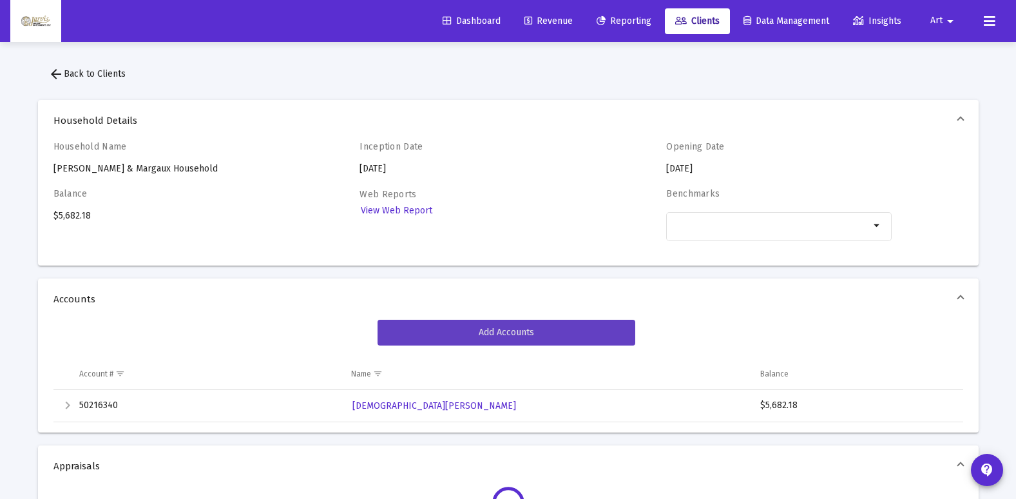
click at [526, 329] on span "Add Accounts" at bounding box center [506, 332] width 55 height 11
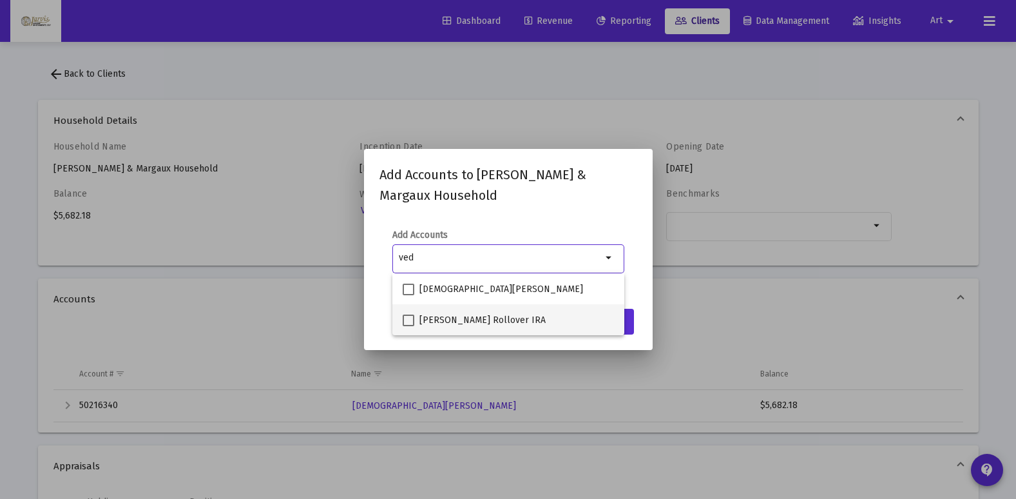
type input "ved"
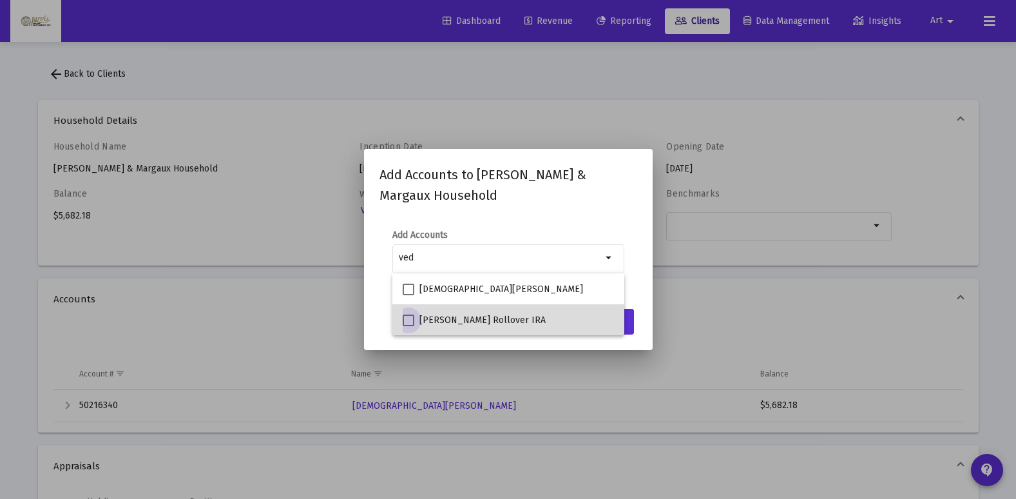
click at [410, 323] on span at bounding box center [409, 320] width 12 height 12
click at [409, 326] on input "[PERSON_NAME] Rollover IRA" at bounding box center [408, 326] width 1 height 1
checkbox input "true"
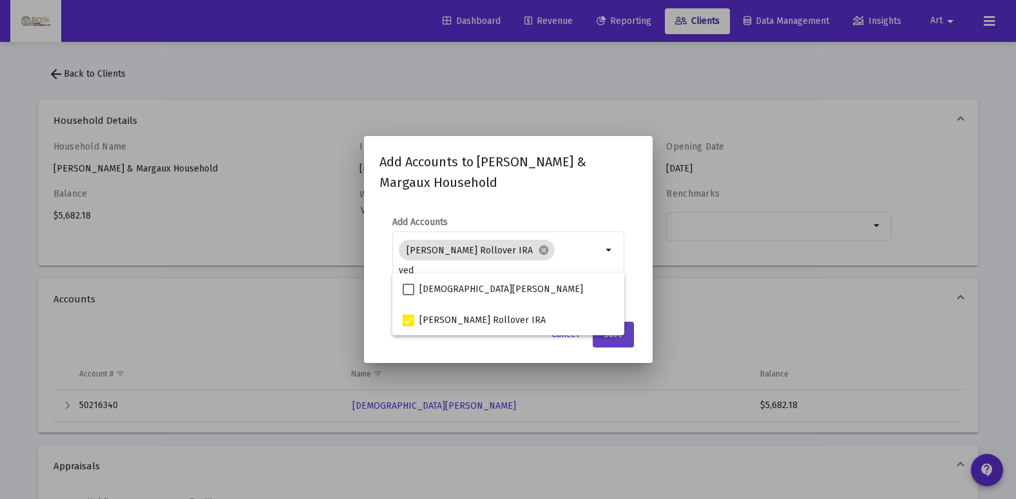
click at [622, 342] on button "Save" at bounding box center [613, 335] width 41 height 26
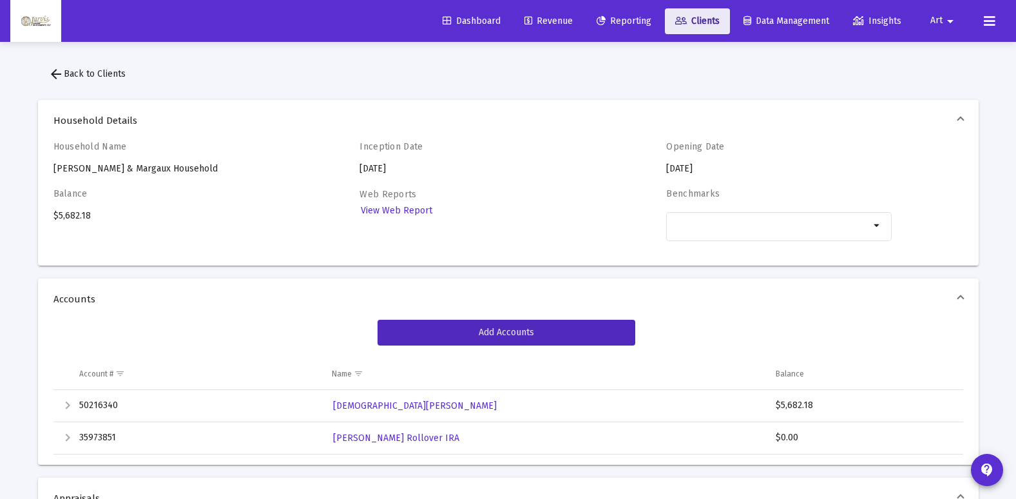
click at [689, 27] on link "Clients" at bounding box center [697, 21] width 65 height 26
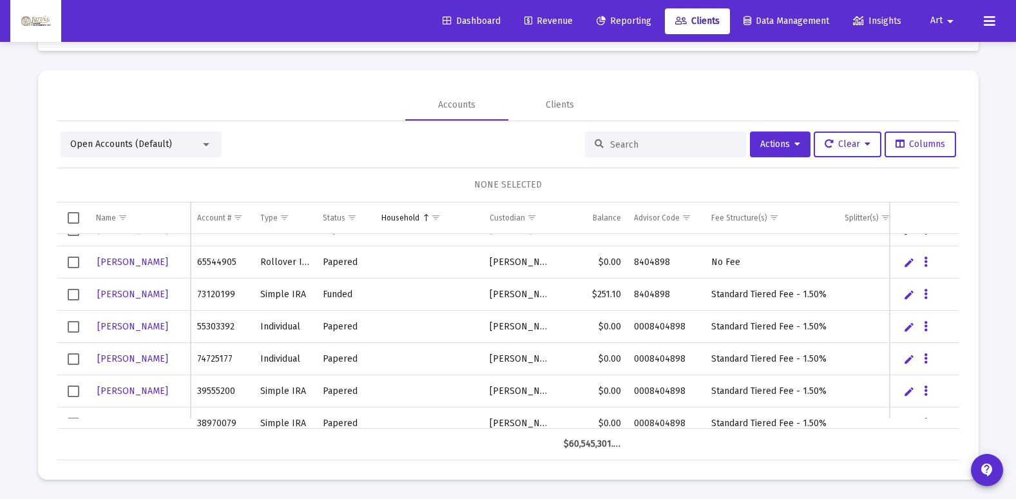
scroll to position [206, 0]
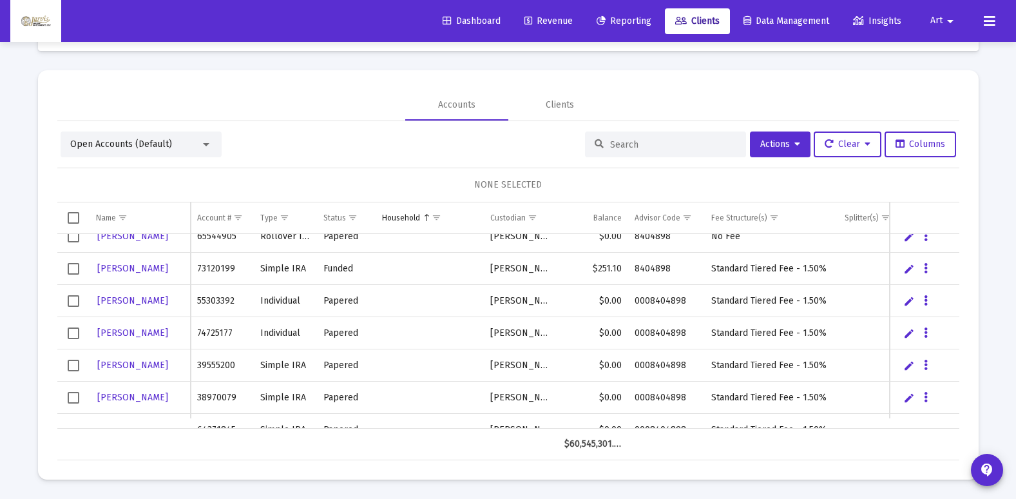
click at [205, 150] on mat-select "Open Accounts (Default)" at bounding box center [141, 144] width 142 height 13
click at [209, 144] on div at bounding box center [206, 144] width 12 height 10
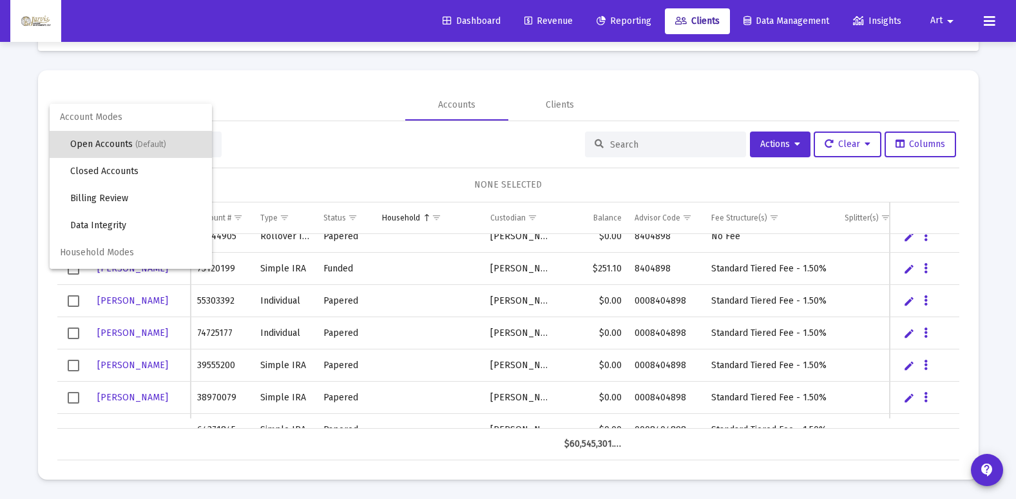
scroll to position [24, 0]
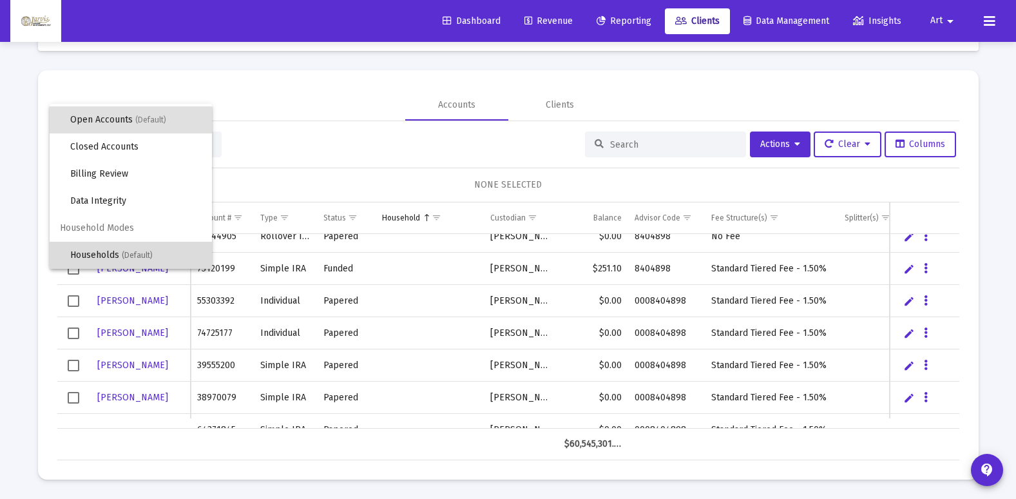
click at [151, 256] on span "(Default)" at bounding box center [137, 255] width 31 height 9
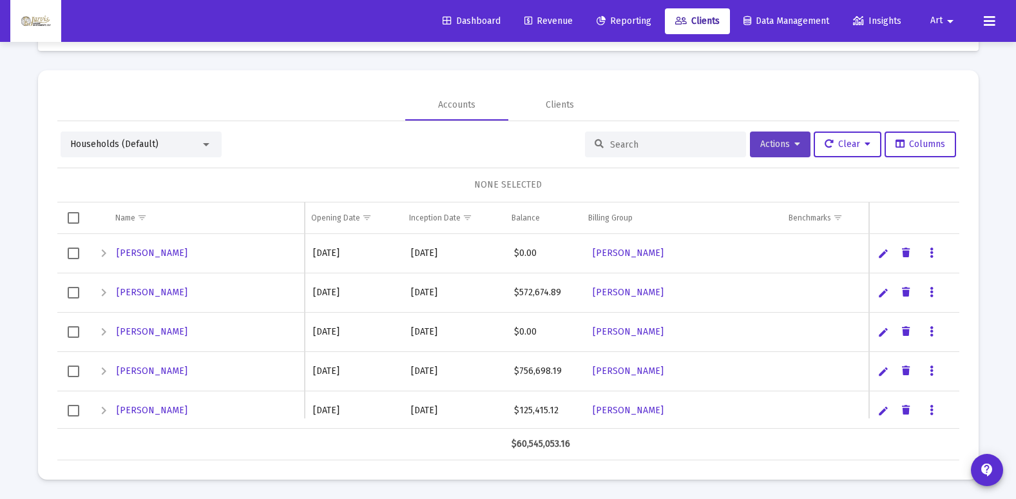
click at [795, 140] on icon at bounding box center [798, 144] width 6 height 9
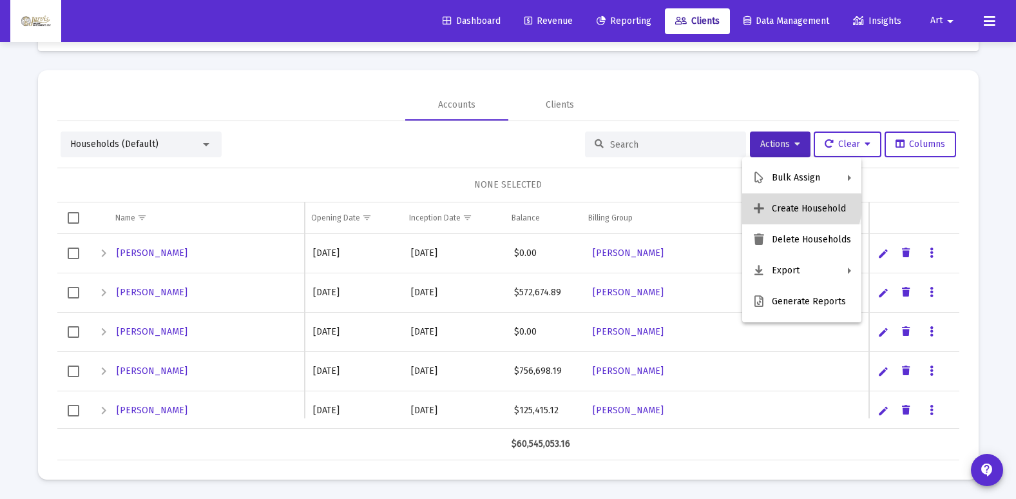
click at [794, 205] on button "Create Household" at bounding box center [801, 208] width 119 height 31
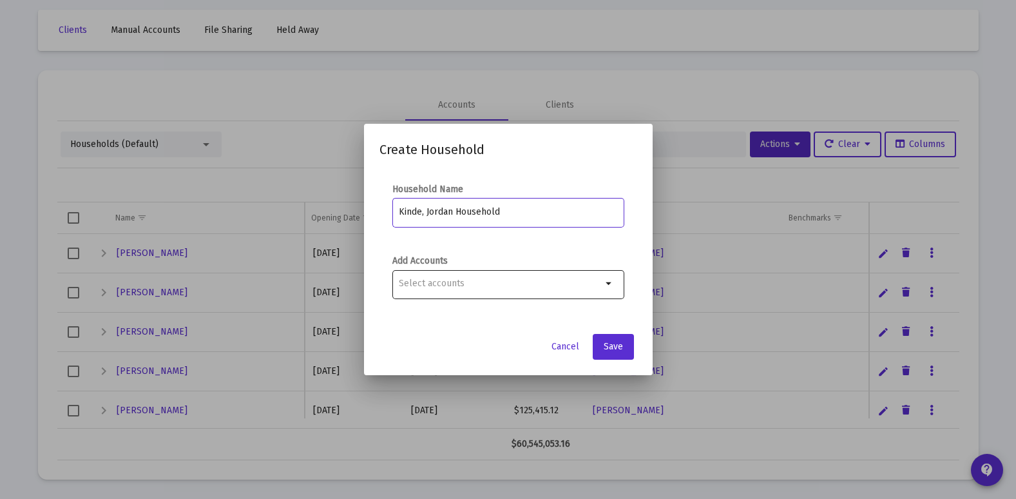
type input "Kinde, Jordan Household"
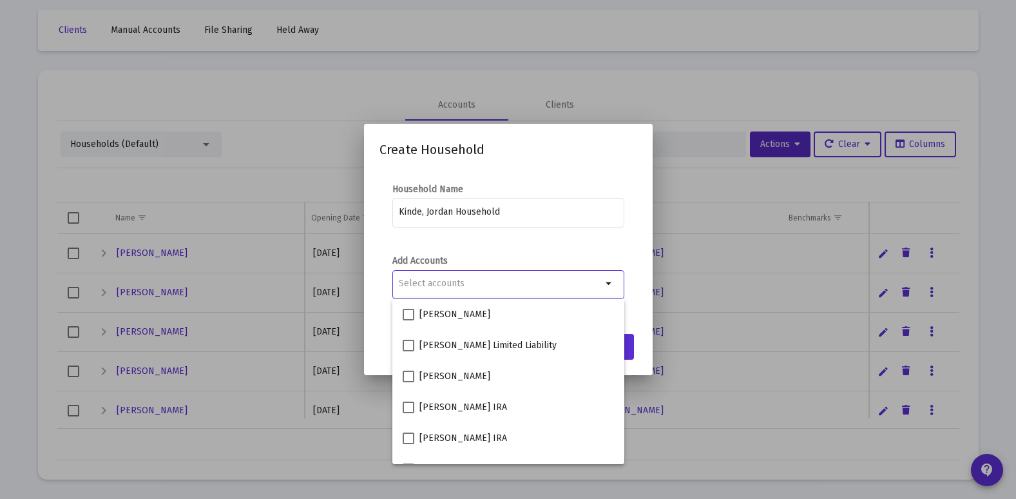
click at [537, 287] on input "Selection" at bounding box center [500, 283] width 203 height 10
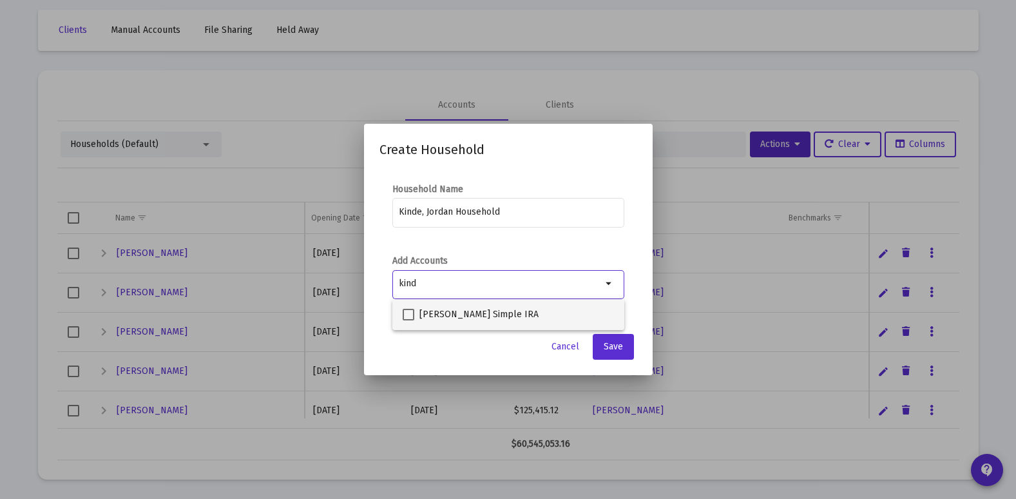
type input "kind"
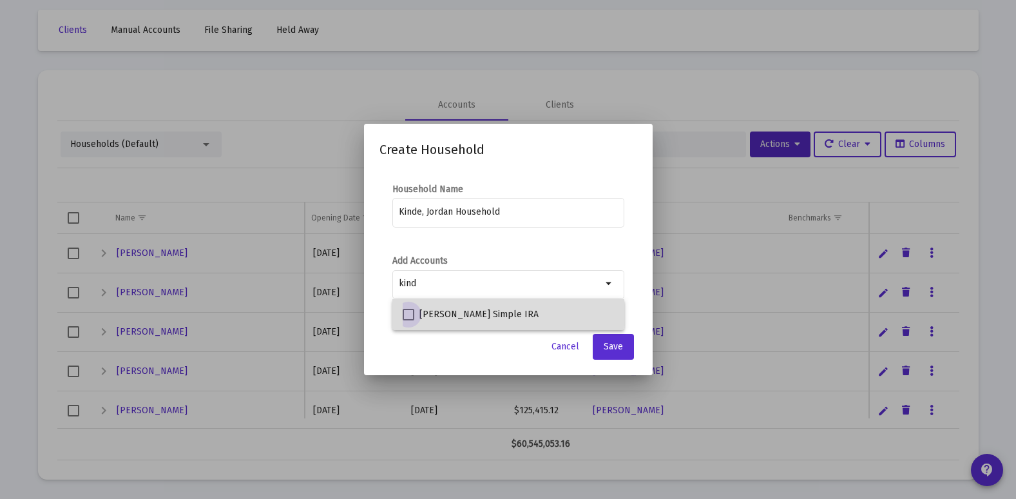
click at [420, 310] on span "[PERSON_NAME] Simple IRA" at bounding box center [478, 314] width 119 height 15
click at [409, 320] on input "[PERSON_NAME] Simple IRA" at bounding box center [408, 320] width 1 height 1
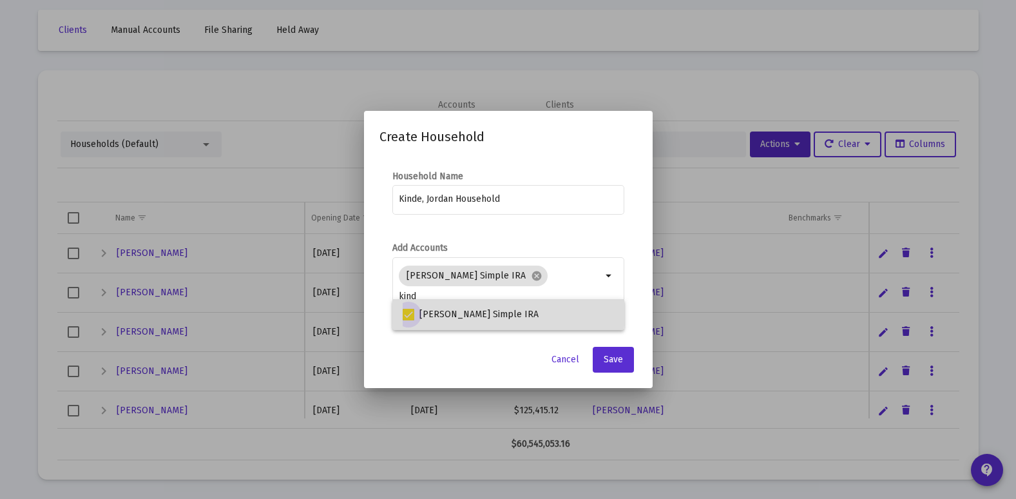
click at [420, 310] on span "[PERSON_NAME] Simple IRA" at bounding box center [478, 314] width 119 height 15
click at [409, 320] on input "[PERSON_NAME] Simple IRA" at bounding box center [408, 320] width 1 height 1
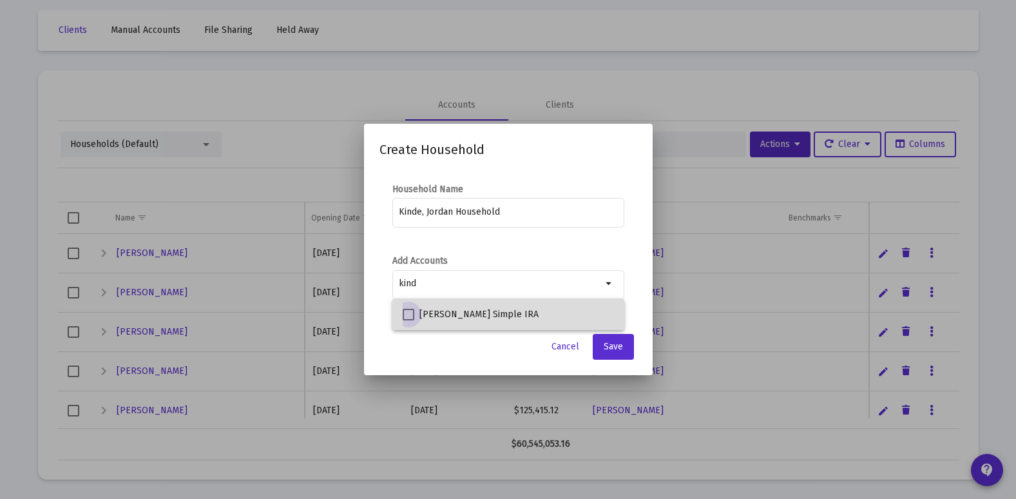
click at [420, 310] on span "[PERSON_NAME] Simple IRA" at bounding box center [478, 314] width 119 height 15
click at [409, 320] on input "[PERSON_NAME] Simple IRA" at bounding box center [408, 320] width 1 height 1
checkbox input "true"
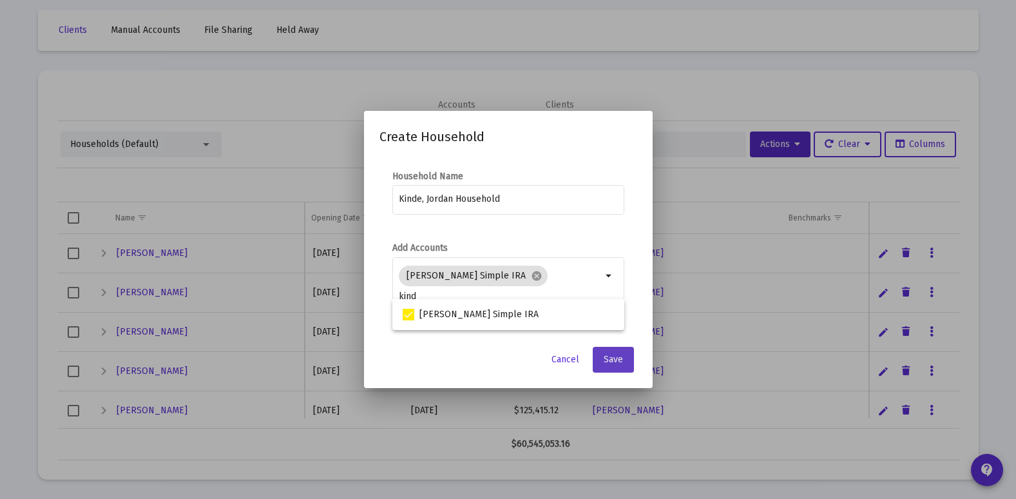
click at [610, 363] on span "Save" at bounding box center [613, 359] width 19 height 11
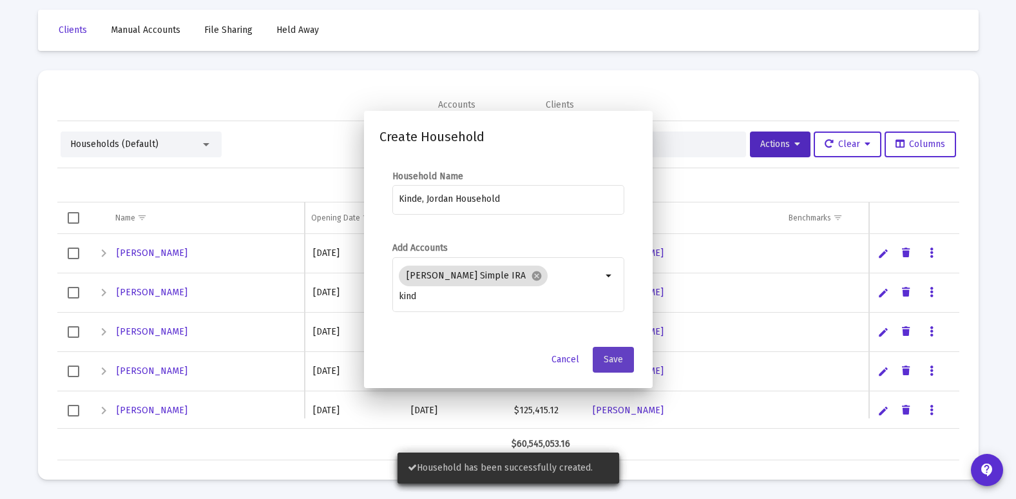
scroll to position [52, 0]
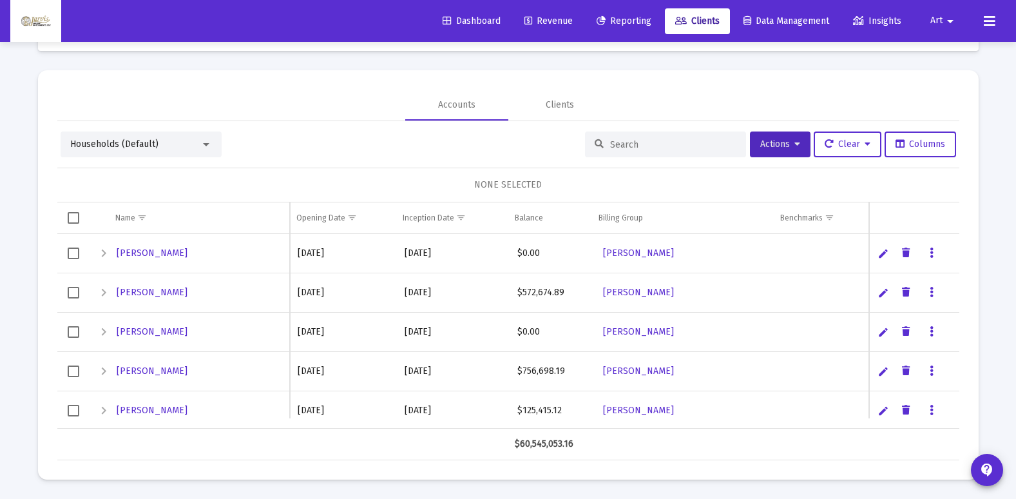
click at [211, 143] on div at bounding box center [206, 144] width 12 height 10
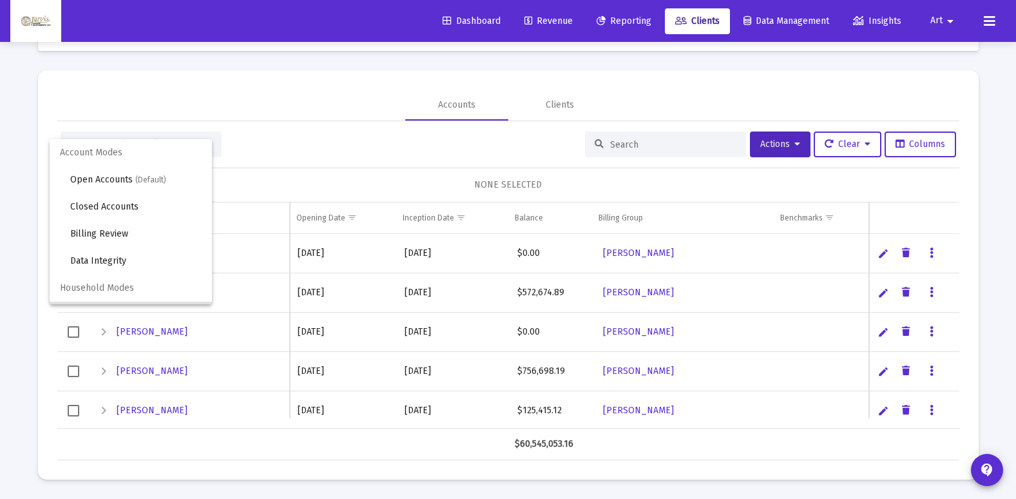
scroll to position [24, 0]
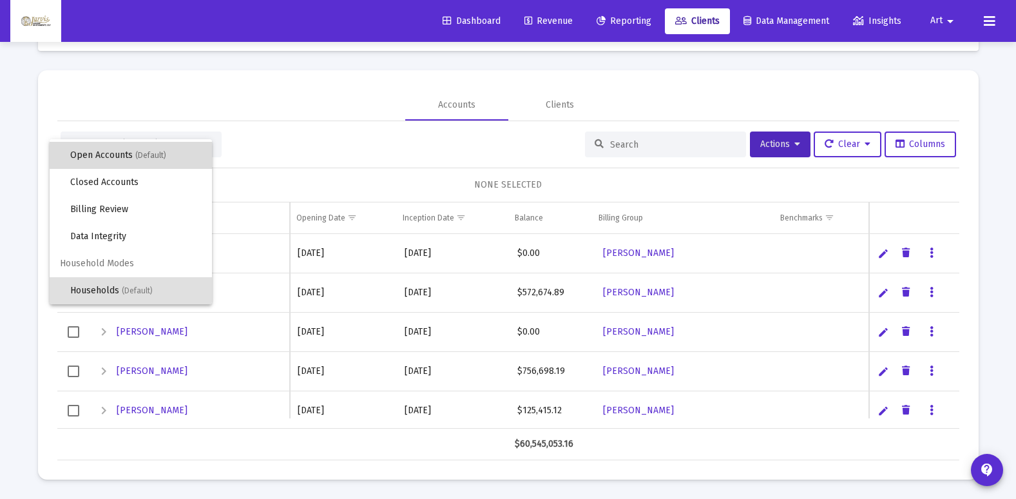
click at [154, 152] on span "(Default)" at bounding box center [150, 155] width 31 height 9
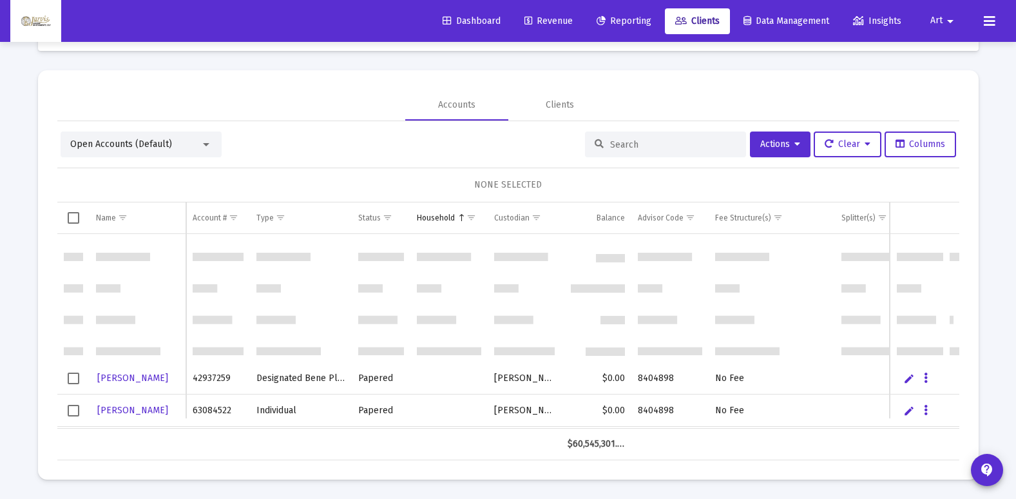
scroll to position [161, 0]
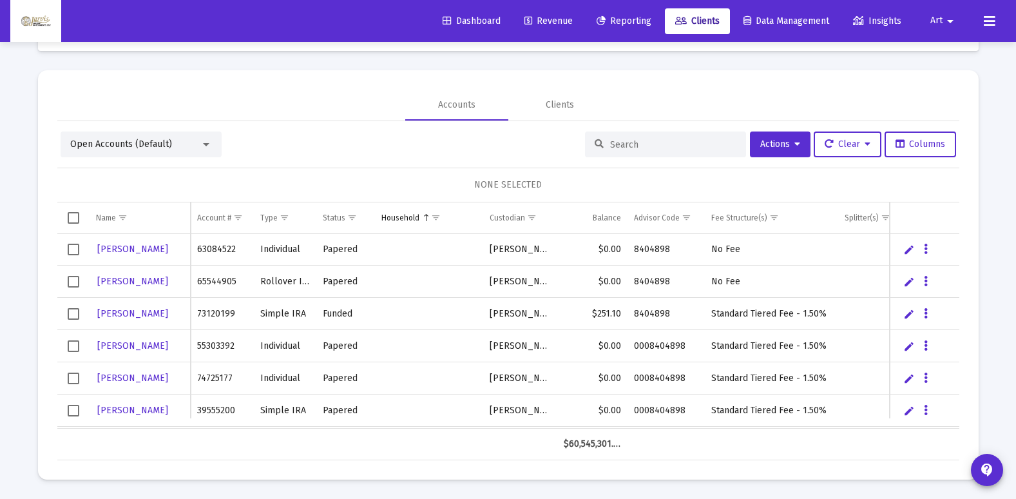
click at [207, 144] on div at bounding box center [206, 144] width 6 height 3
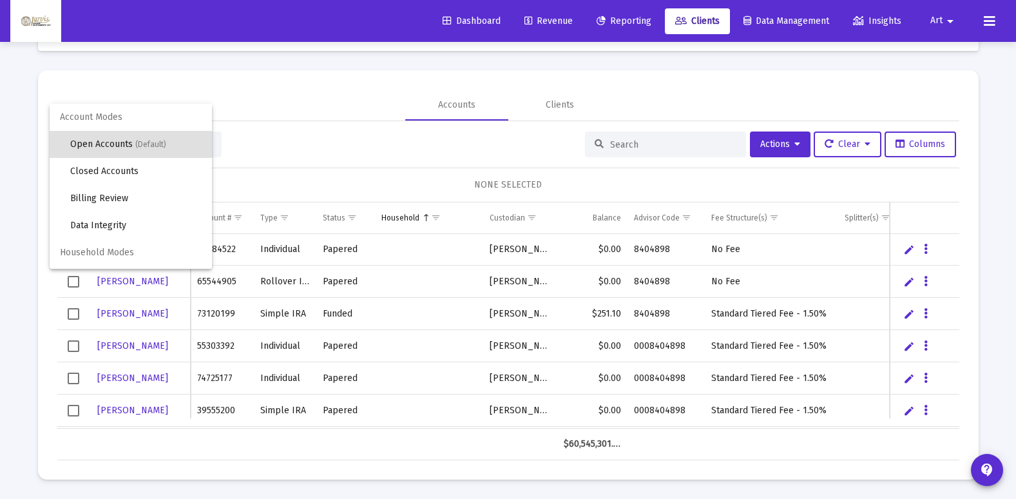
scroll to position [24, 0]
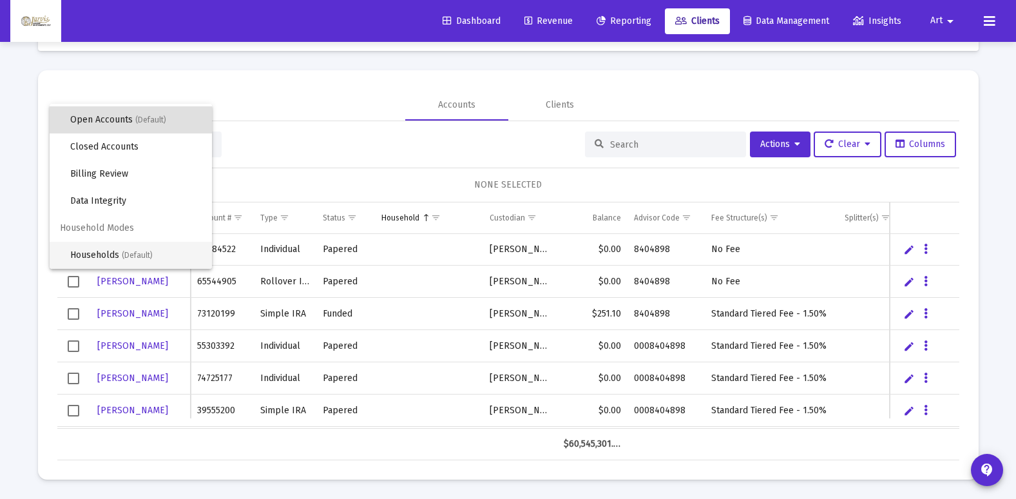
click at [154, 251] on span "Households (Default)" at bounding box center [135, 255] width 131 height 27
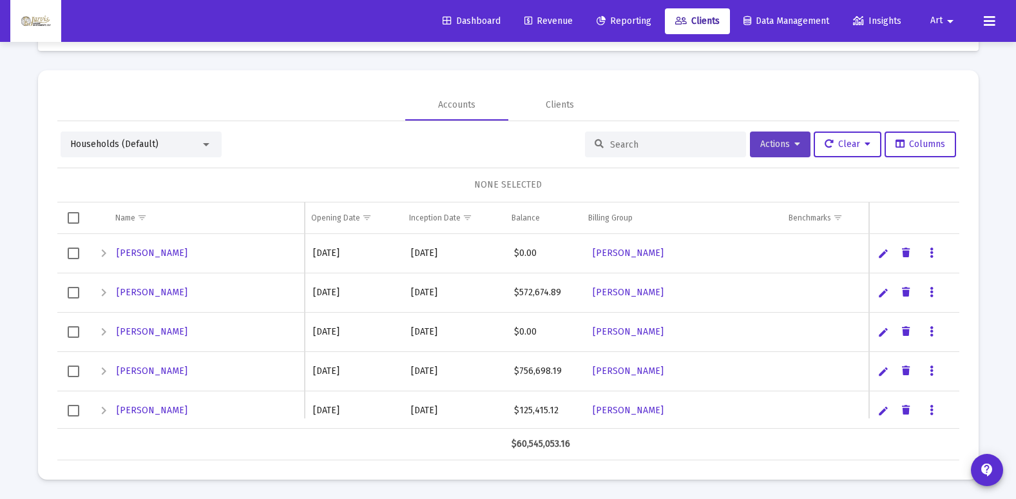
click at [775, 142] on span "Actions" at bounding box center [780, 144] width 40 height 11
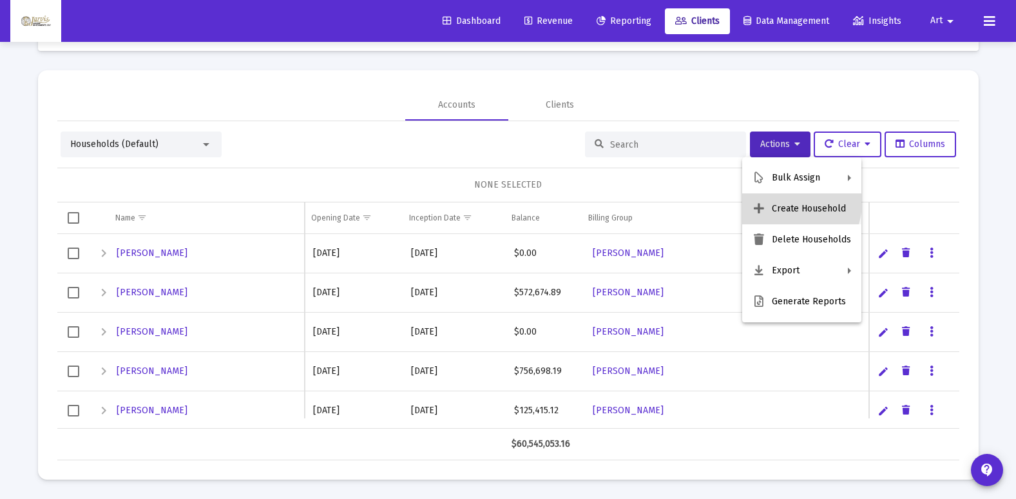
click at [791, 203] on button "Create Household" at bounding box center [801, 208] width 119 height 31
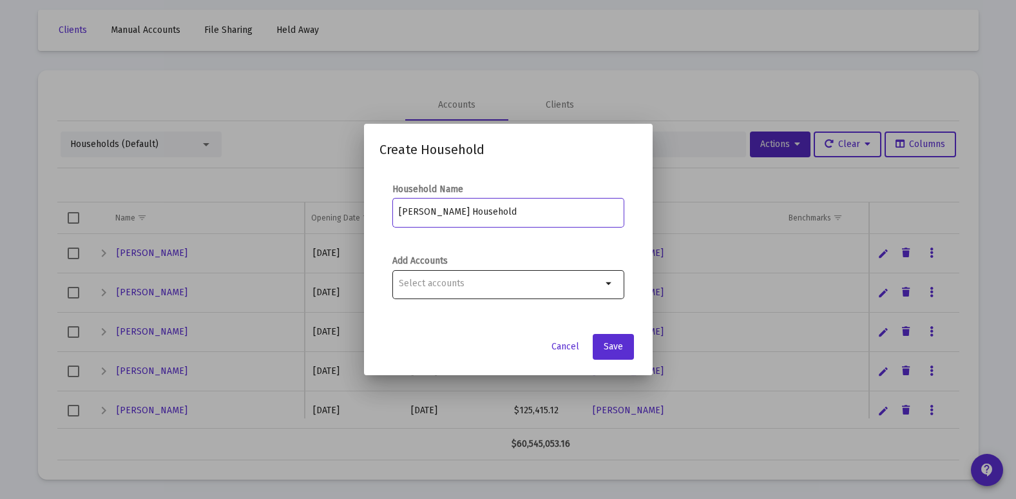
type input "[PERSON_NAME] Household"
click at [519, 293] on div at bounding box center [500, 283] width 203 height 32
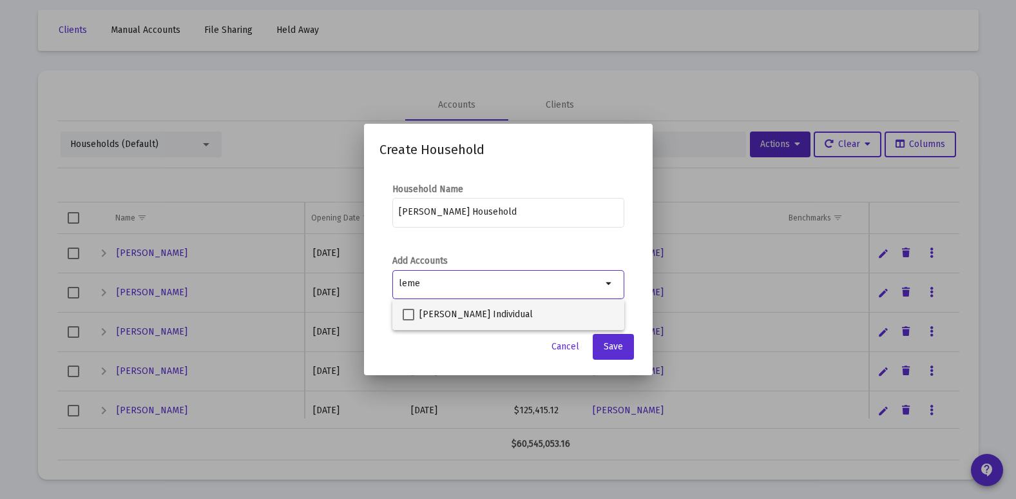
type input "leme"
click at [487, 318] on span "[PERSON_NAME] Individual" at bounding box center [475, 314] width 113 height 15
click at [409, 320] on input "[PERSON_NAME] Individual" at bounding box center [408, 320] width 1 height 1
checkbox input "true"
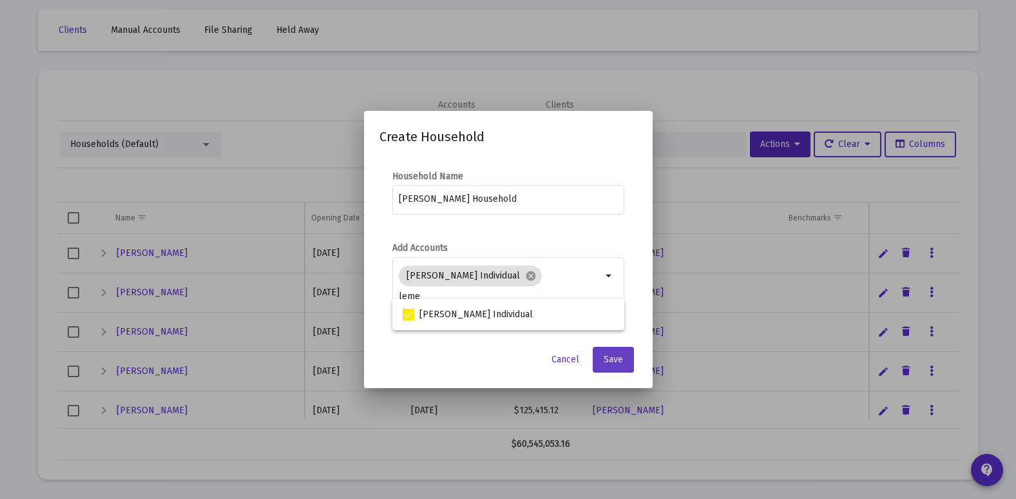
click at [619, 359] on span "Save" at bounding box center [613, 359] width 19 height 11
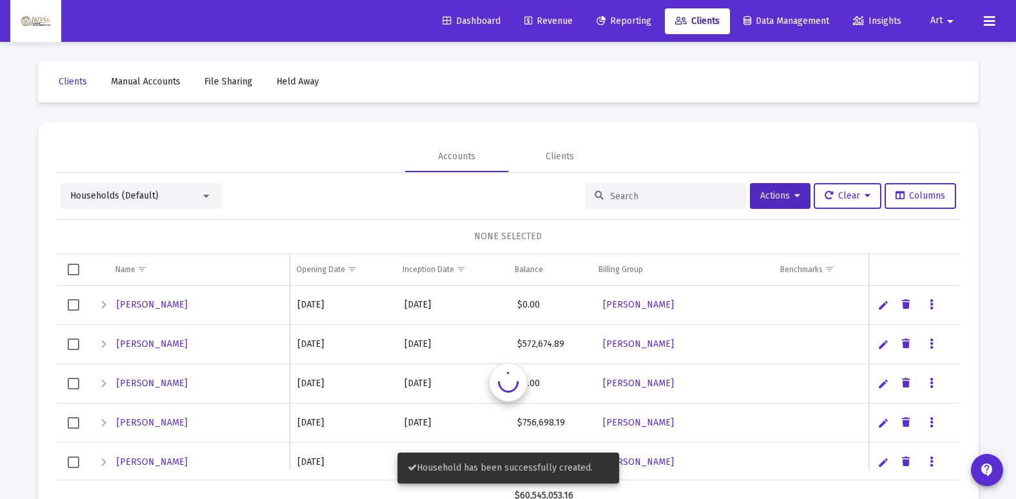
scroll to position [52, 0]
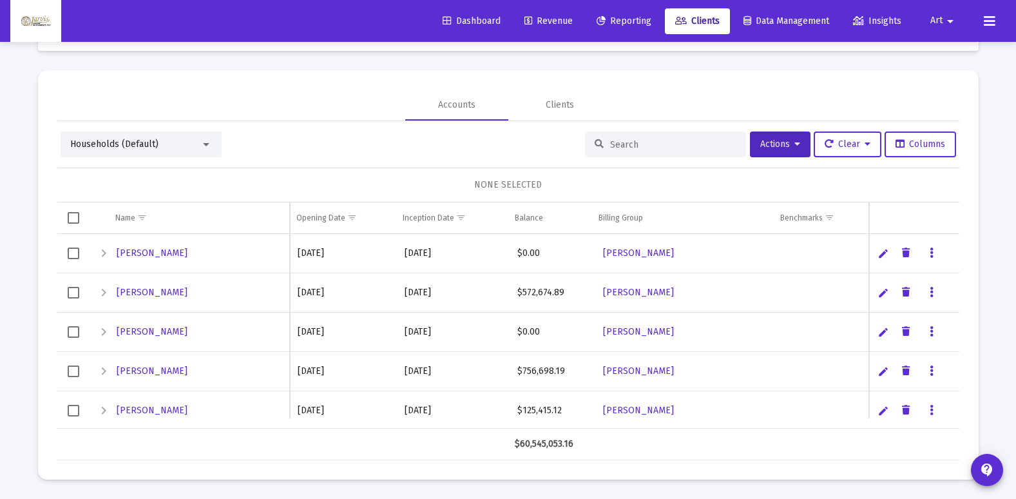
click at [951, 15] on mat-icon "arrow_drop_down" at bounding box center [950, 21] width 15 height 26
click at [938, 82] on button "Logout" at bounding box center [954, 85] width 77 height 31
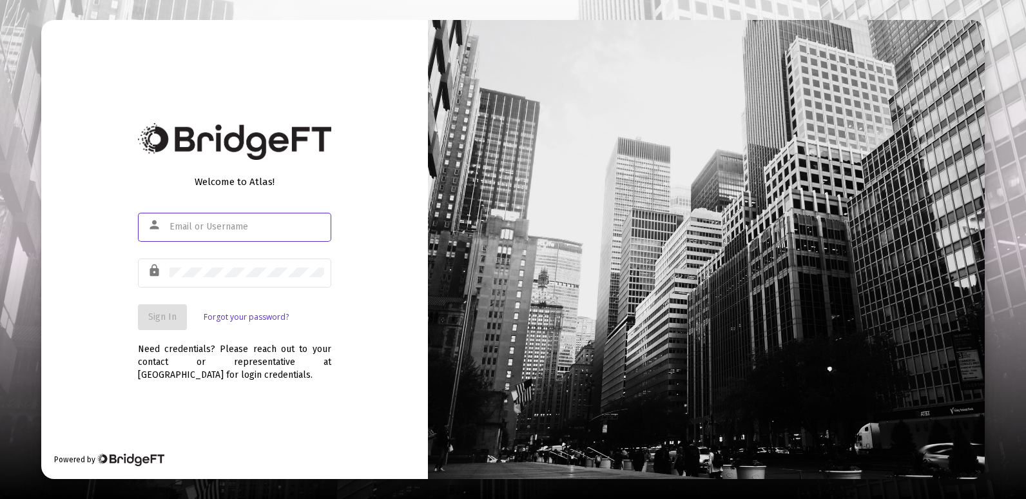
click at [305, 231] on input "text" at bounding box center [246, 227] width 155 height 10
type input "[EMAIL_ADDRESS][DOMAIN_NAME]"
click at [227, 278] on div at bounding box center [246, 272] width 155 height 32
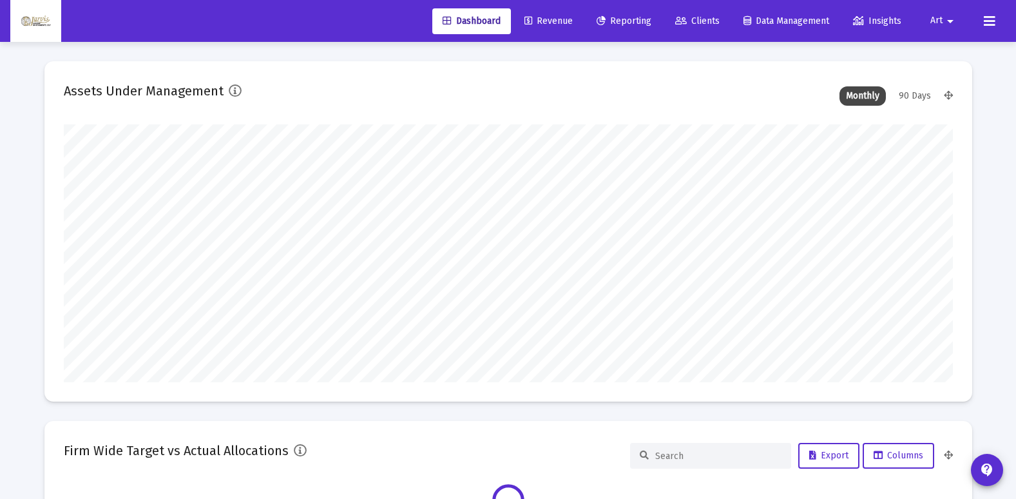
scroll to position [258, 889]
type input "[DATE]"
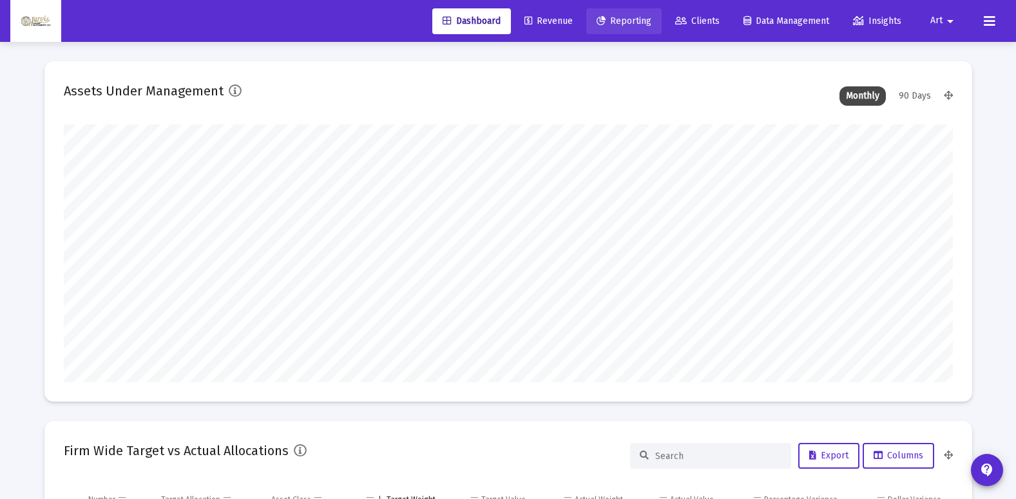
click at [617, 20] on span "Reporting" at bounding box center [624, 20] width 55 height 11
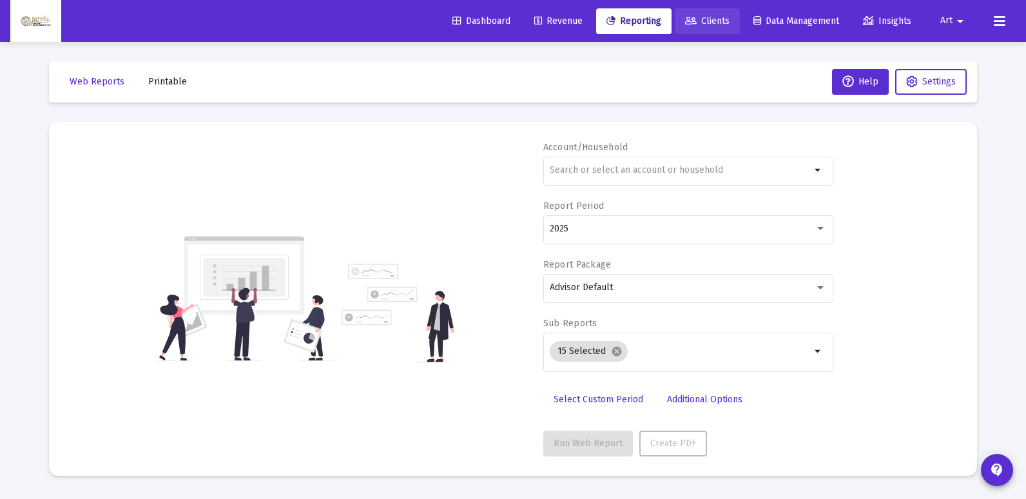
click at [709, 21] on span "Clients" at bounding box center [707, 20] width 44 height 11
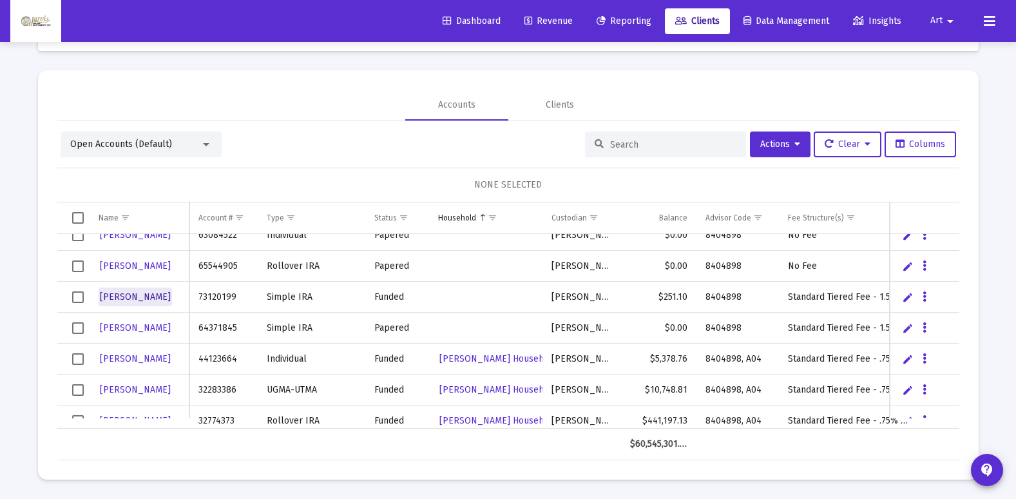
click at [137, 295] on span "[PERSON_NAME]" at bounding box center [135, 296] width 71 height 11
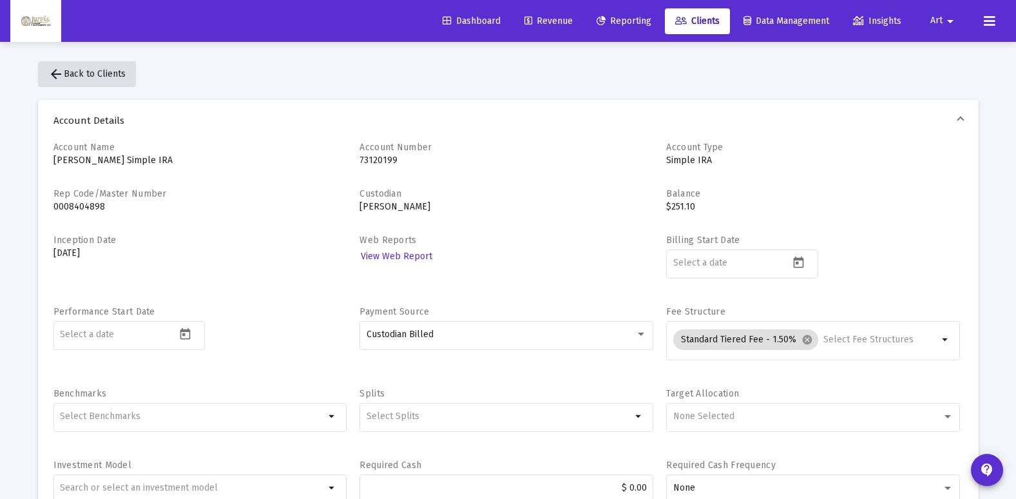
click at [88, 70] on span "arrow_back Back to Clients" at bounding box center [86, 73] width 77 height 11
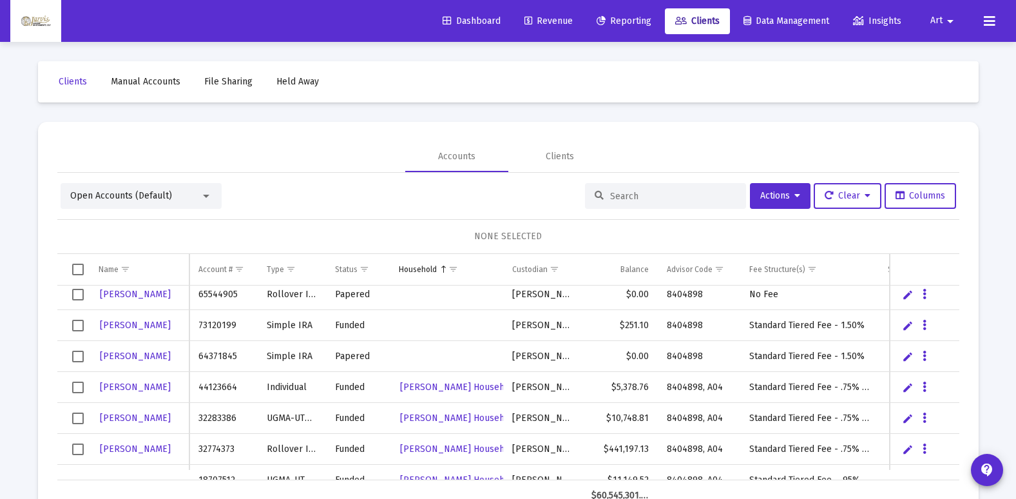
click at [908, 325] on link "Edit" at bounding box center [908, 326] width 12 height 12
type input "[PERSON_NAME]"
click at [919, 327] on link "Save" at bounding box center [917, 326] width 12 height 12
click at [909, 359] on link "Edit" at bounding box center [908, 357] width 12 height 12
click at [168, 353] on input "JENNINGS, Jacob" at bounding box center [141, 356] width 102 height 31
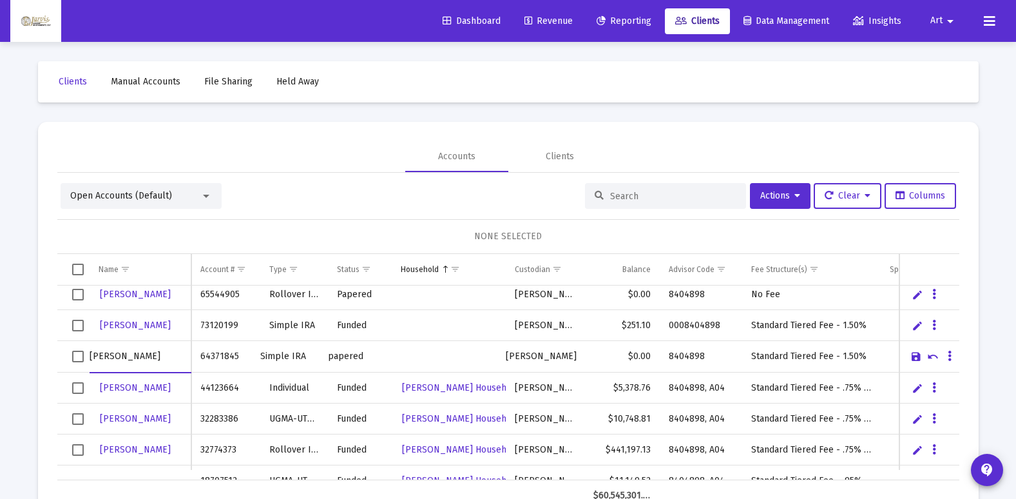
type input "JENNINGS, JACOB"
click at [918, 357] on link "Save" at bounding box center [917, 357] width 12 height 12
click at [207, 195] on div at bounding box center [206, 196] width 6 height 3
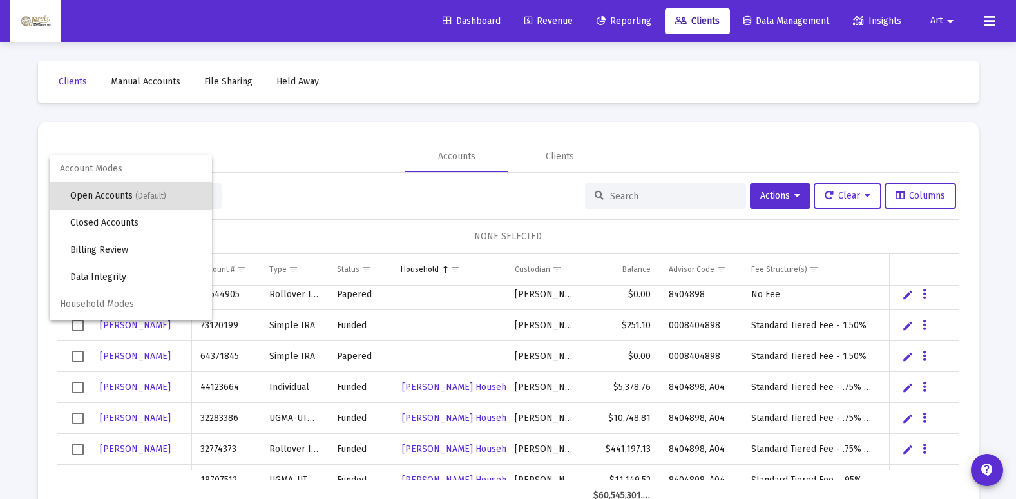
scroll to position [24, 0]
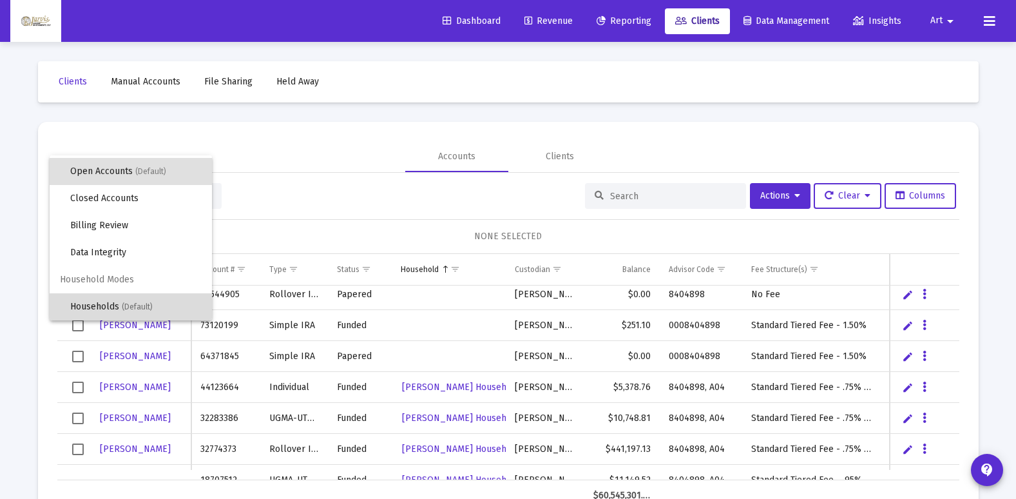
click at [159, 313] on span "Households (Default)" at bounding box center [135, 306] width 131 height 27
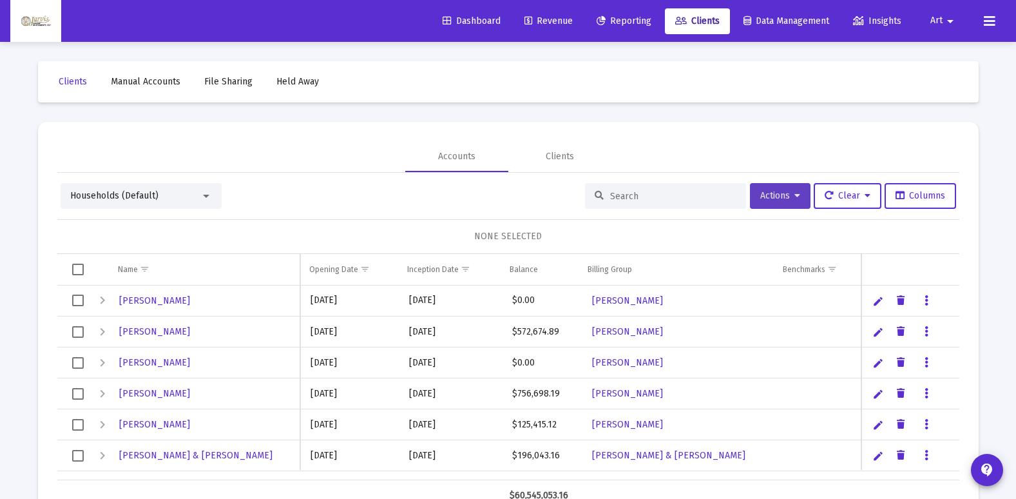
click at [795, 197] on button "Actions" at bounding box center [780, 196] width 61 height 26
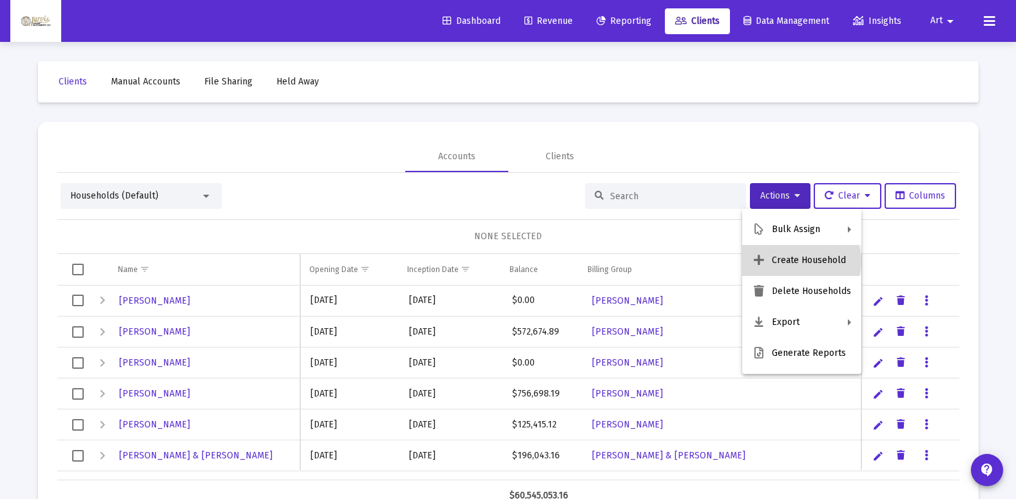
click at [800, 261] on button "Create Household" at bounding box center [801, 260] width 119 height 31
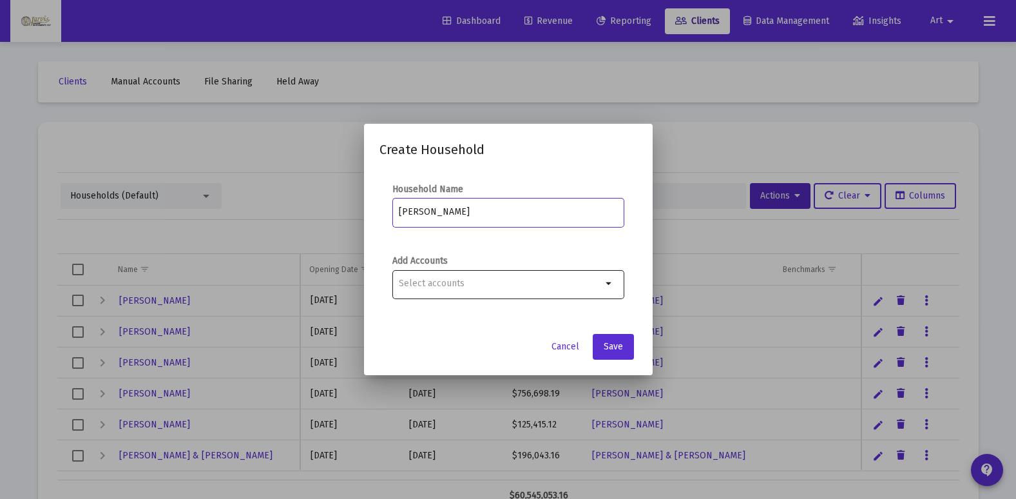
type input "[PERSON_NAME]"
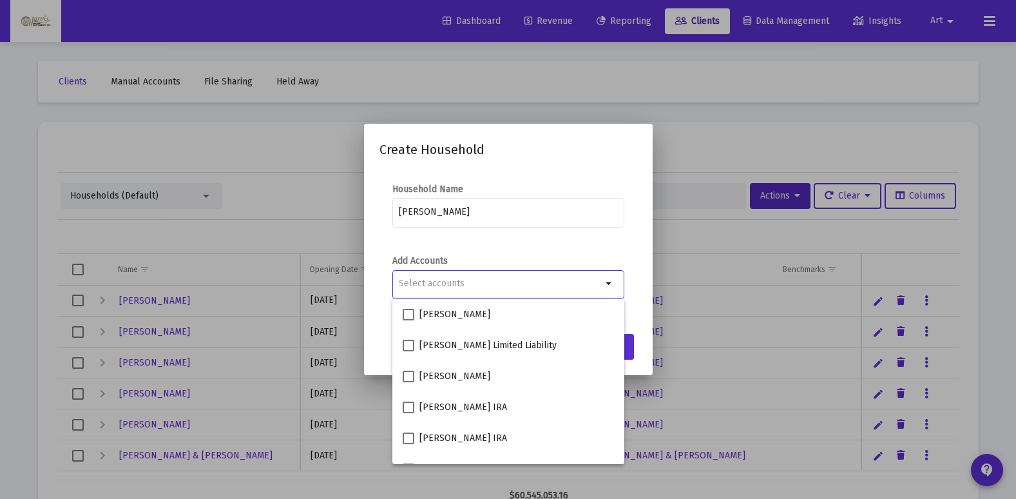
click at [559, 282] on input "Selection" at bounding box center [500, 283] width 203 height 10
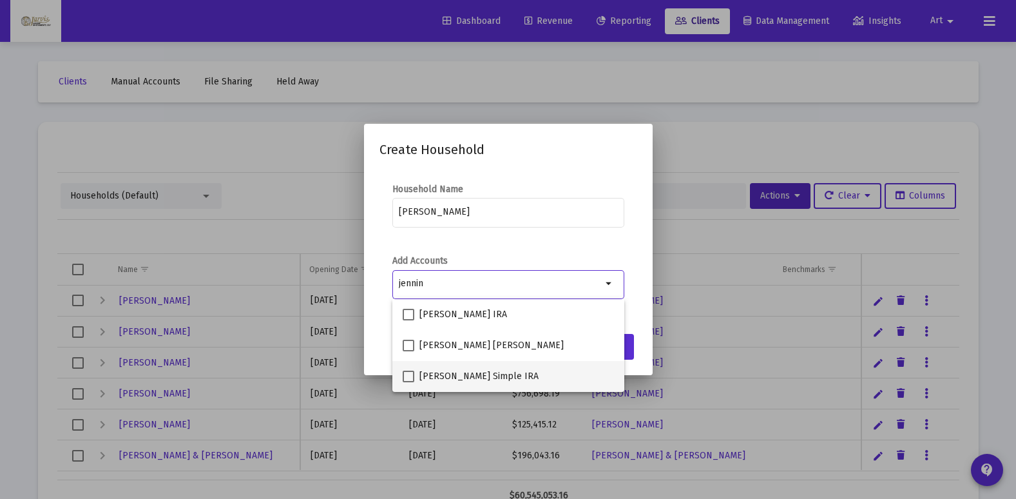
type input "jennin"
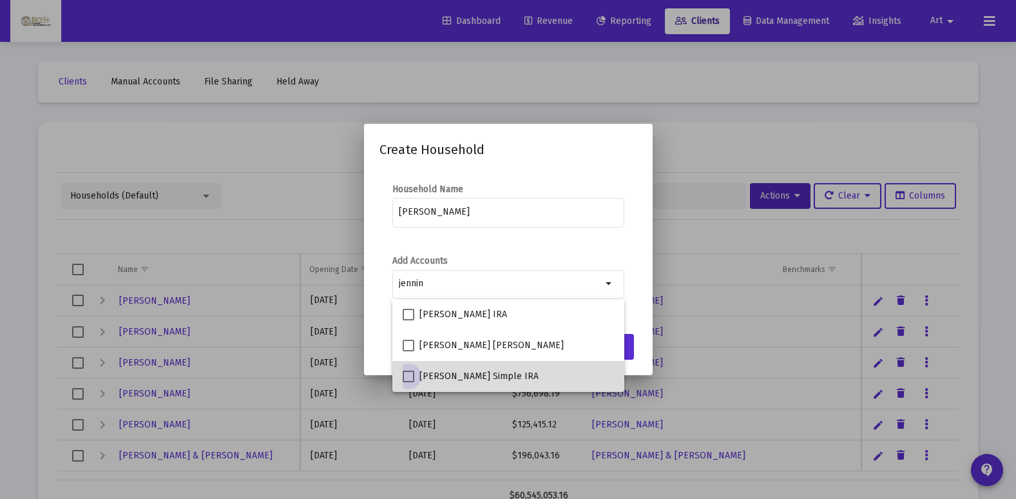
click at [412, 375] on span at bounding box center [409, 377] width 12 height 12
click at [409, 382] on input "JENNINGS, JACOB Simple IRA" at bounding box center [408, 382] width 1 height 1
checkbox input "true"
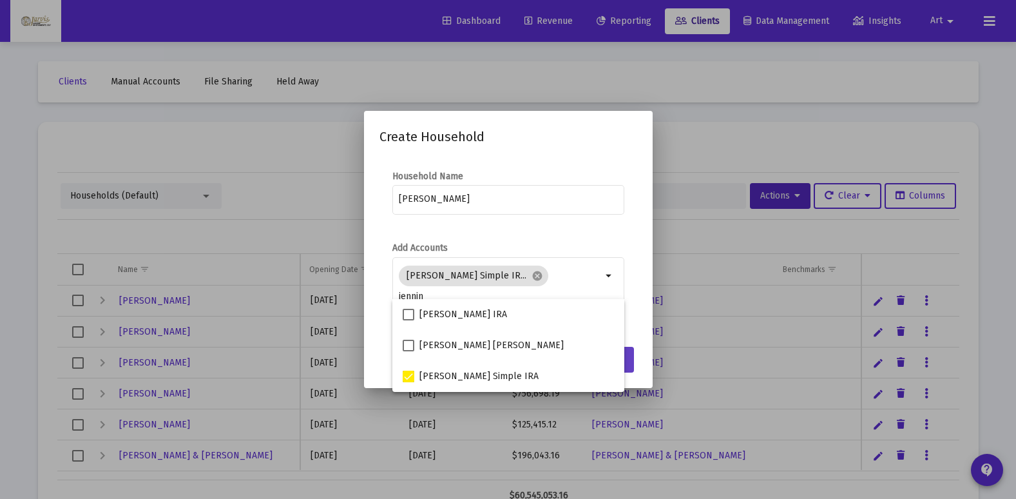
click at [631, 367] on button "Save" at bounding box center [613, 360] width 41 height 26
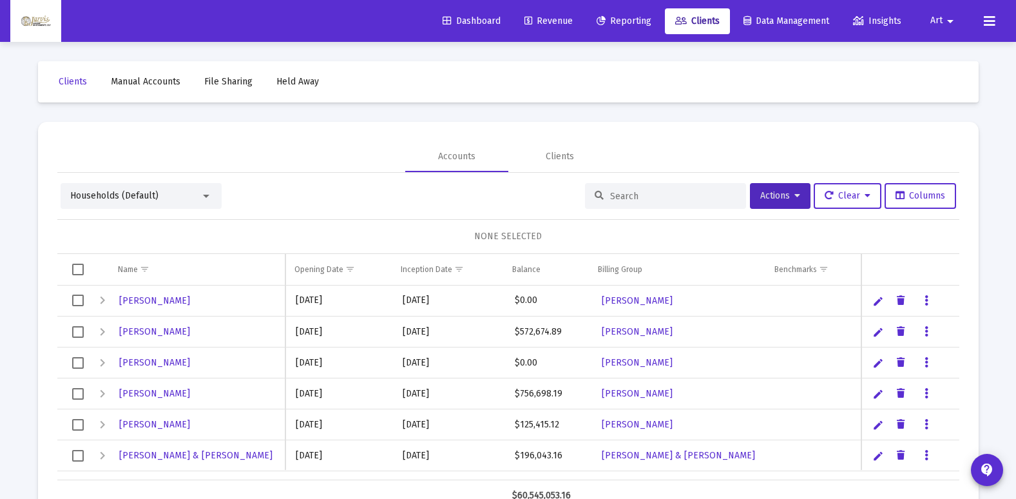
click at [208, 196] on div at bounding box center [206, 196] width 6 height 3
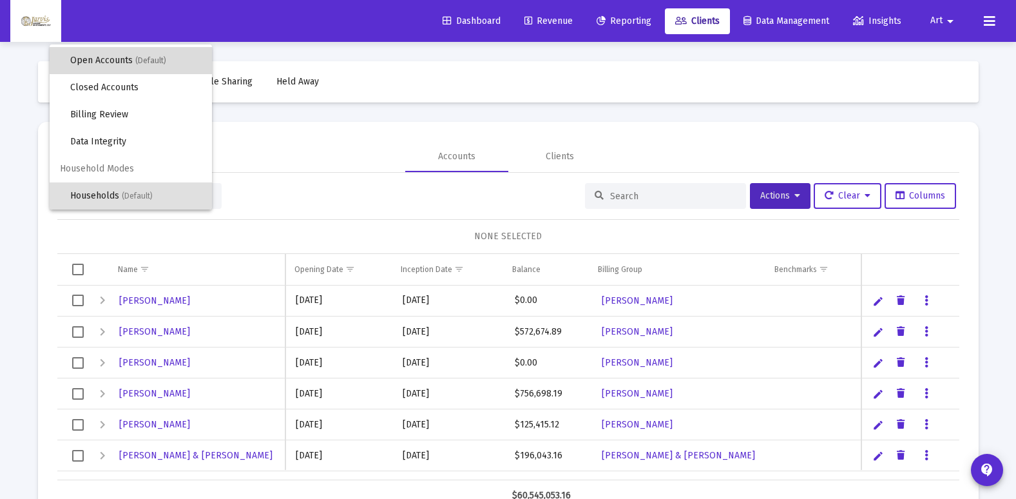
click at [164, 58] on span "(Default)" at bounding box center [150, 60] width 31 height 9
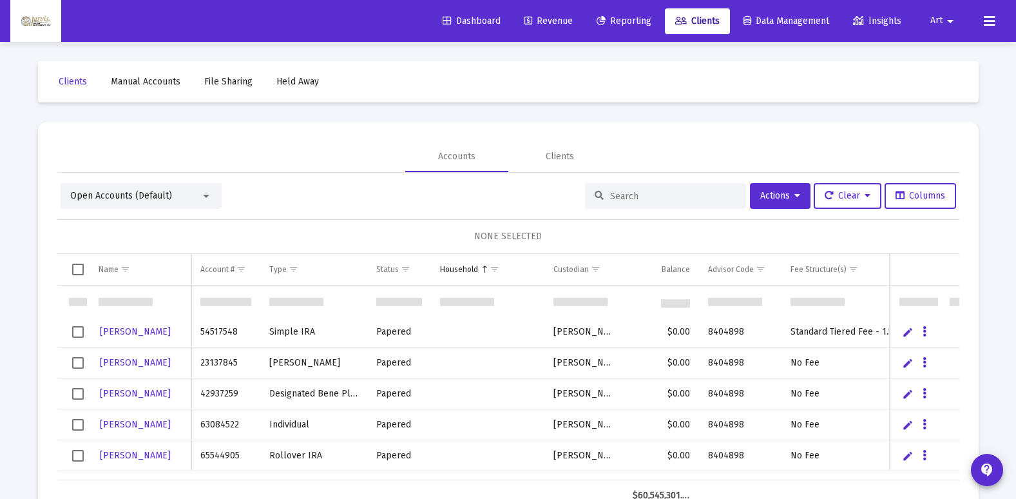
scroll to position [161, 0]
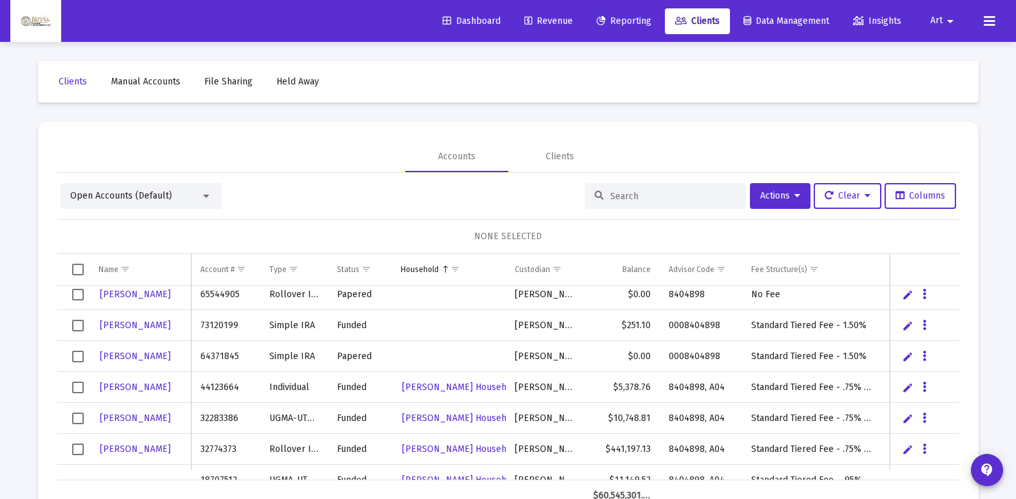
click at [610, 194] on input at bounding box center [673, 196] width 126 height 11
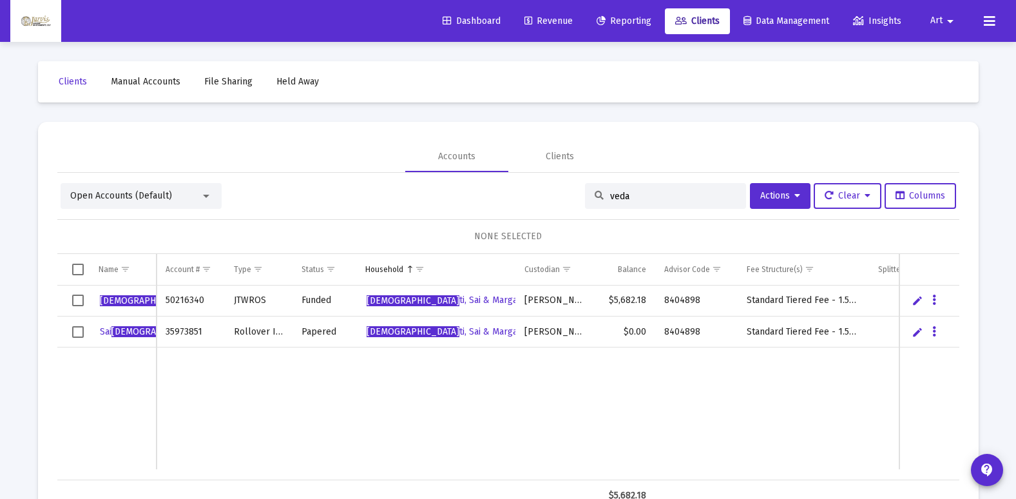
scroll to position [12, 0]
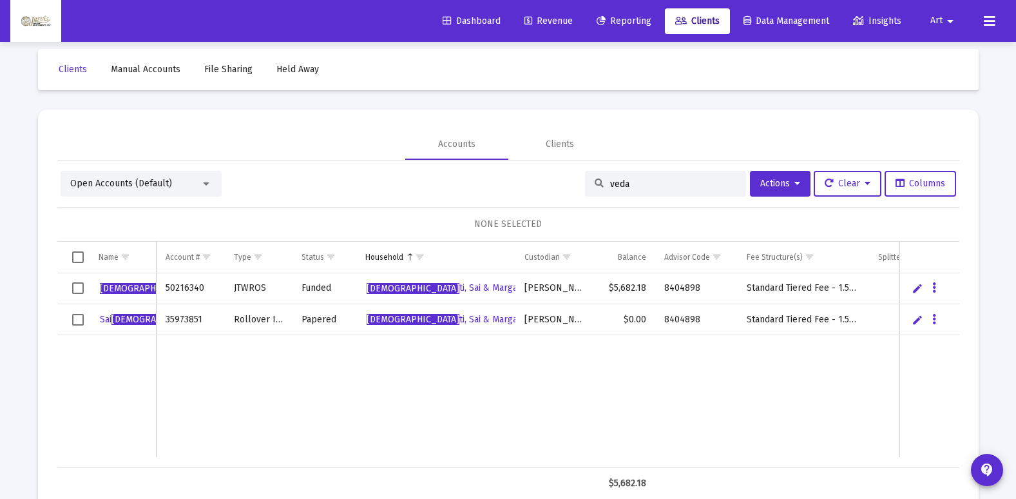
type input "veda"
click at [918, 323] on link "Edit" at bounding box center [918, 320] width 12 height 12
type input "[DEMOGRAPHIC_DATA][PERSON_NAME]"
click at [918, 324] on link "Save" at bounding box center [917, 320] width 12 height 12
click at [662, 185] on input "veda" at bounding box center [673, 183] width 126 height 11
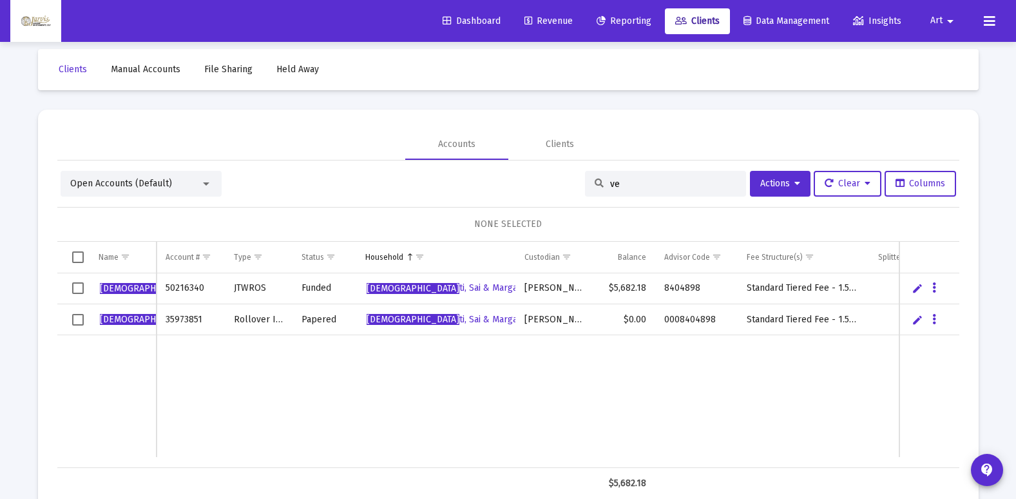
type input "v"
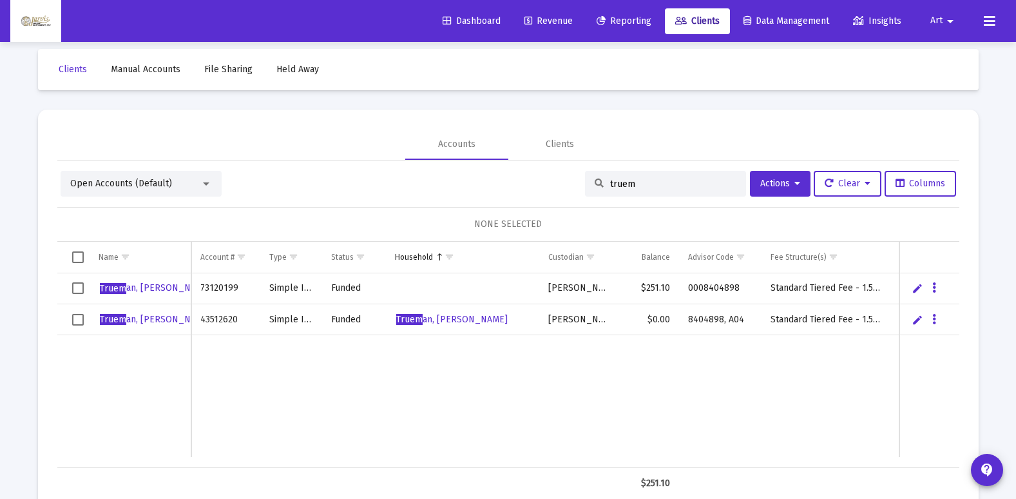
type input "truem"
click at [441, 318] on span "Truem an, Johnathon Household" at bounding box center [451, 319] width 111 height 11
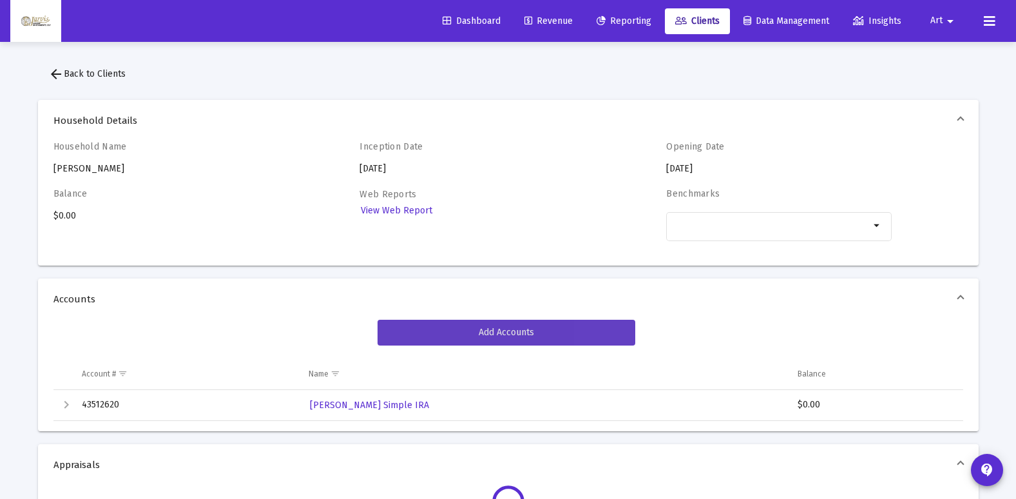
click at [441, 323] on button "Add Accounts" at bounding box center [507, 333] width 258 height 26
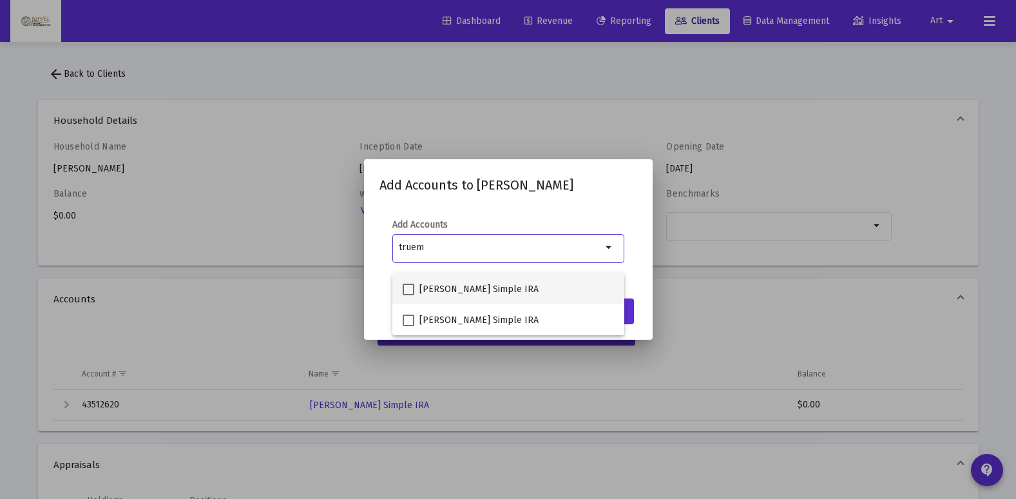
type input "truem"
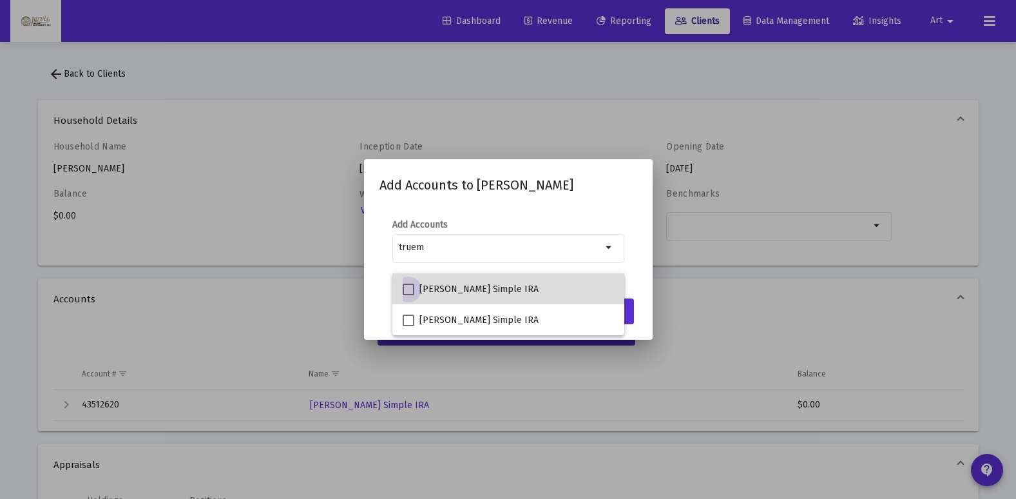
click at [409, 287] on span at bounding box center [409, 290] width 12 height 12
click at [409, 295] on input "[PERSON_NAME] Simple IRA" at bounding box center [408, 295] width 1 height 1
checkbox input "true"
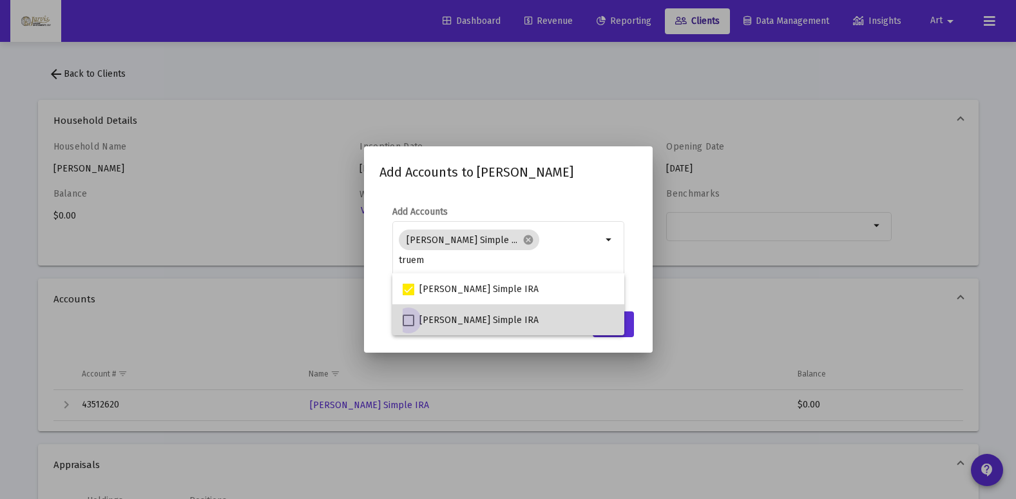
click at [407, 318] on span at bounding box center [409, 320] width 12 height 12
click at [408, 326] on input "[PERSON_NAME] Simple IRA" at bounding box center [408, 326] width 1 height 1
checkbox input "true"
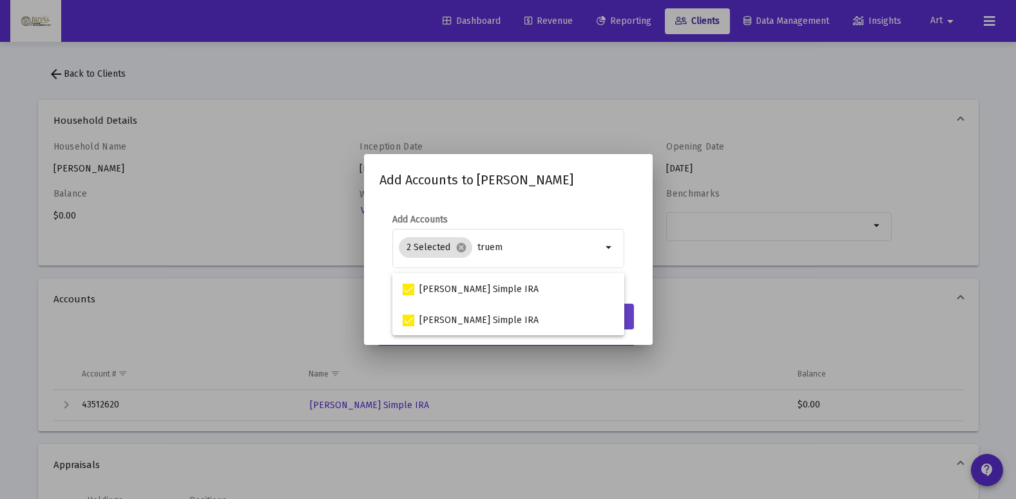
click at [626, 329] on button "Save" at bounding box center [613, 317] width 41 height 26
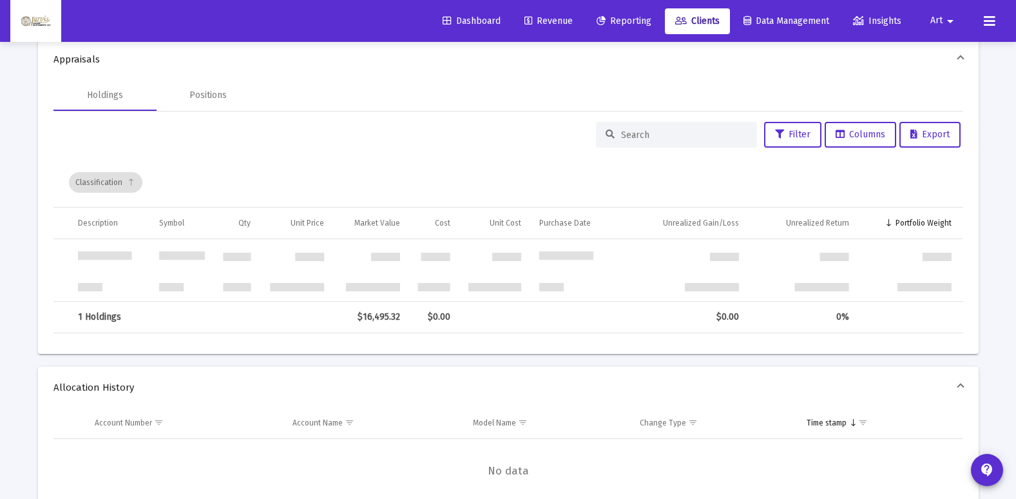
scroll to position [870, 0]
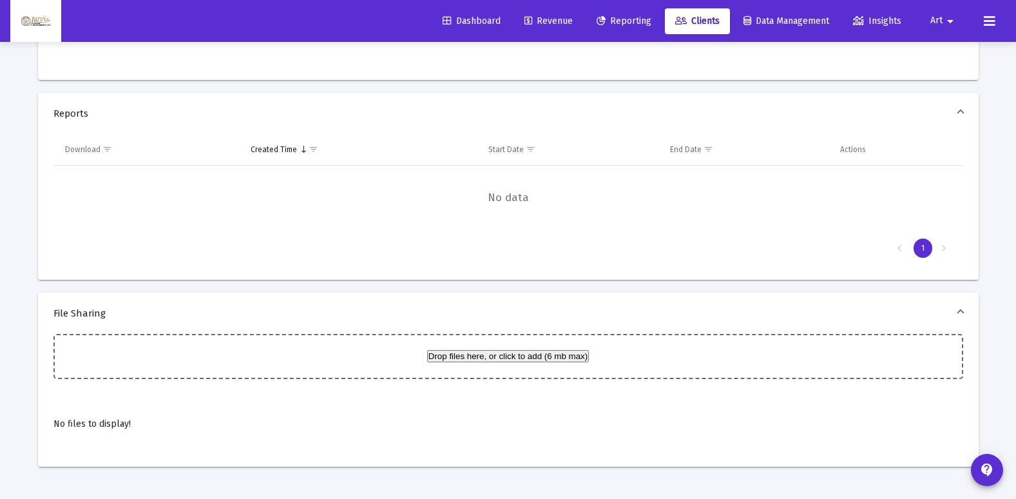
click at [520, 57] on div "Data grid" at bounding box center [508, 37] width 910 height 64
click at [316, 110] on span "Reports" at bounding box center [505, 113] width 905 height 13
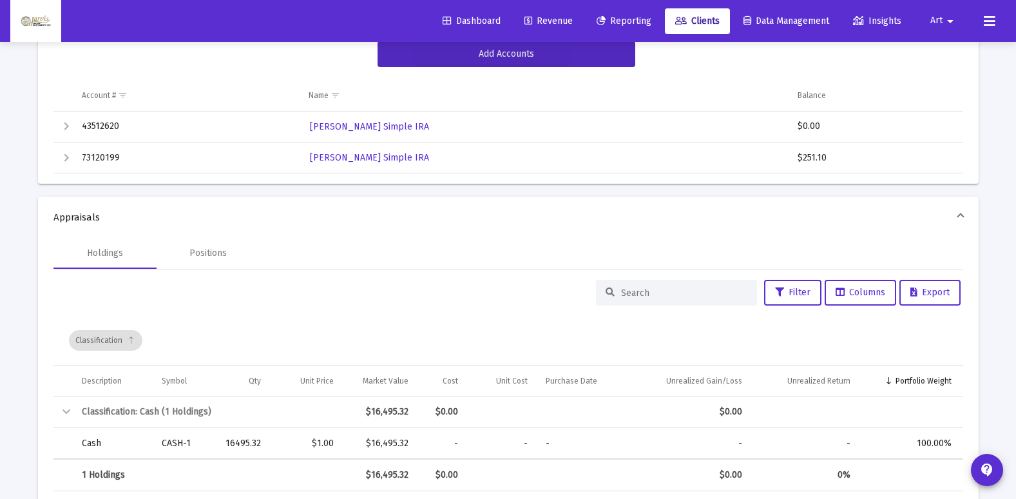
scroll to position [0, 0]
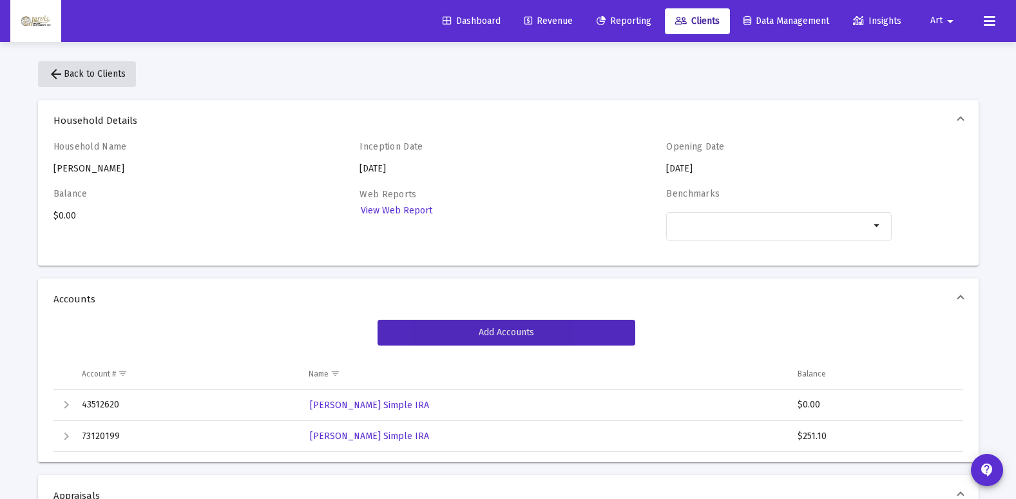
click at [112, 76] on span "arrow_back Back to Clients" at bounding box center [86, 73] width 77 height 11
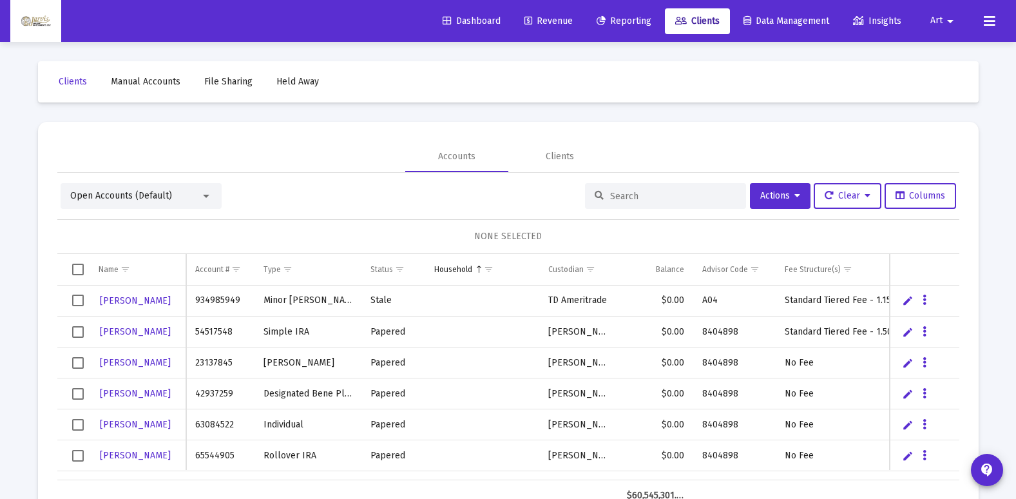
click at [638, 193] on input at bounding box center [673, 196] width 126 height 11
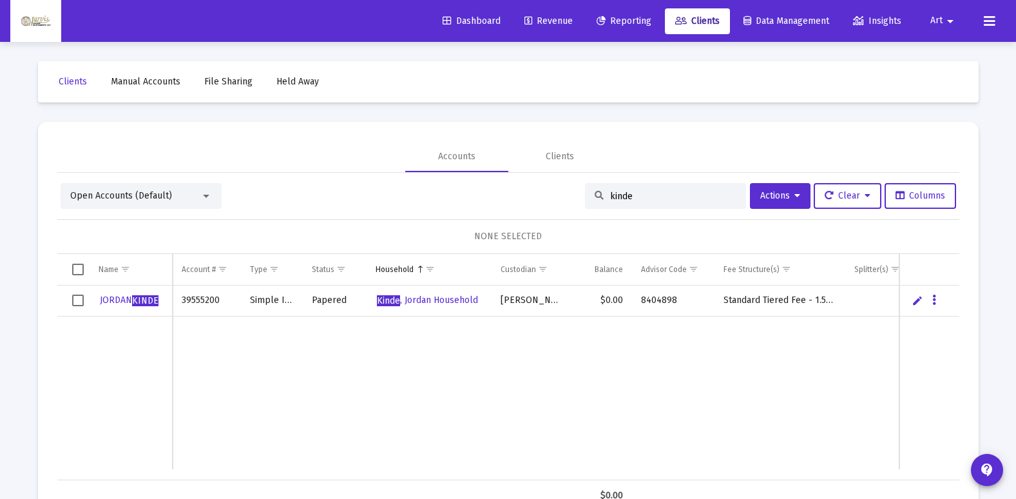
type input "kinde"
click at [916, 305] on link "Edit" at bounding box center [918, 300] width 12 height 12
click at [122, 299] on input "[PERSON_NAME]" at bounding box center [131, 300] width 82 height 31
type input "KINDE, JORDAN"
click at [916, 304] on link "Save" at bounding box center [917, 301] width 12 height 12
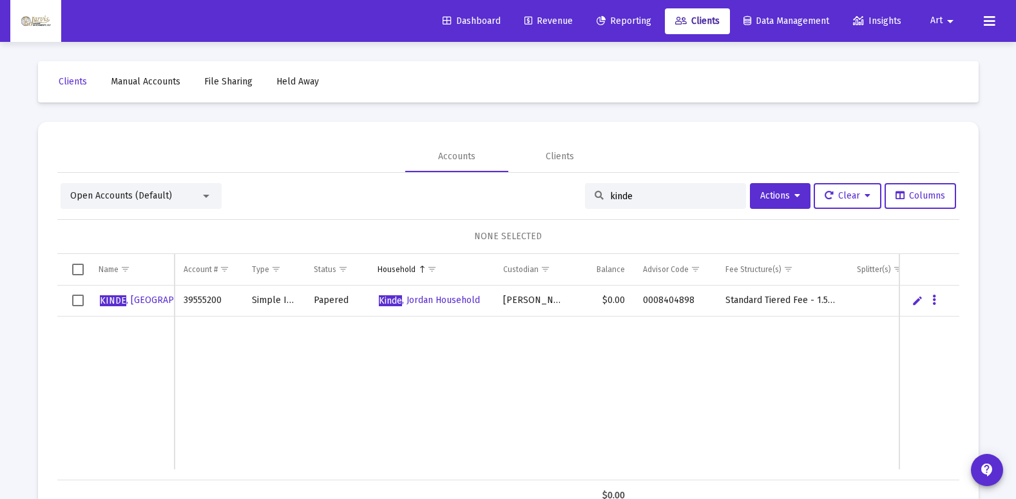
click at [644, 193] on input "kinde" at bounding box center [673, 196] width 126 height 11
type input "k"
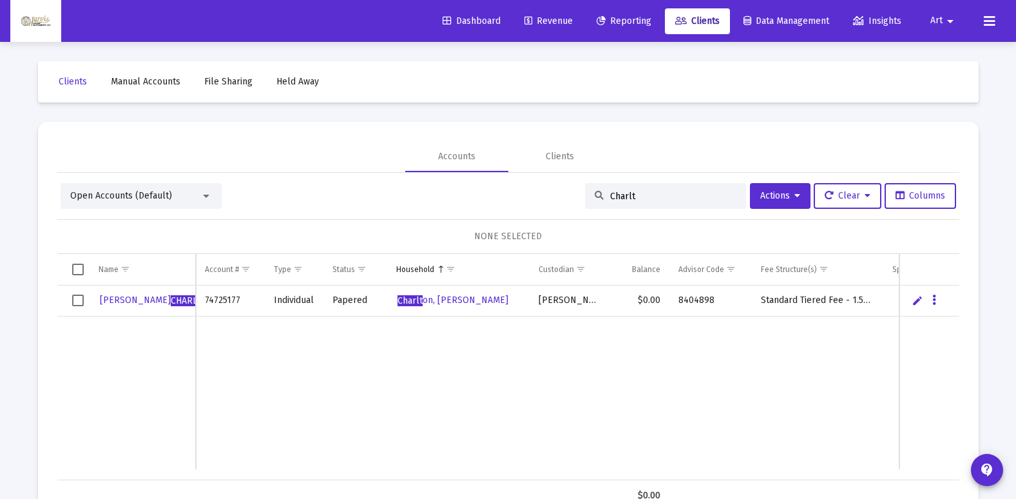
type input "Charlt"
click at [917, 302] on link "Edit" at bounding box center [918, 300] width 12 height 12
click at [130, 302] on input "[PERSON_NAME]" at bounding box center [143, 300] width 106 height 31
type input "CHARLTON, JENNIFER"
click at [916, 304] on link "Save" at bounding box center [917, 301] width 12 height 12
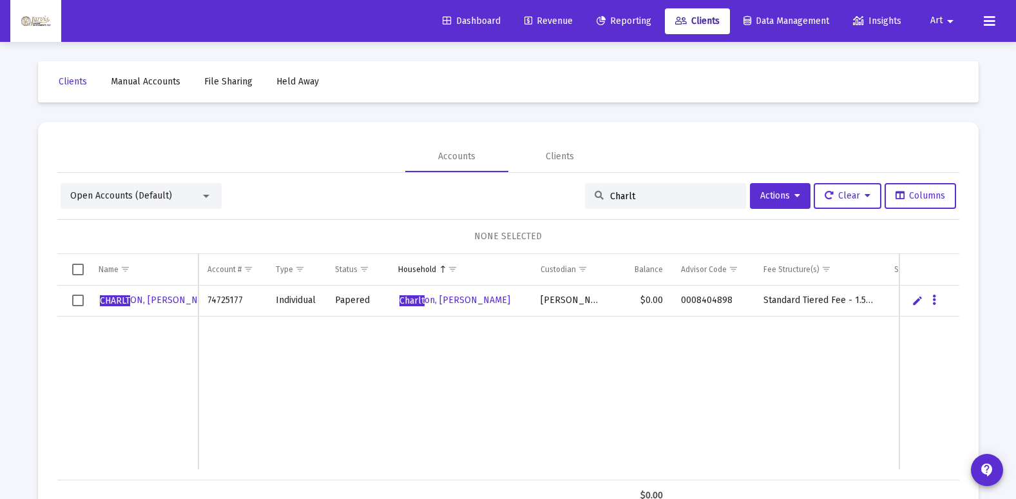
click at [649, 191] on input "Charlt" at bounding box center [673, 196] width 126 height 11
type input "C"
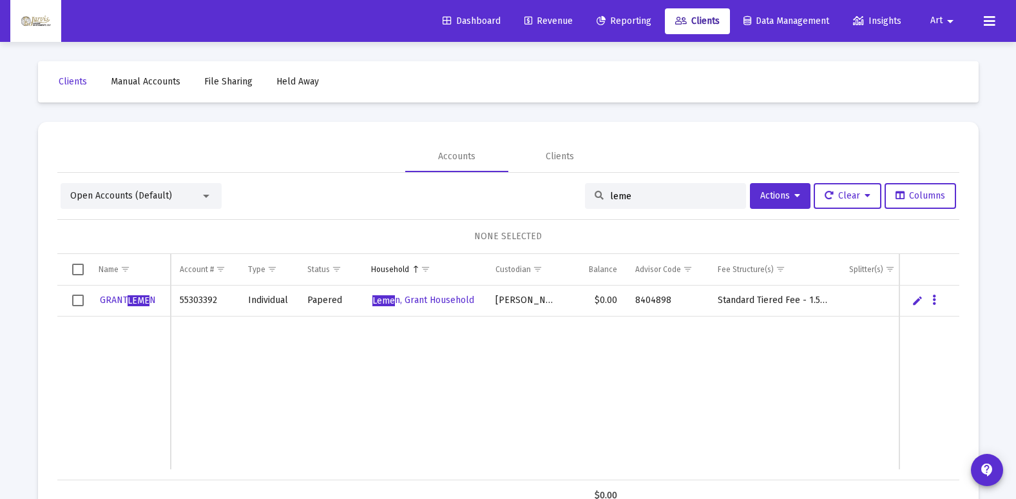
type input "leme"
click at [916, 303] on link "Edit" at bounding box center [918, 300] width 12 height 12
click at [119, 300] on input "[PERSON_NAME]" at bounding box center [130, 300] width 81 height 31
type input "LEMEN, GRANT"
click at [918, 305] on link "Save" at bounding box center [917, 301] width 12 height 12
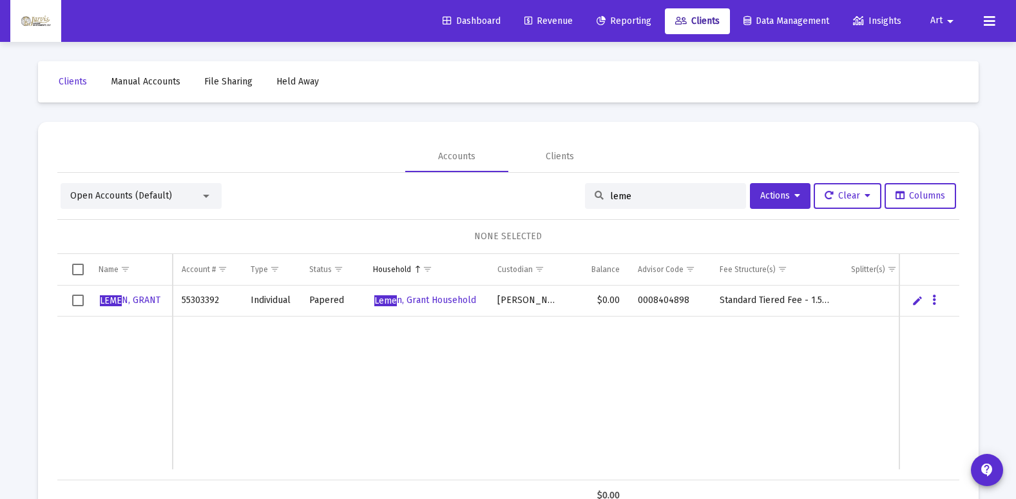
click at [701, 200] on input "leme" at bounding box center [673, 196] width 126 height 11
type input "l"
type input "phelp"
click at [919, 302] on link "Edit" at bounding box center [918, 300] width 12 height 12
click at [115, 302] on input "[PERSON_NAME]" at bounding box center [130, 300] width 80 height 31
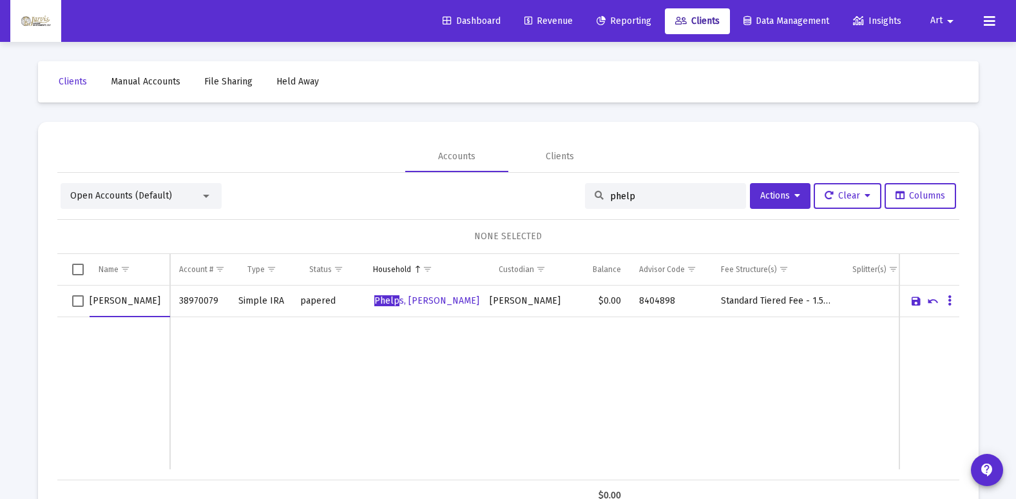
type input "PHELPS, ADAM"
click at [917, 300] on link "Save" at bounding box center [917, 301] width 12 height 12
click at [700, 24] on span "Clients" at bounding box center [697, 20] width 44 height 11
click at [705, 204] on div "phelp" at bounding box center [665, 196] width 161 height 26
click at [664, 200] on input "phelp" at bounding box center [673, 196] width 126 height 11
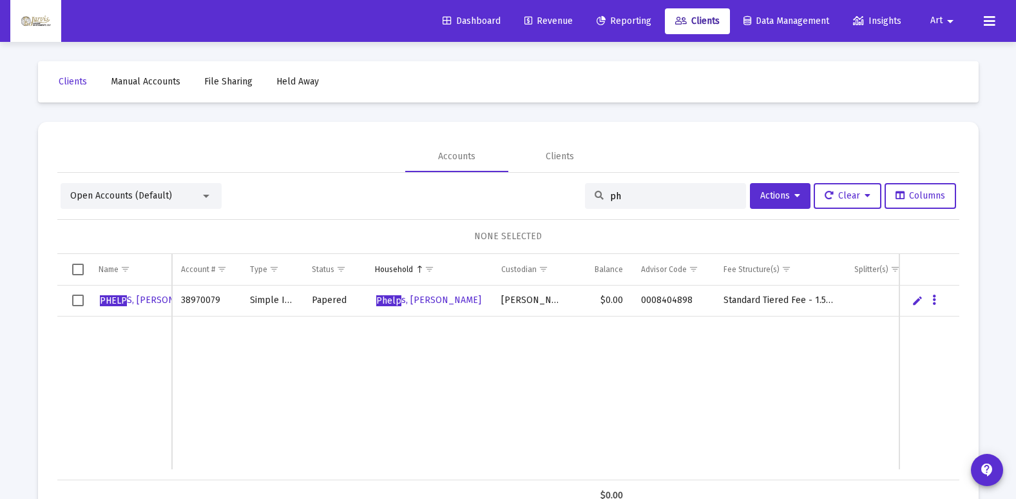
type input "p"
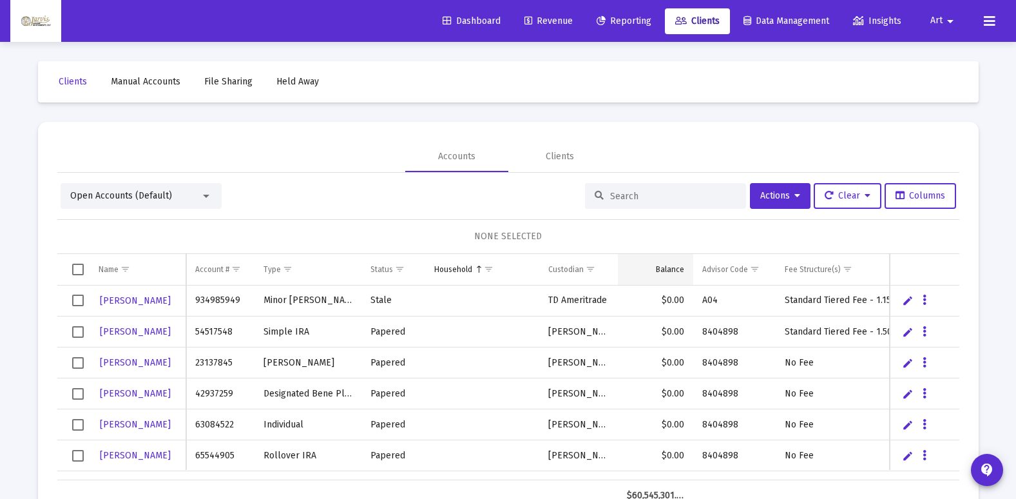
click at [670, 274] on div "Balance" at bounding box center [670, 269] width 28 height 10
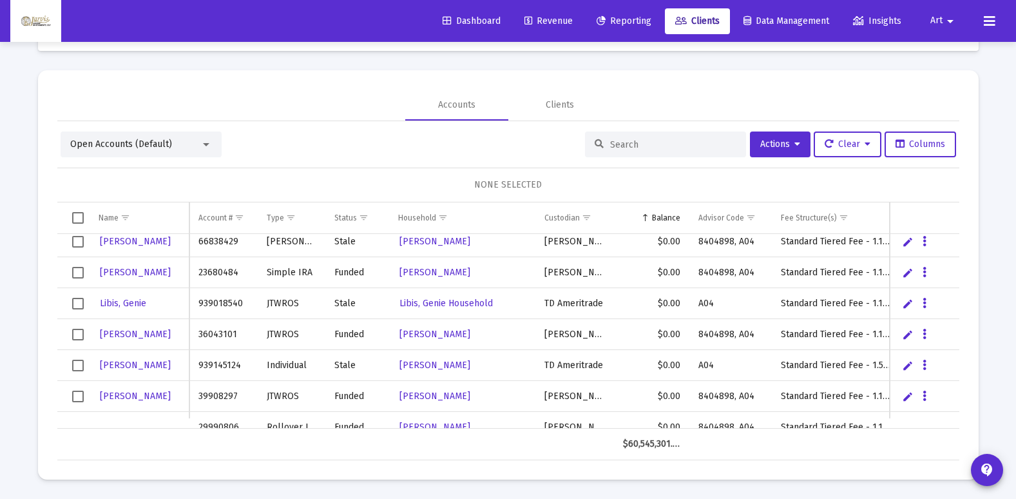
scroll to position [387, 0]
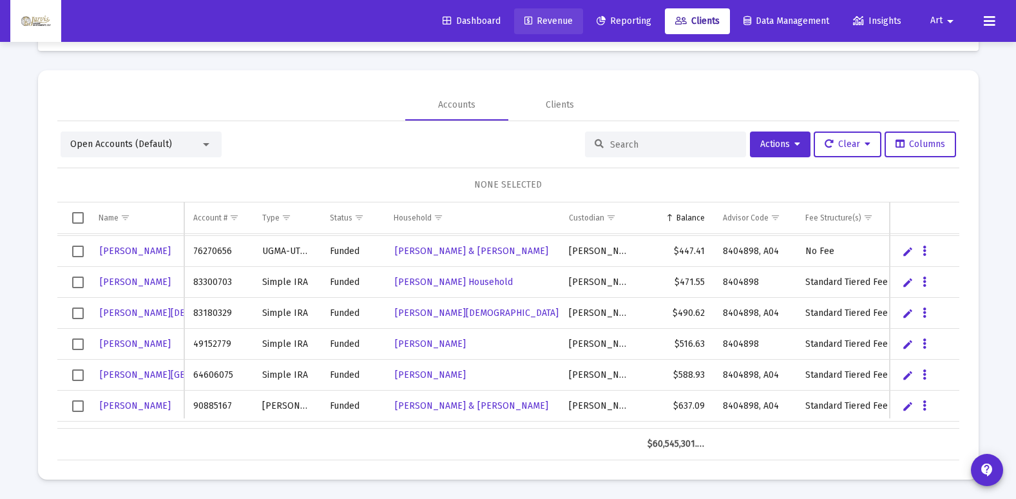
click at [564, 16] on span "Revenue" at bounding box center [549, 20] width 48 height 11
